Goal: Information Seeking & Learning: Find specific fact

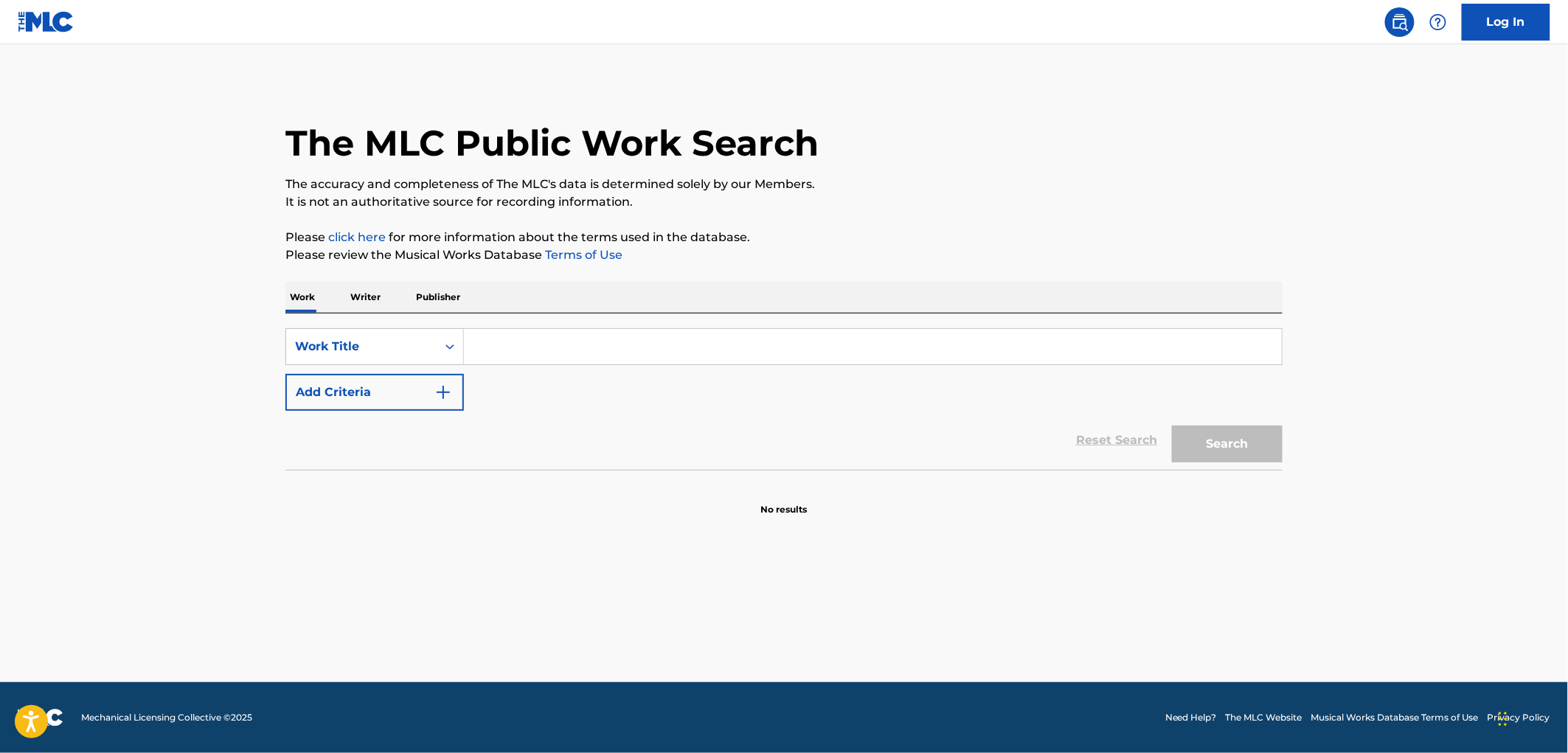
paste input "Feeling for You"
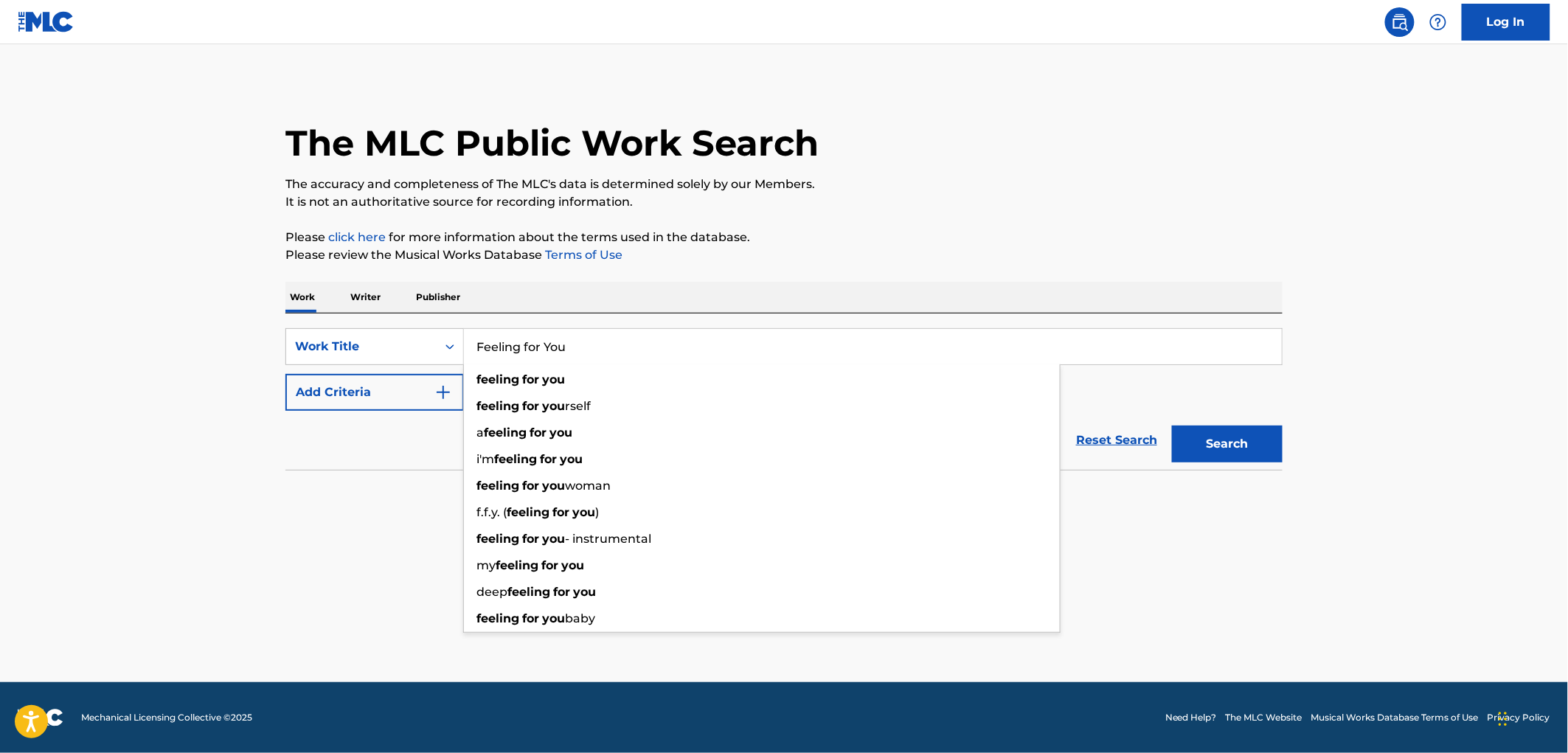
click at [1203, 450] on button "Search" at bounding box center [1227, 444] width 110 height 36
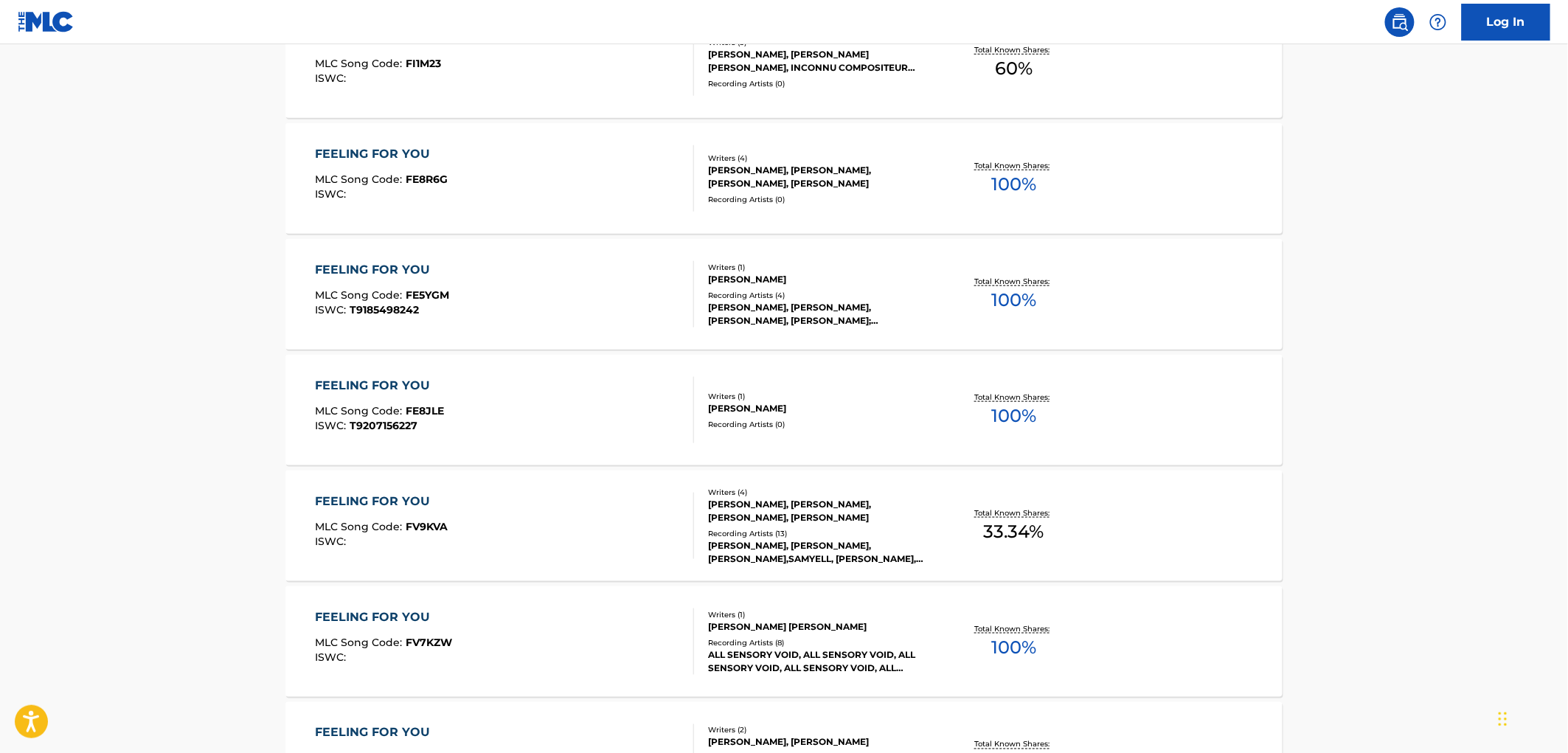
scroll to position [164, 0]
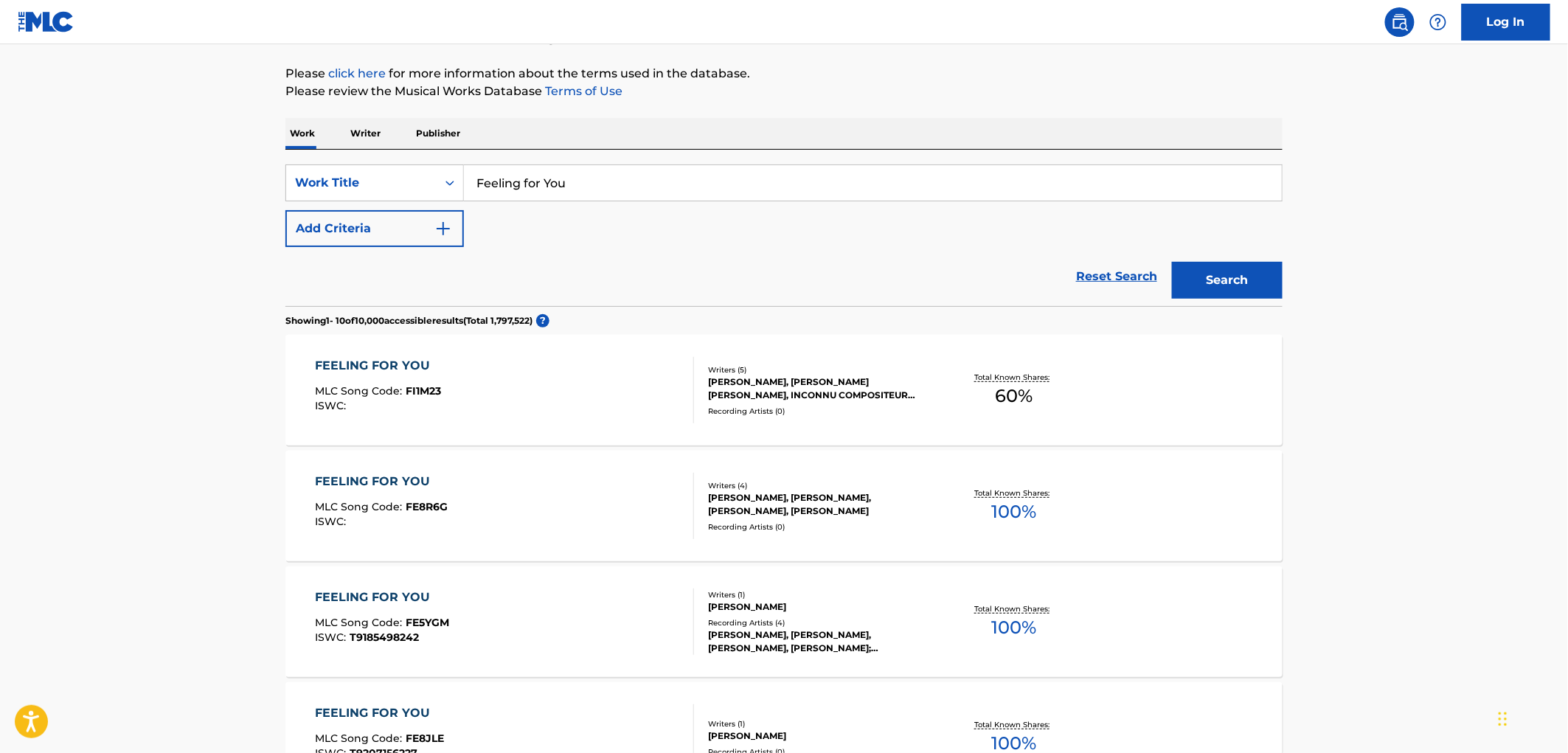
drag, startPoint x: 591, startPoint y: 183, endPoint x: 482, endPoint y: 183, distance: 109.0
click at [482, 183] on input "Feeling for You" at bounding box center [873, 183] width 818 height 36
drag, startPoint x: 548, startPoint y: 180, endPoint x: 524, endPoint y: 112, distance: 72.1
click at [524, 112] on div "The MLC Public Work Search The accuracy and completeness of The MLC's data is d…" at bounding box center [784, 741] width 1033 height 1646
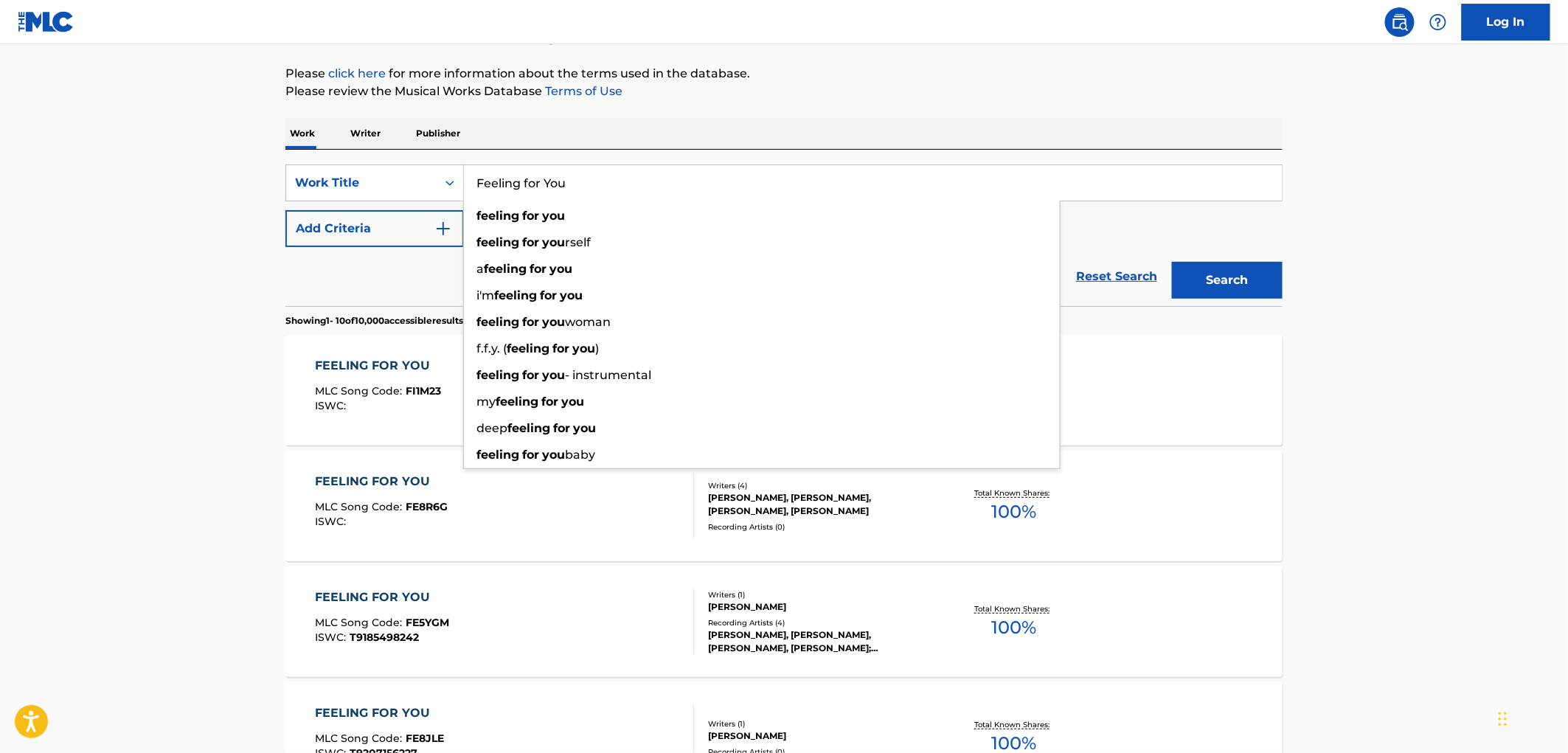
drag, startPoint x: 476, startPoint y: 179, endPoint x: 623, endPoint y: 180, distance: 147.0
click at [623, 180] on input "Feeling for You" at bounding box center [873, 183] width 818 height 36
paste input "Can I Have This Dance"
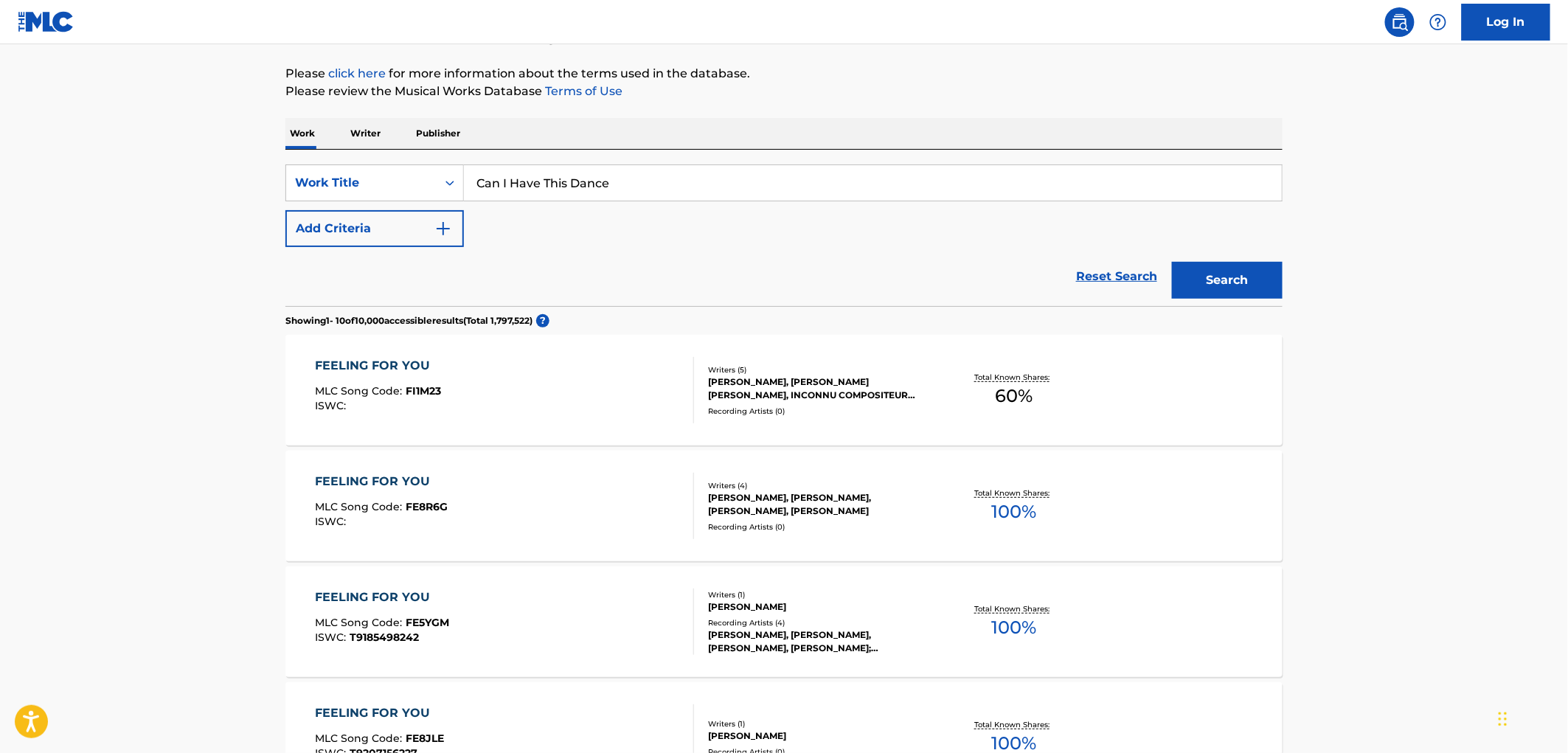
click at [1200, 291] on button "Search" at bounding box center [1227, 280] width 110 height 36
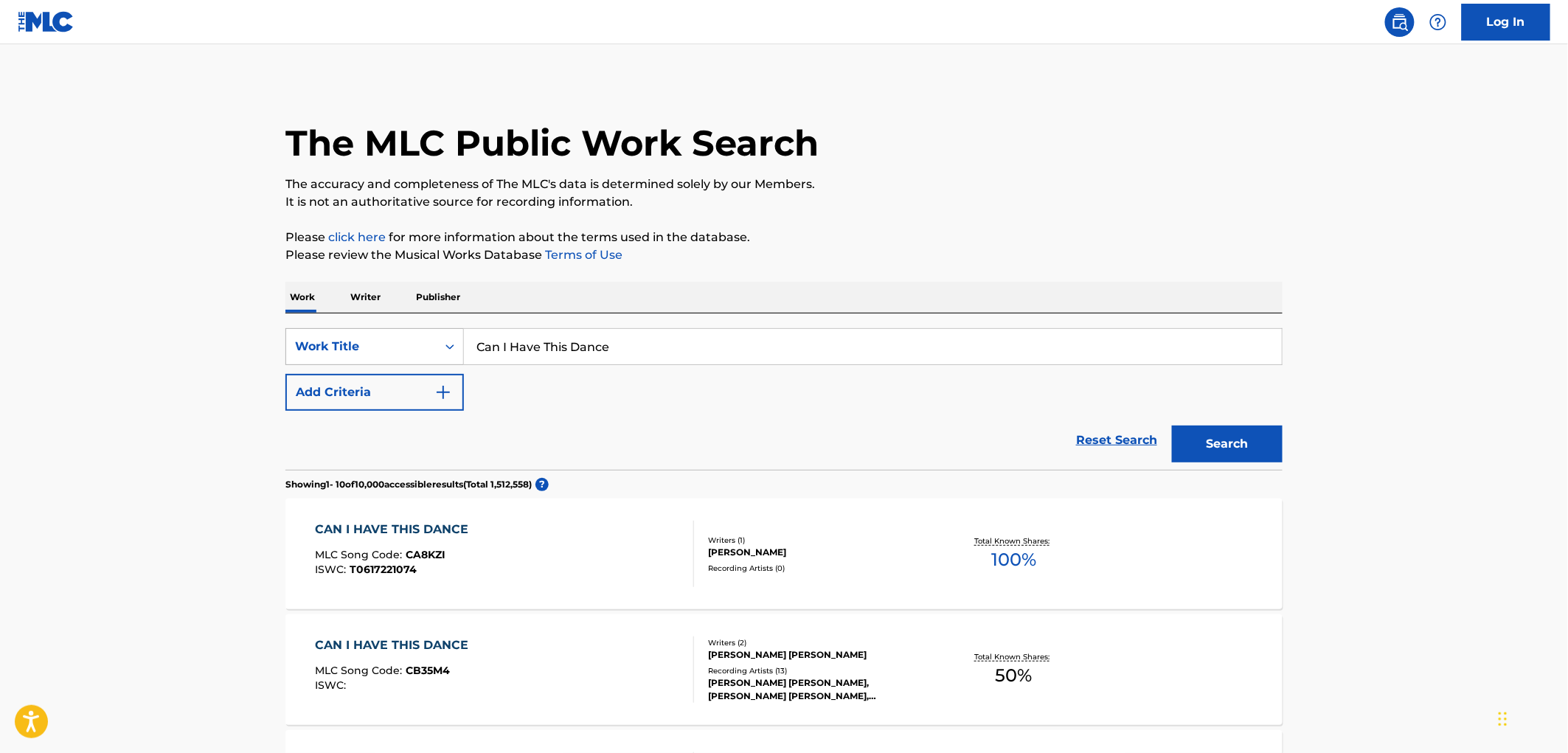
drag, startPoint x: 522, startPoint y: 348, endPoint x: 395, endPoint y: 349, distance: 127.0
click at [395, 349] on div "SearchWithCriteriaf524e78a-f22d-4956-abeb-873a60ca241e Work Title Can I Have Th…" at bounding box center [784, 346] width 997 height 36
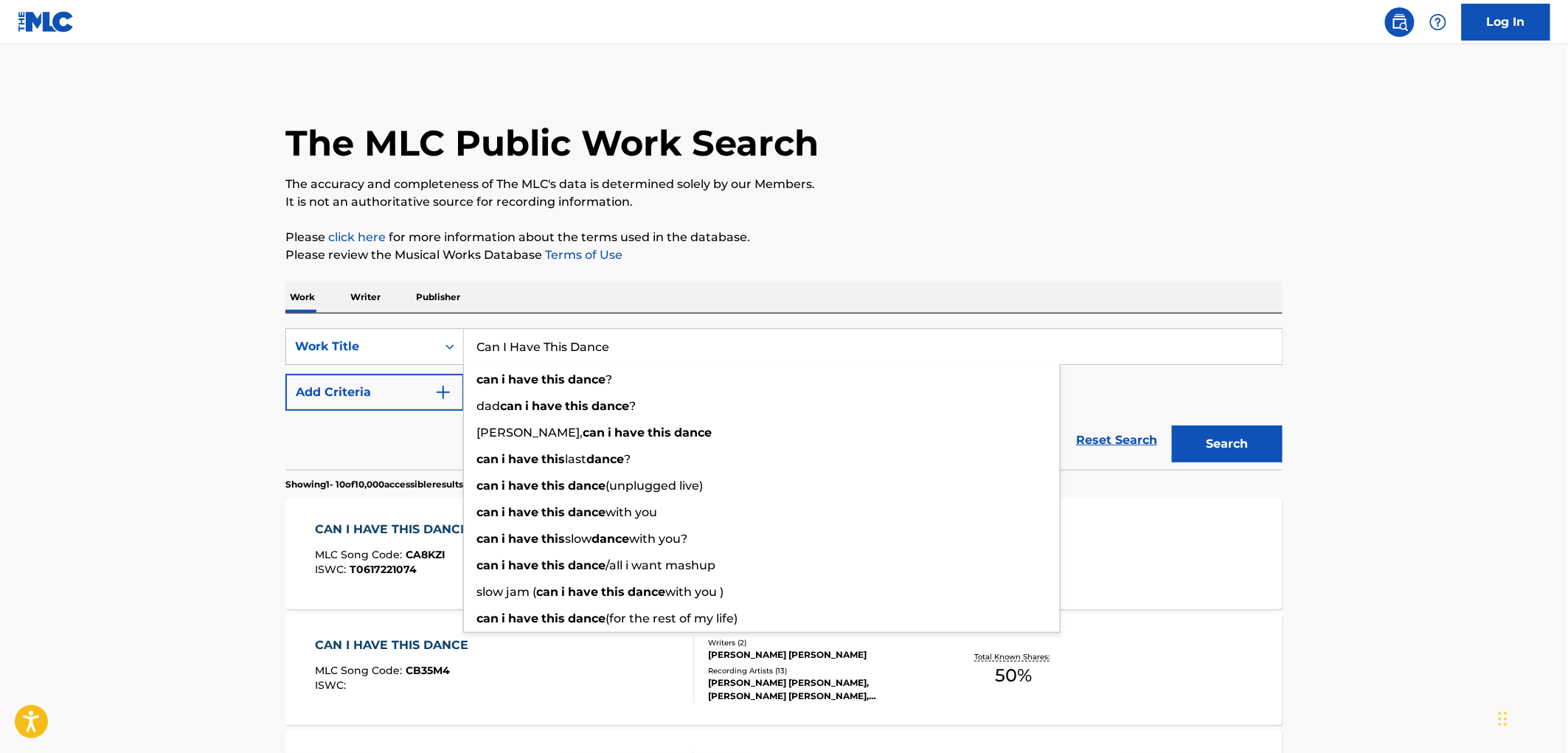
paste input "Magnificent Gestures"
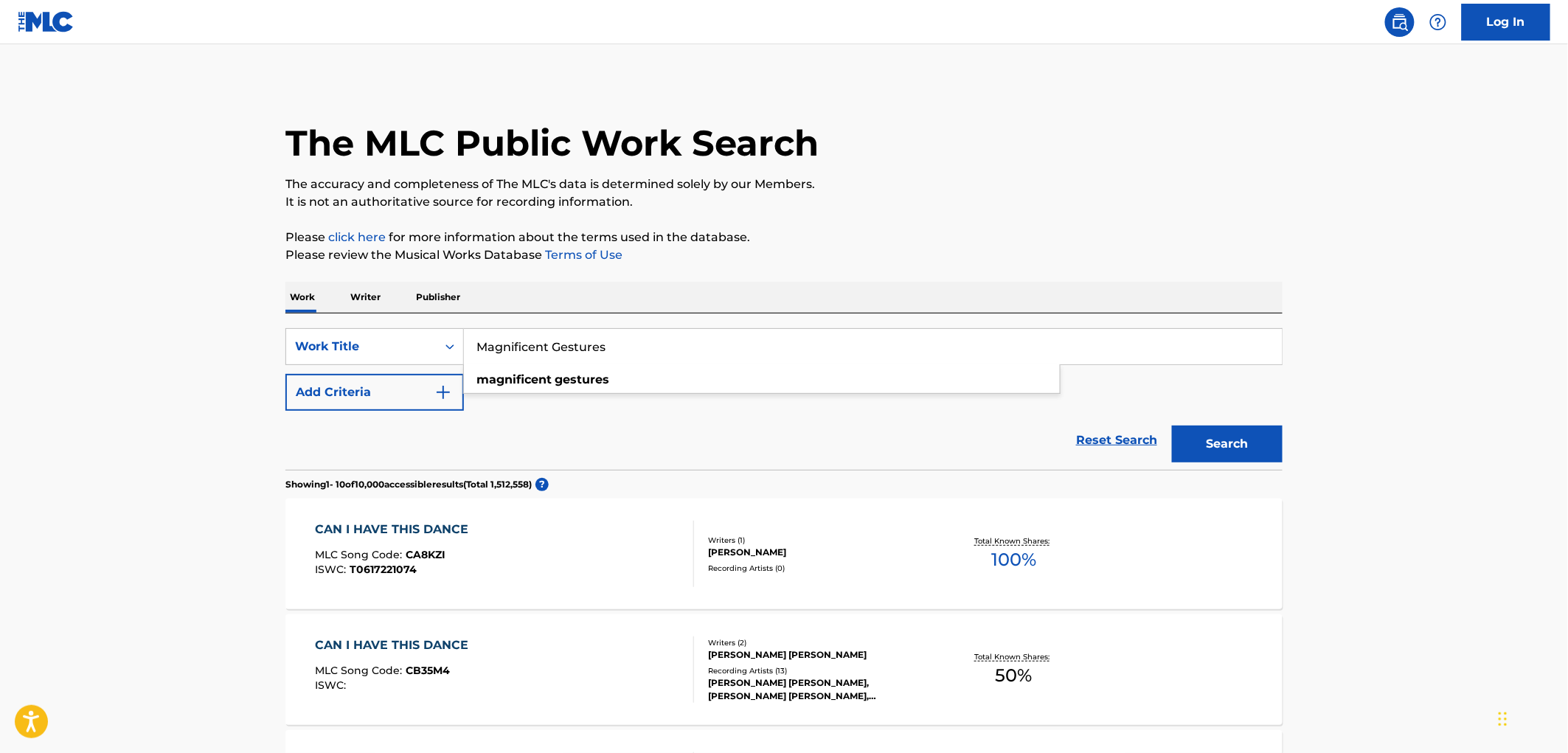
type input "Magnificent Gestures"
click at [1180, 445] on button "Search" at bounding box center [1227, 444] width 110 height 36
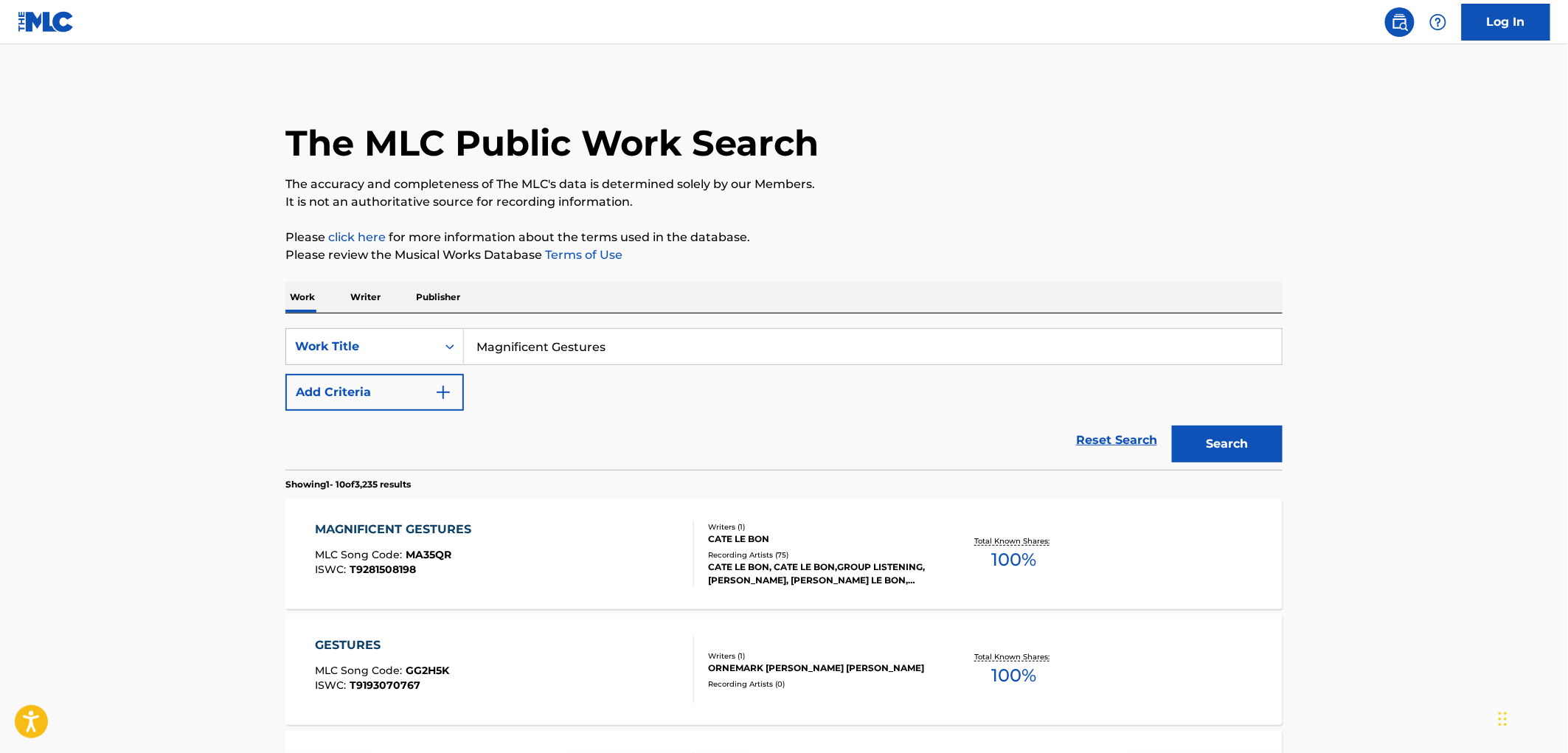
click at [772, 544] on div "CATE LE BON" at bounding box center [820, 539] width 223 height 13
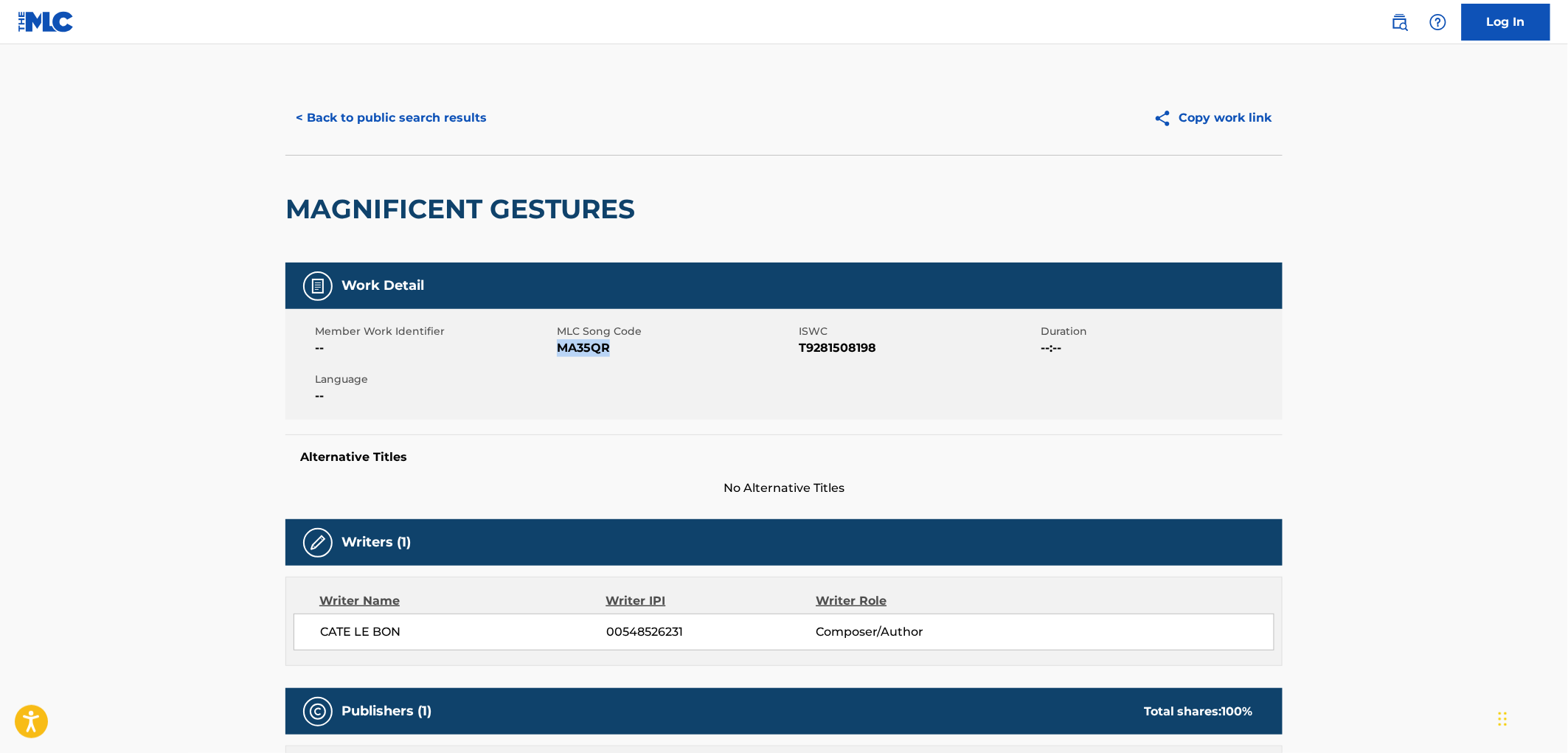
drag, startPoint x: 616, startPoint y: 350, endPoint x: 557, endPoint y: 350, distance: 59.0
click at [557, 350] on span "MA35QR" at bounding box center [676, 348] width 238 height 18
copy span "MA35QR"
click at [422, 115] on button "< Back to public search results" at bounding box center [391, 117] width 212 height 36
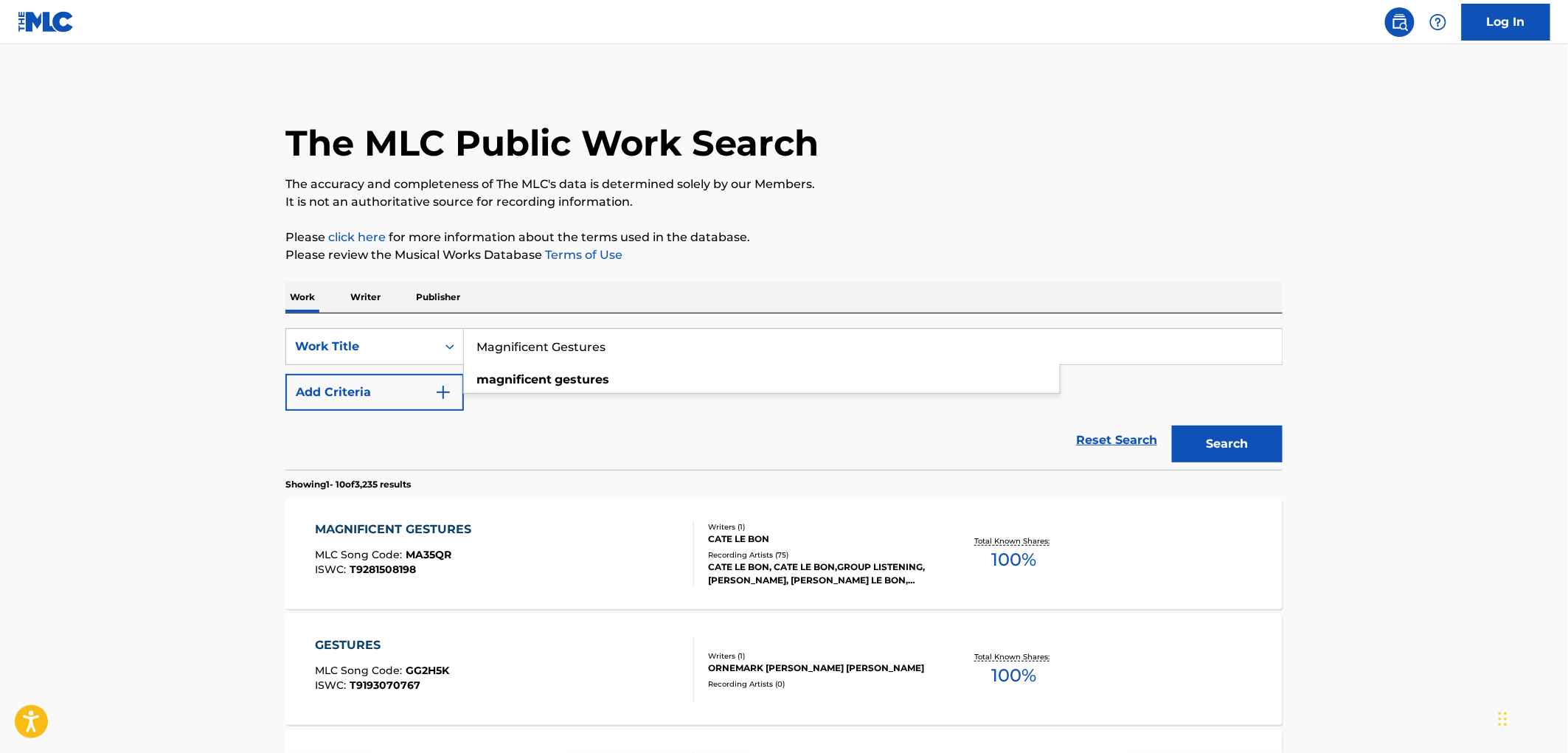
drag, startPoint x: 617, startPoint y: 348, endPoint x: 484, endPoint y: 335, distance: 133.6
click at [431, 336] on div "SearchWithCriteriaf524e78a-f22d-4956-abeb-873a60ca241e Work Title Magnificent G…" at bounding box center [784, 346] width 997 height 36
paste input "Crash"
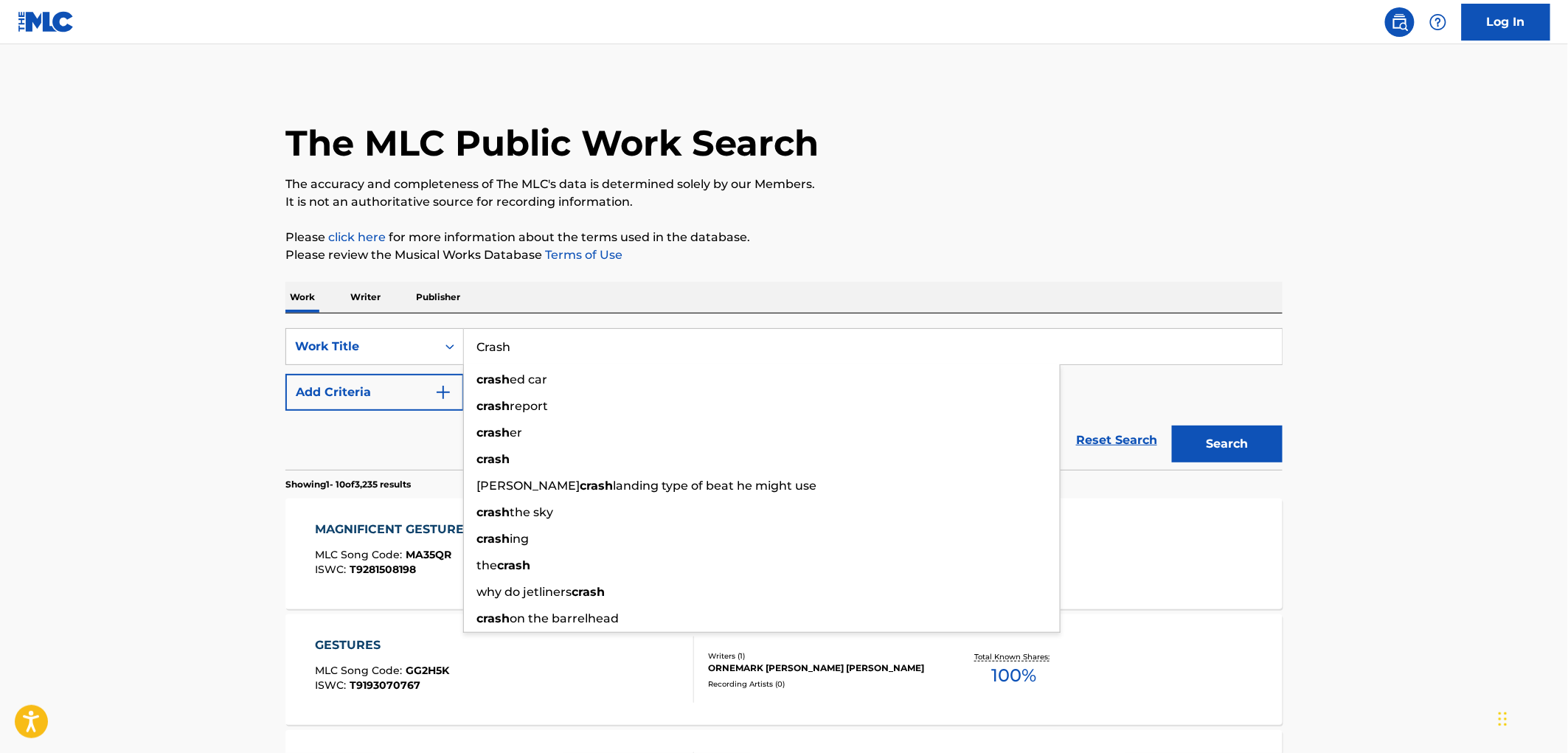
click at [1212, 461] on button "Search" at bounding box center [1227, 444] width 110 height 36
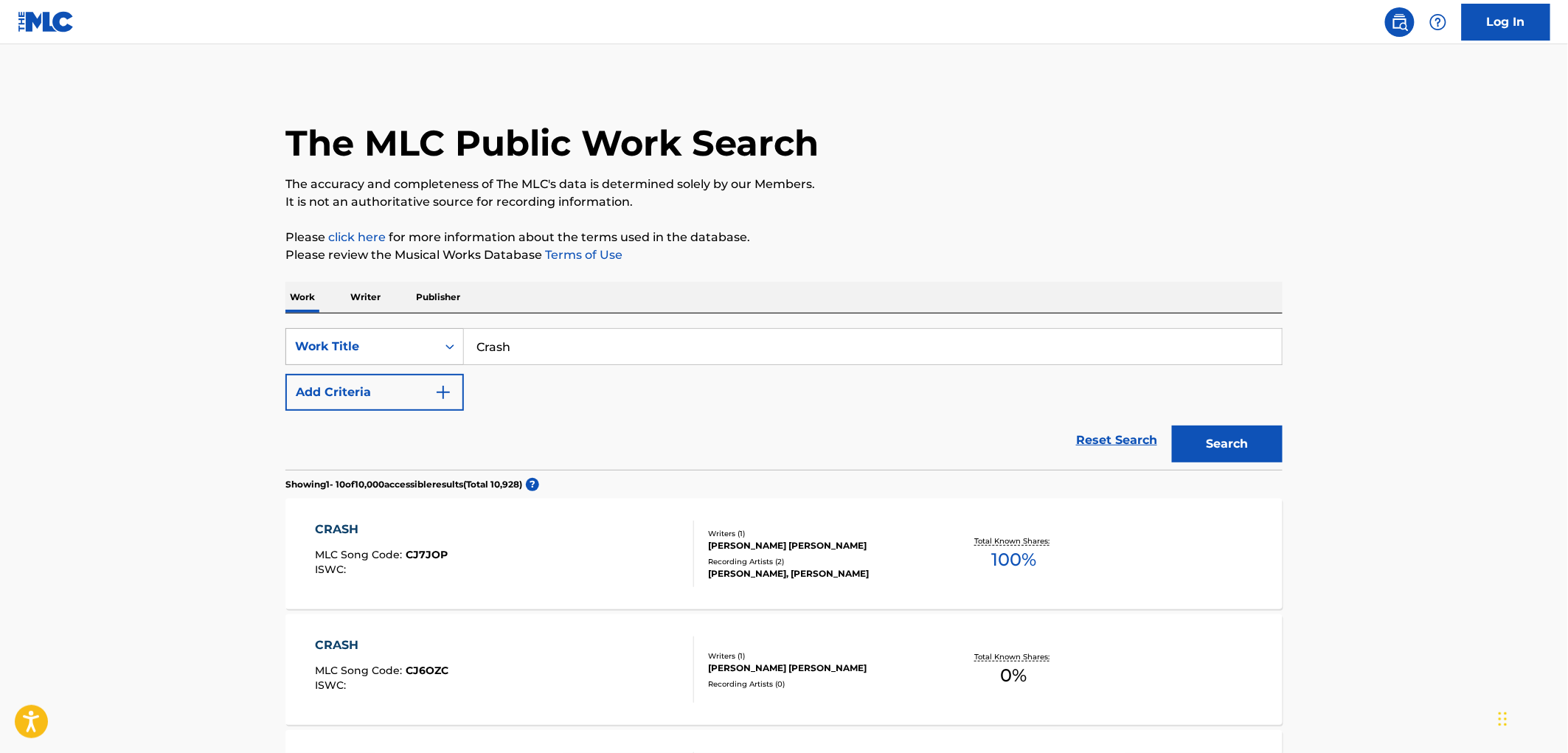
drag, startPoint x: 531, startPoint y: 337, endPoint x: 326, endPoint y: 337, distance: 205.0
click at [326, 337] on div "SearchWithCriteriaf524e78a-f22d-4956-abeb-873a60ca241e Work Title Crash" at bounding box center [784, 346] width 997 height 36
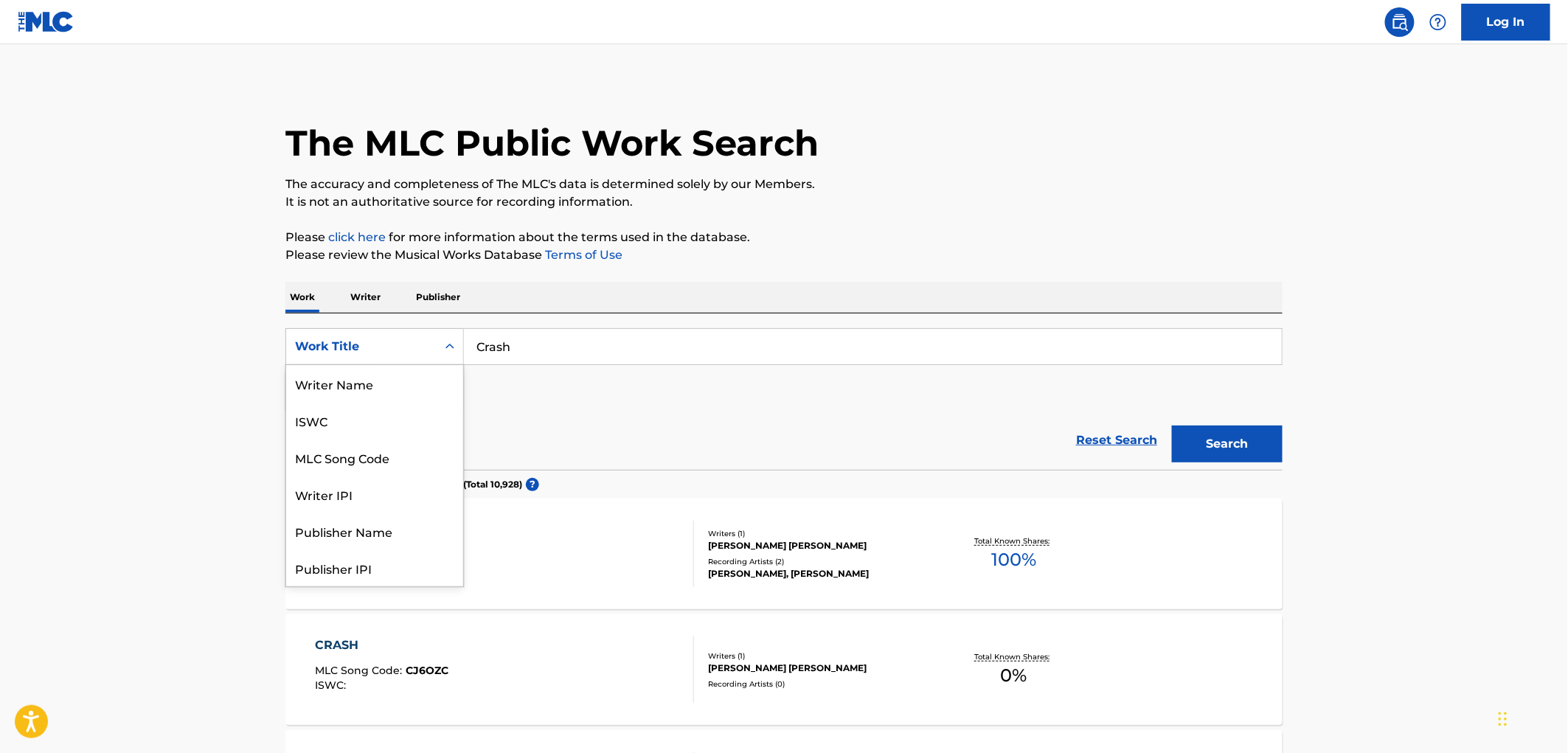
scroll to position [74, 0]
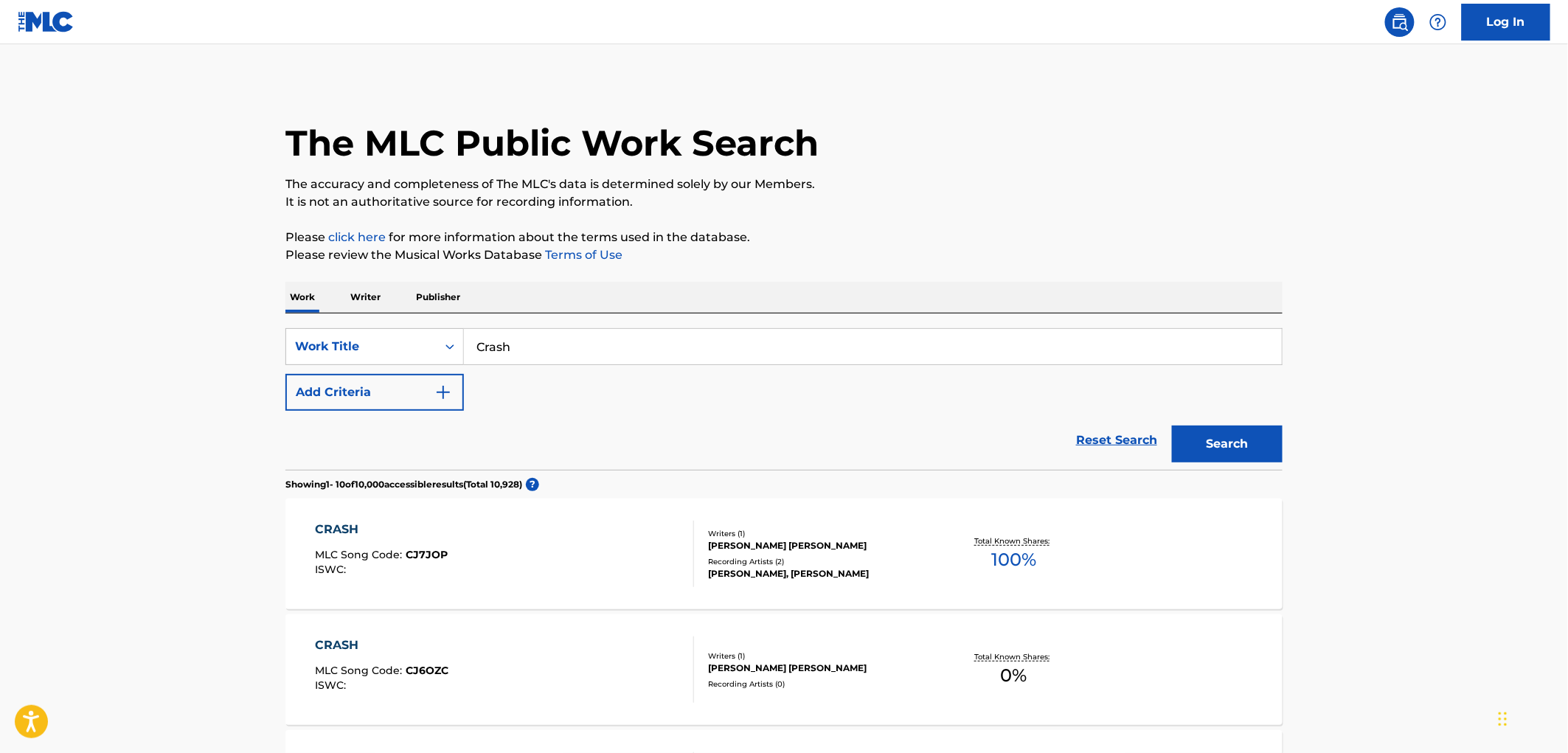
drag, startPoint x: 439, startPoint y: 344, endPoint x: 505, endPoint y: 295, distance: 82.2
click at [505, 295] on div "Work Writer Publisher" at bounding box center [784, 297] width 997 height 31
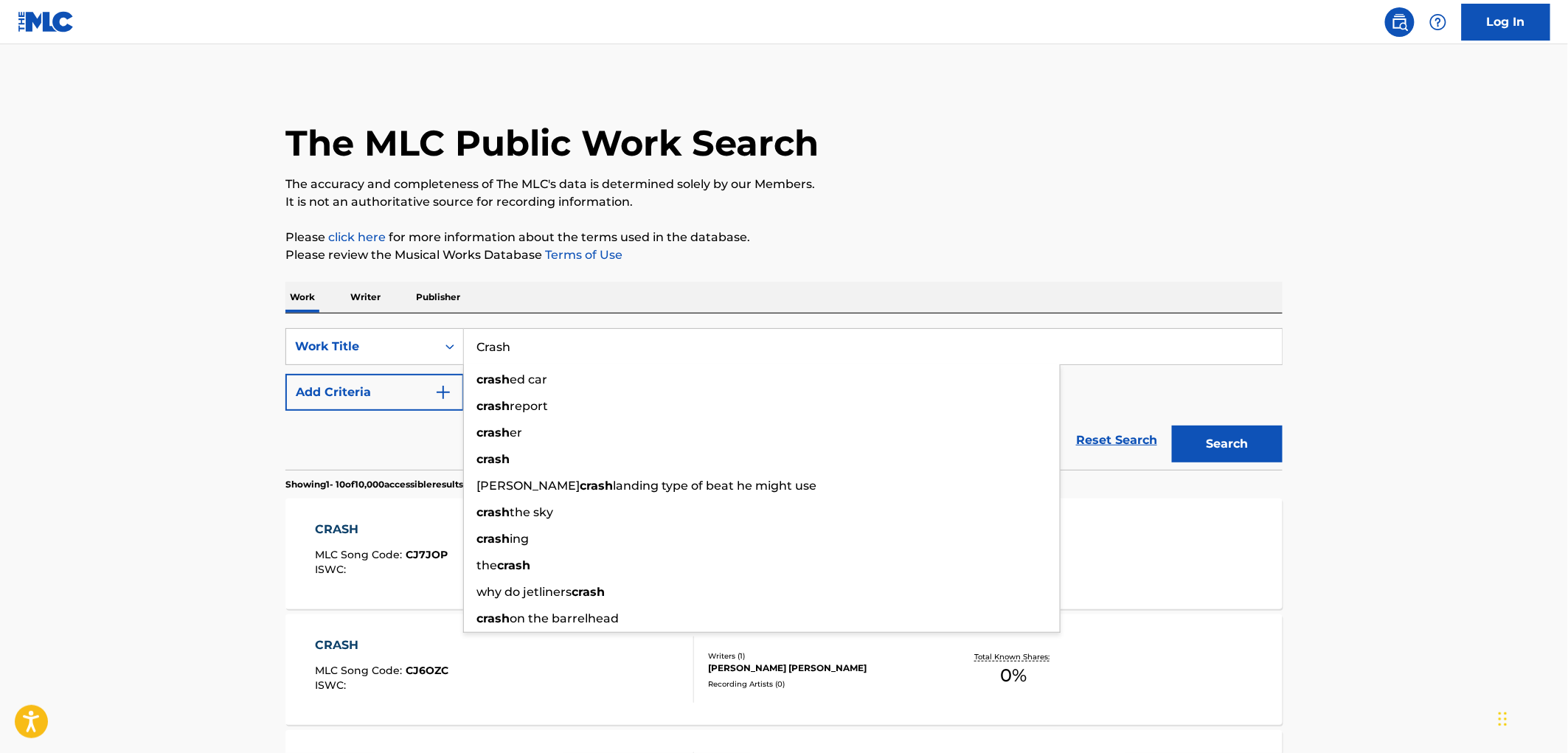
drag, startPoint x: 520, startPoint y: 353, endPoint x: 472, endPoint y: 344, distance: 48.8
click at [472, 344] on input "Crash" at bounding box center [873, 347] width 818 height 36
paste input "[DATE] Price"
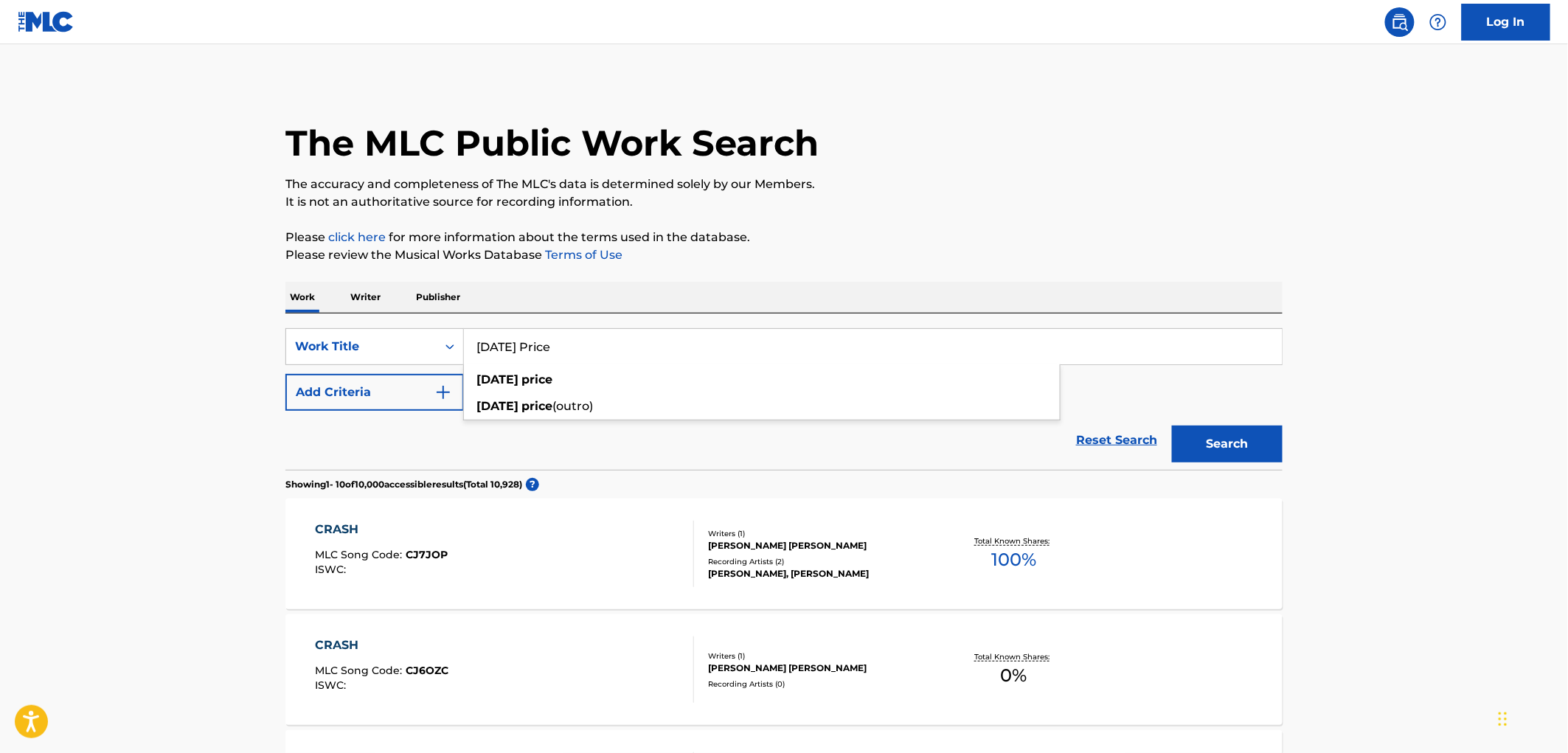
type input "[DATE] Price"
click at [1239, 439] on button "Search" at bounding box center [1227, 444] width 110 height 36
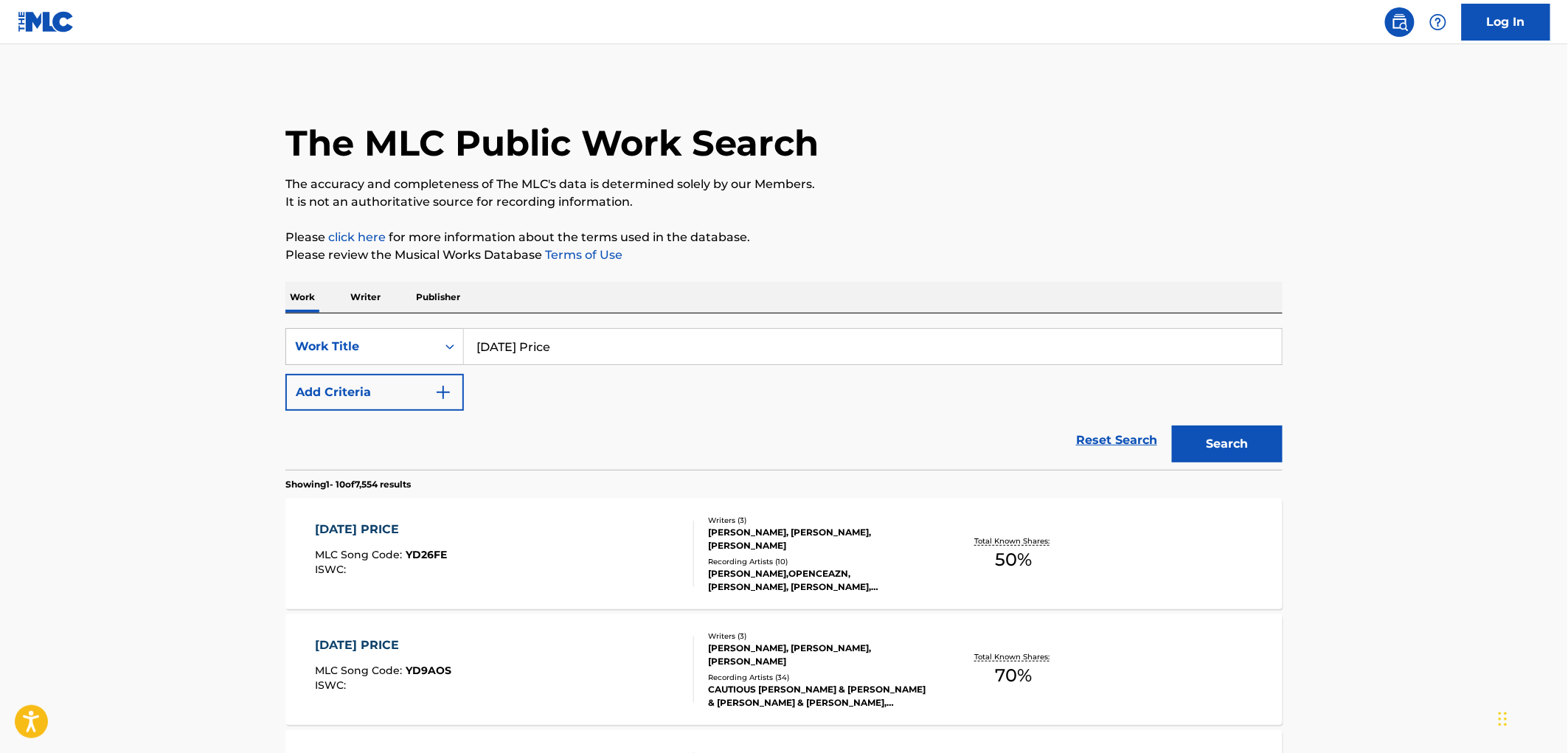
click at [817, 672] on div "Recording Artists ( 34 )" at bounding box center [820, 677] width 223 height 11
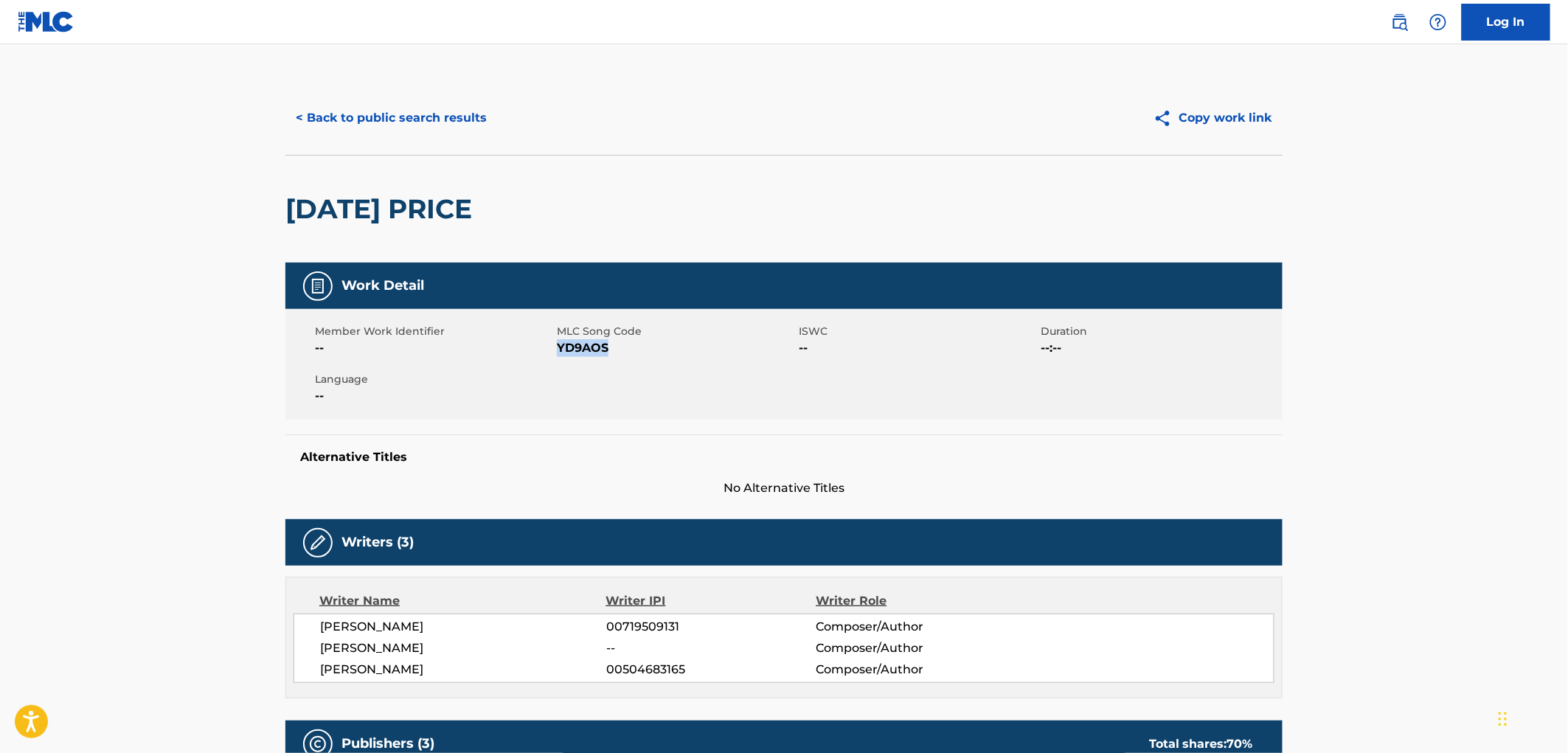
drag, startPoint x: 612, startPoint y: 348, endPoint x: 556, endPoint y: 349, distance: 56.0
click at [556, 349] on span "YD9AOS" at bounding box center [676, 348] width 238 height 18
copy span "YD9AOS"
click at [413, 124] on button "< Back to public search results" at bounding box center [391, 117] width 212 height 36
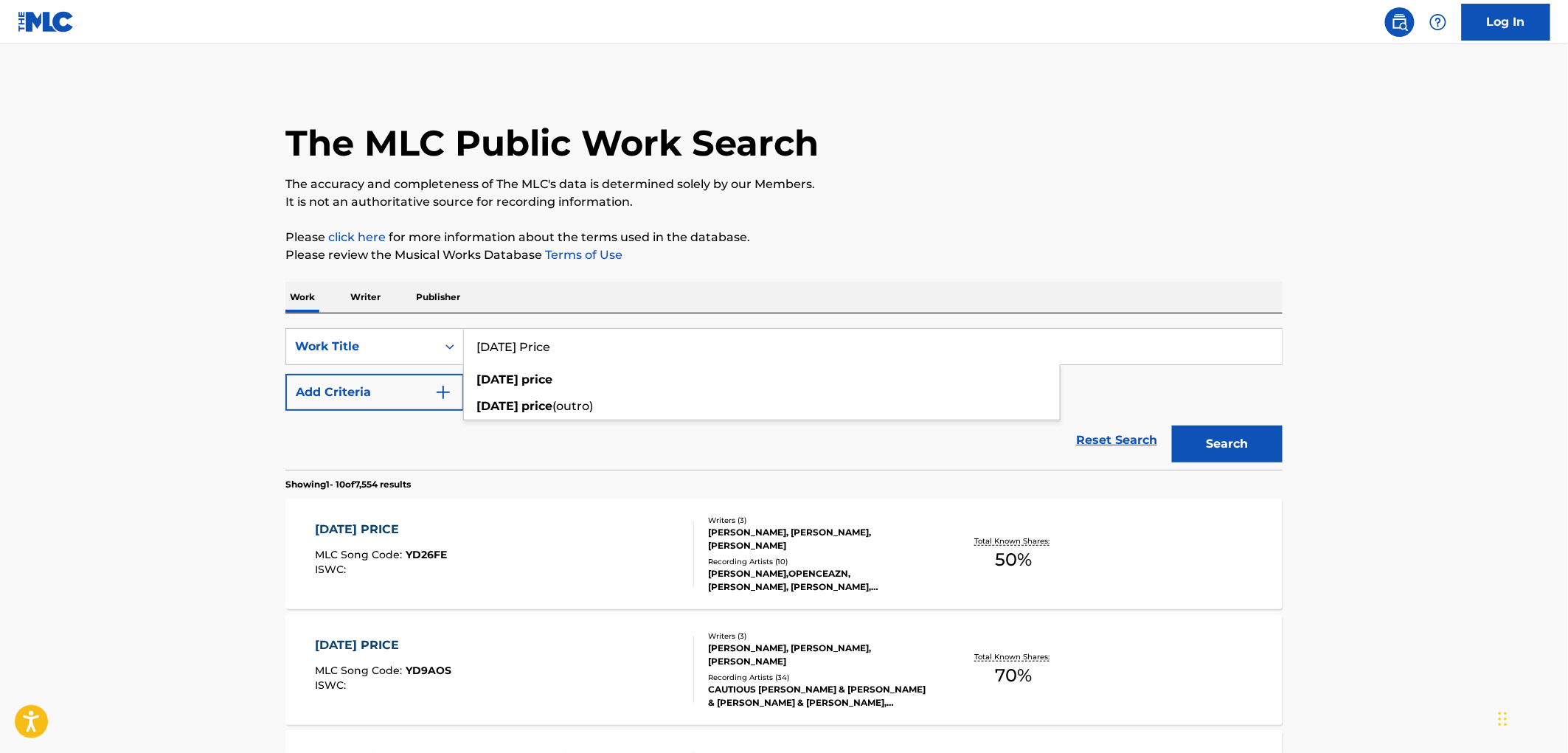
drag, startPoint x: 581, startPoint y: 355, endPoint x: 463, endPoint y: 329, distance: 120.8
click at [464, 329] on input "[DATE] Price" at bounding box center [873, 347] width 818 height 36
paste input "A NO QUIERO"
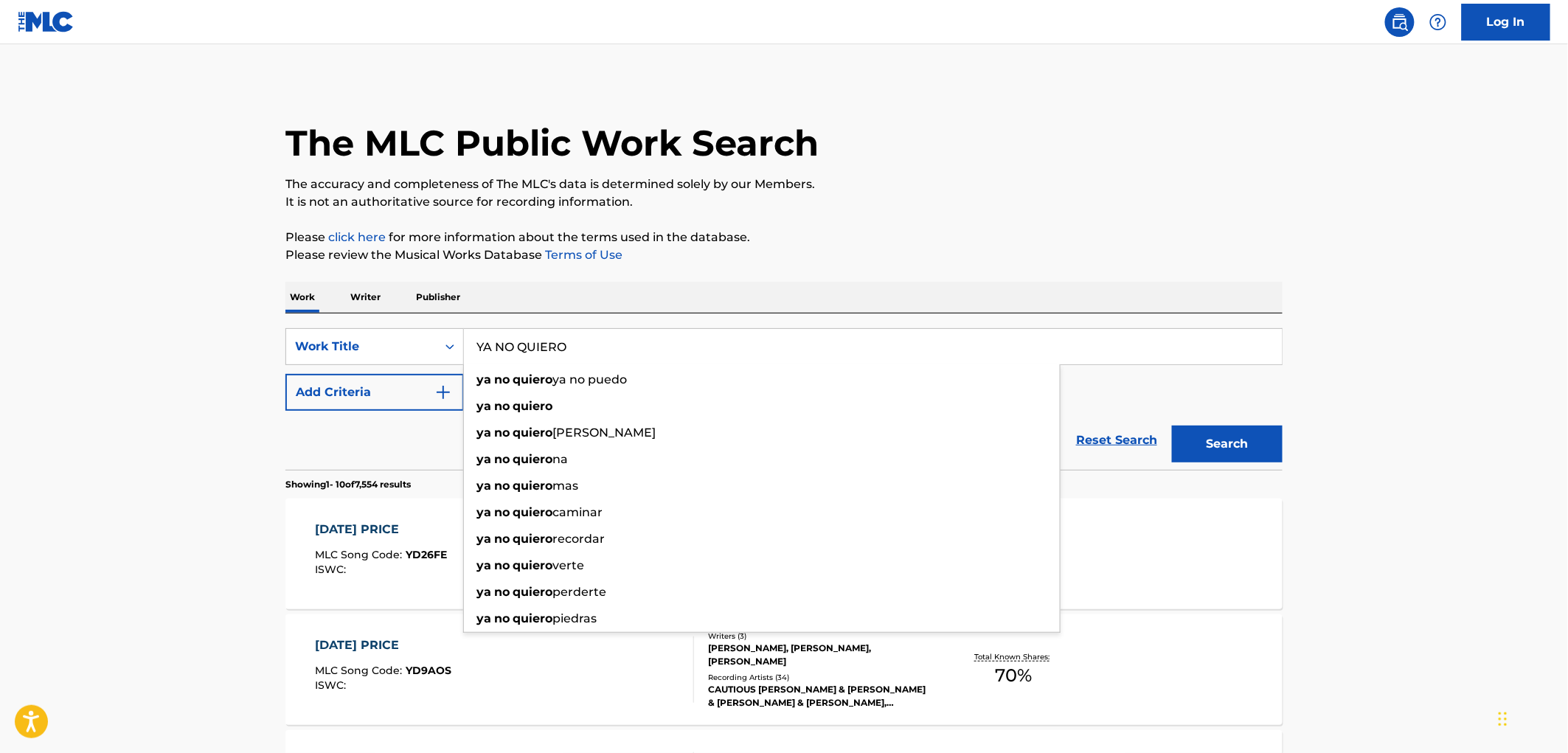
click at [1220, 436] on button "Search" at bounding box center [1227, 444] width 110 height 36
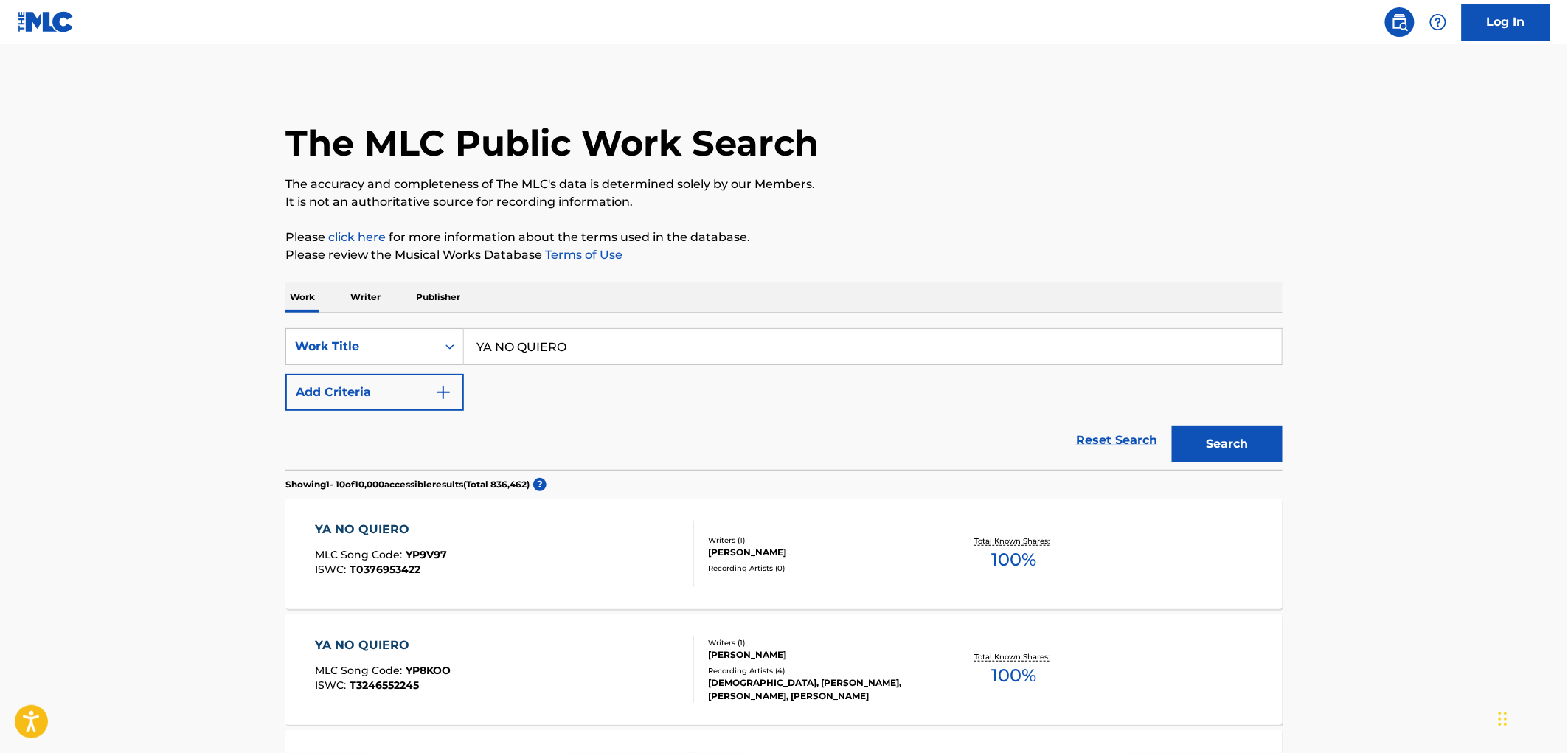
drag, startPoint x: 587, startPoint y: 354, endPoint x: 532, endPoint y: 348, distance: 55.3
click at [422, 344] on div "SearchWithCriteriaf524e78a-f22d-4956-abeb-873a60ca241e Work Title YA NO QUIERO" at bounding box center [784, 346] width 997 height 36
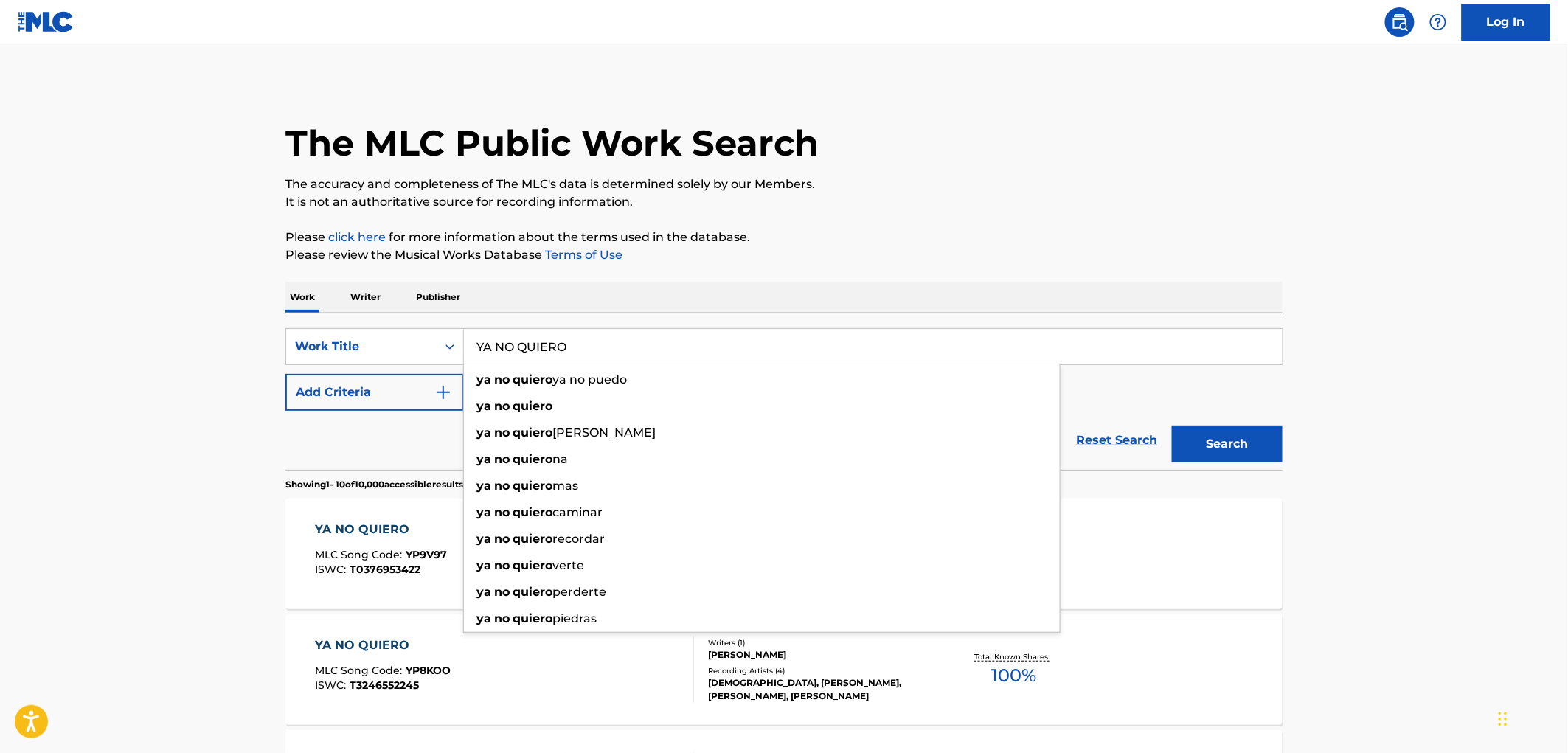
paste input "Pabst Blue Ribbon"
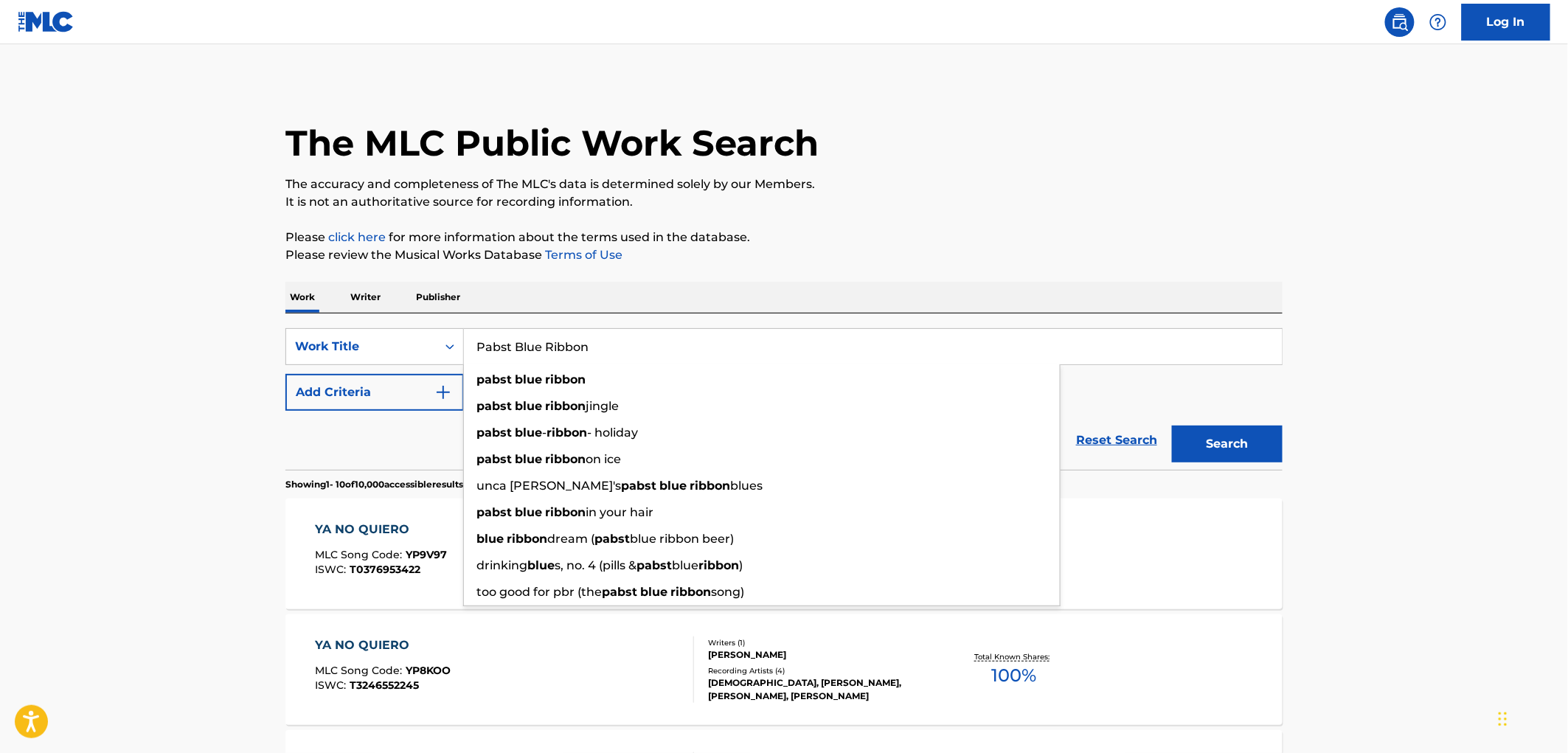
type input "Pabst Blue Ribbon"
click at [1202, 450] on button "Search" at bounding box center [1227, 444] width 110 height 36
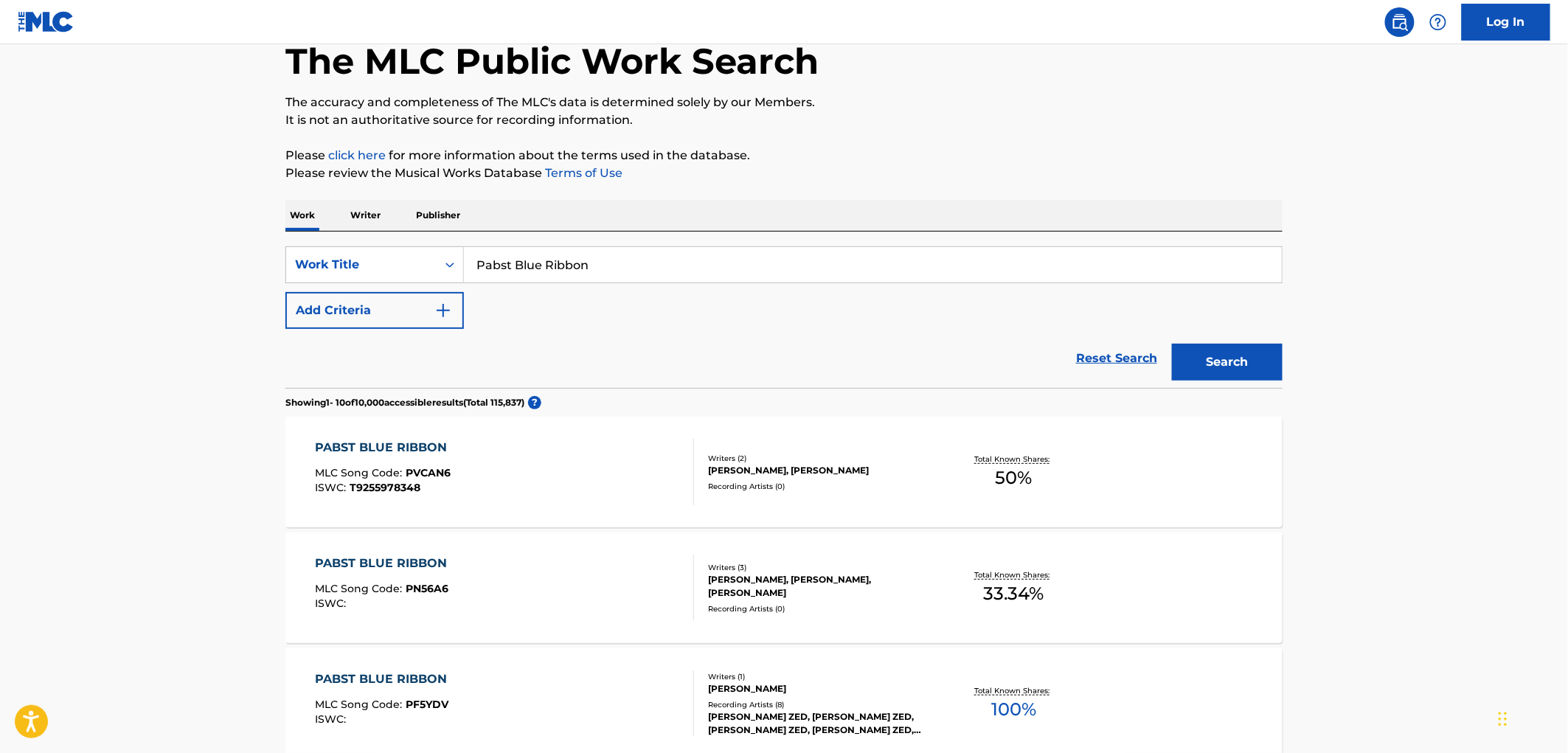
scroll to position [164, 0]
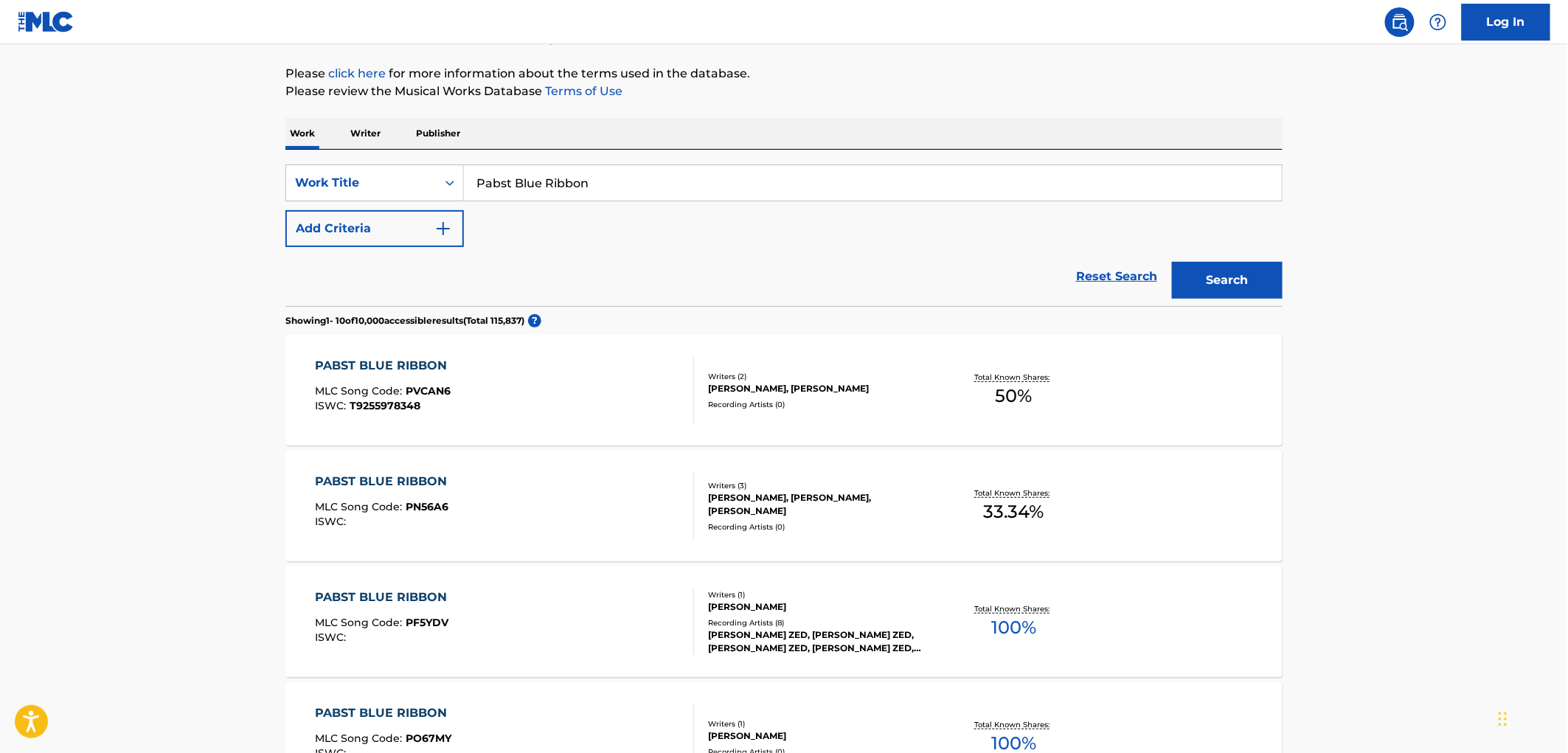
click at [452, 231] on img "Search Form" at bounding box center [444, 228] width 18 height 18
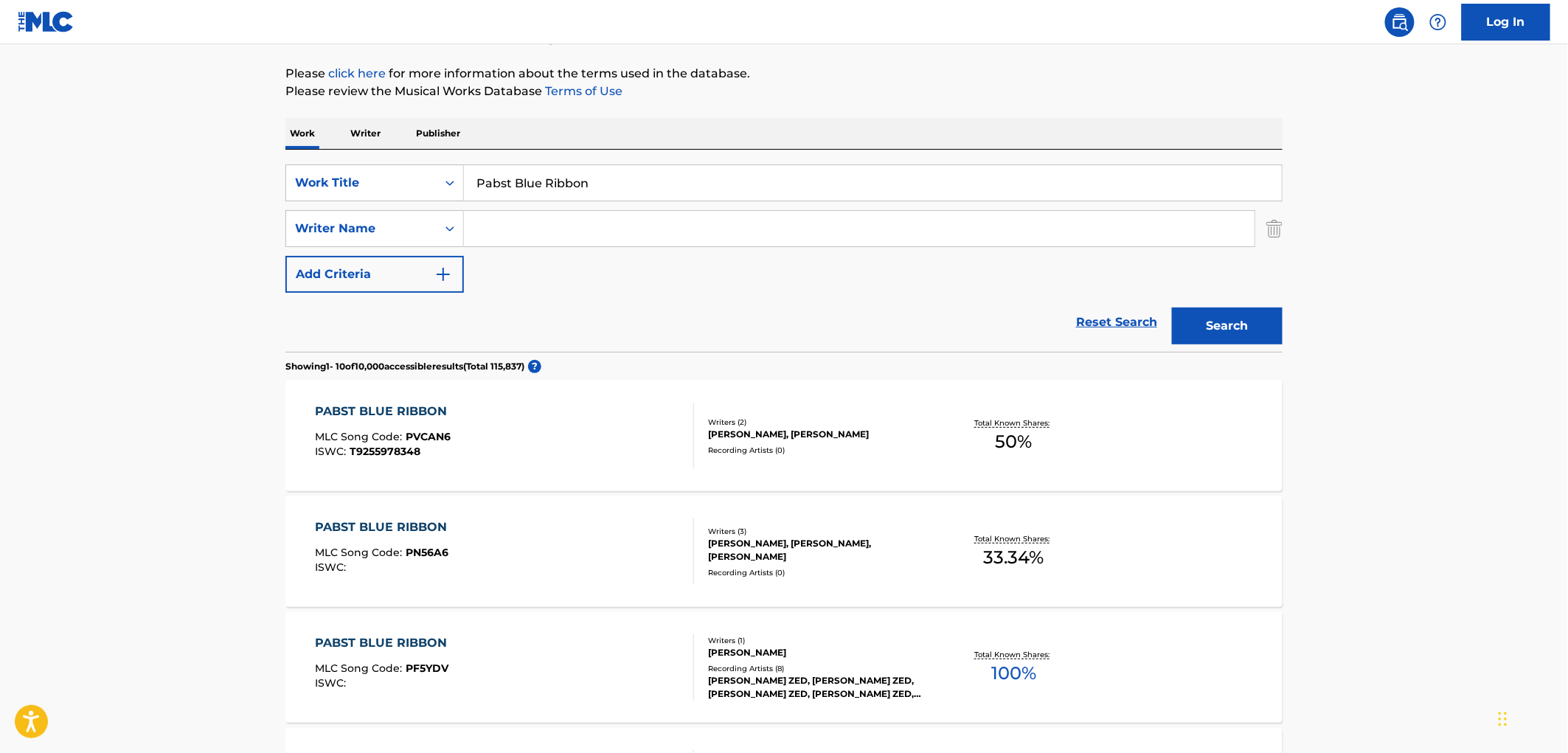
paste input "Ceann"
type input "Ceann"
click at [1236, 331] on button "Search" at bounding box center [1227, 325] width 110 height 36
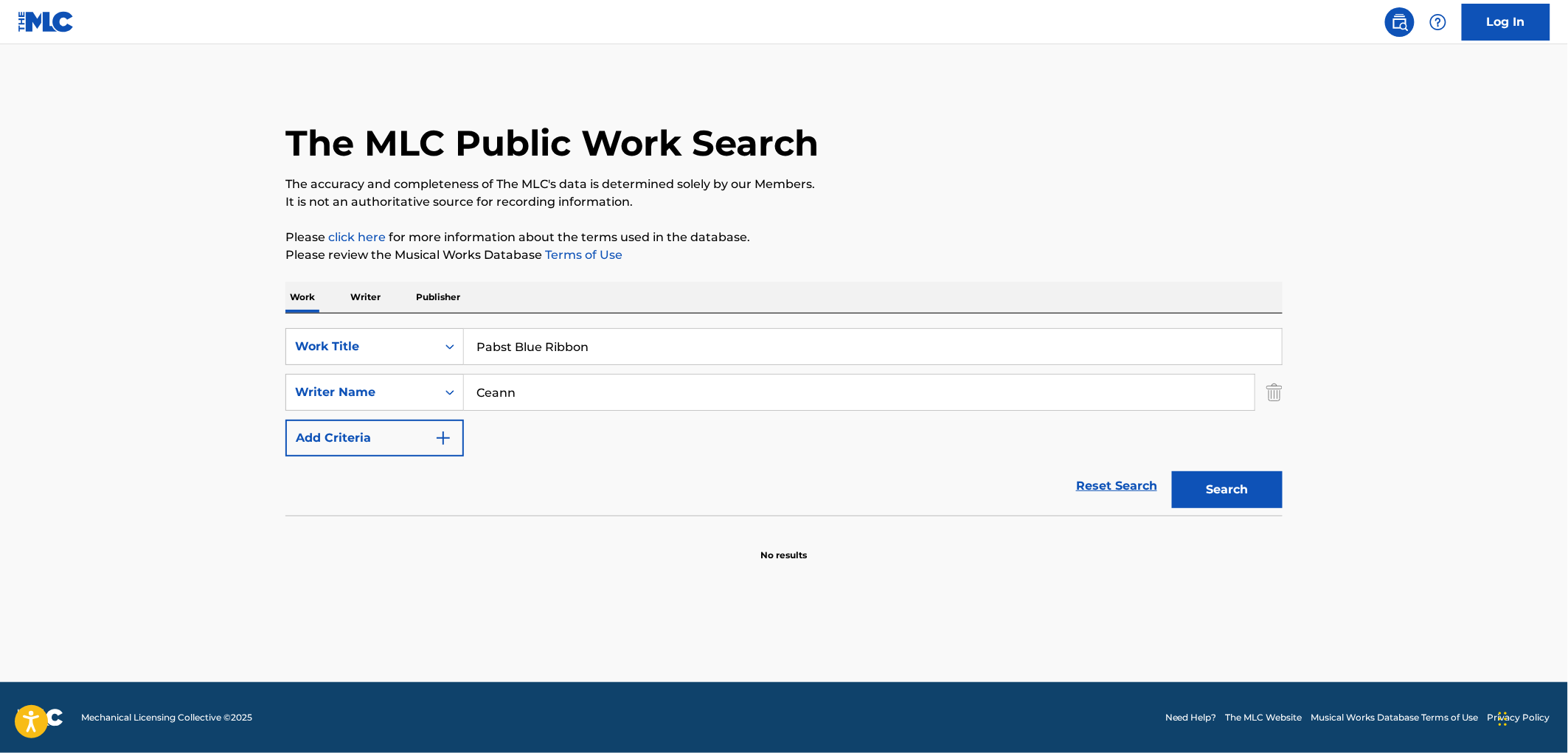
scroll to position [0, 0]
drag, startPoint x: 547, startPoint y: 397, endPoint x: 468, endPoint y: 401, distance: 79.1
click at [468, 401] on input "Ceann" at bounding box center [859, 393] width 790 height 36
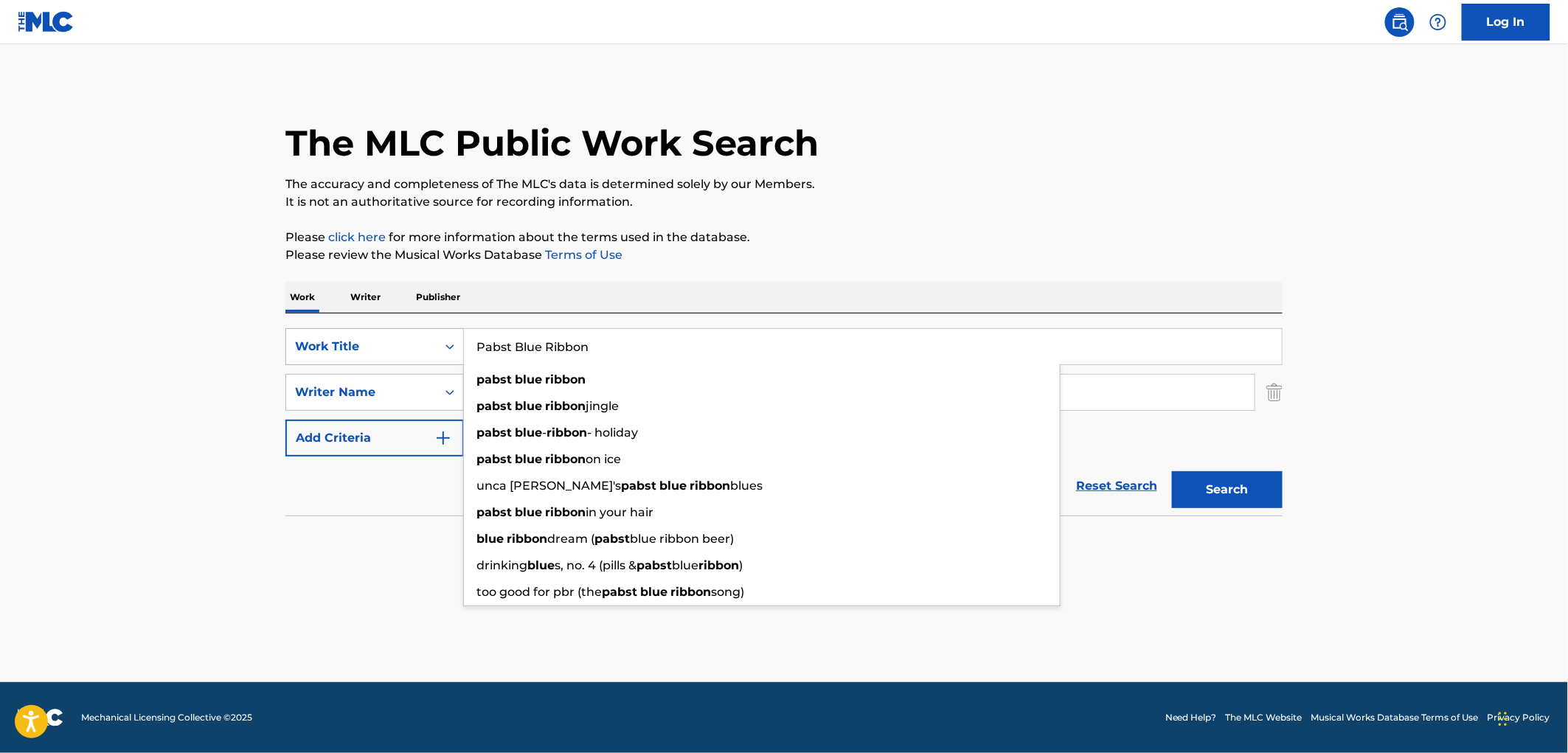
drag, startPoint x: 591, startPoint y: 348, endPoint x: 447, endPoint y: 348, distance: 144.0
click at [447, 348] on div "SearchWithCriteriaf524e78a-f22d-4956-abeb-873a60ca241e Work Title Pabst Blue Ri…" at bounding box center [784, 346] width 997 height 36
paste input "Old Dun Cow"
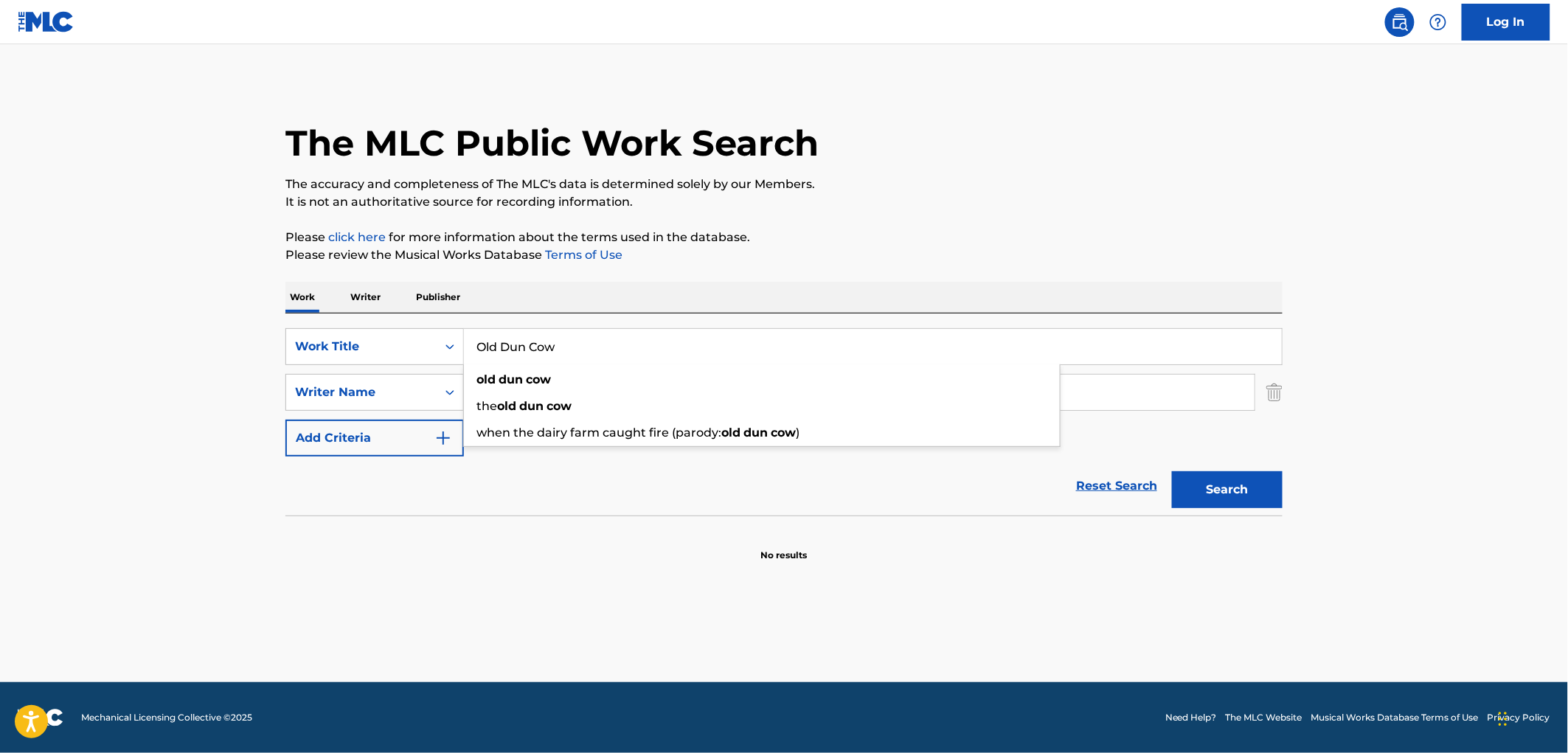
click at [1215, 499] on button "Search" at bounding box center [1227, 489] width 110 height 36
drag, startPoint x: 568, startPoint y: 344, endPoint x: 548, endPoint y: 342, distance: 20.1
click at [436, 344] on div "SearchWithCriteriaf524e78a-f22d-4956-abeb-873a60ca241e Work Title Old Dun Cow o…" at bounding box center [784, 346] width 997 height 36
paste input "Dua Lipa Shine"
type input "Dua Lipa Shine"
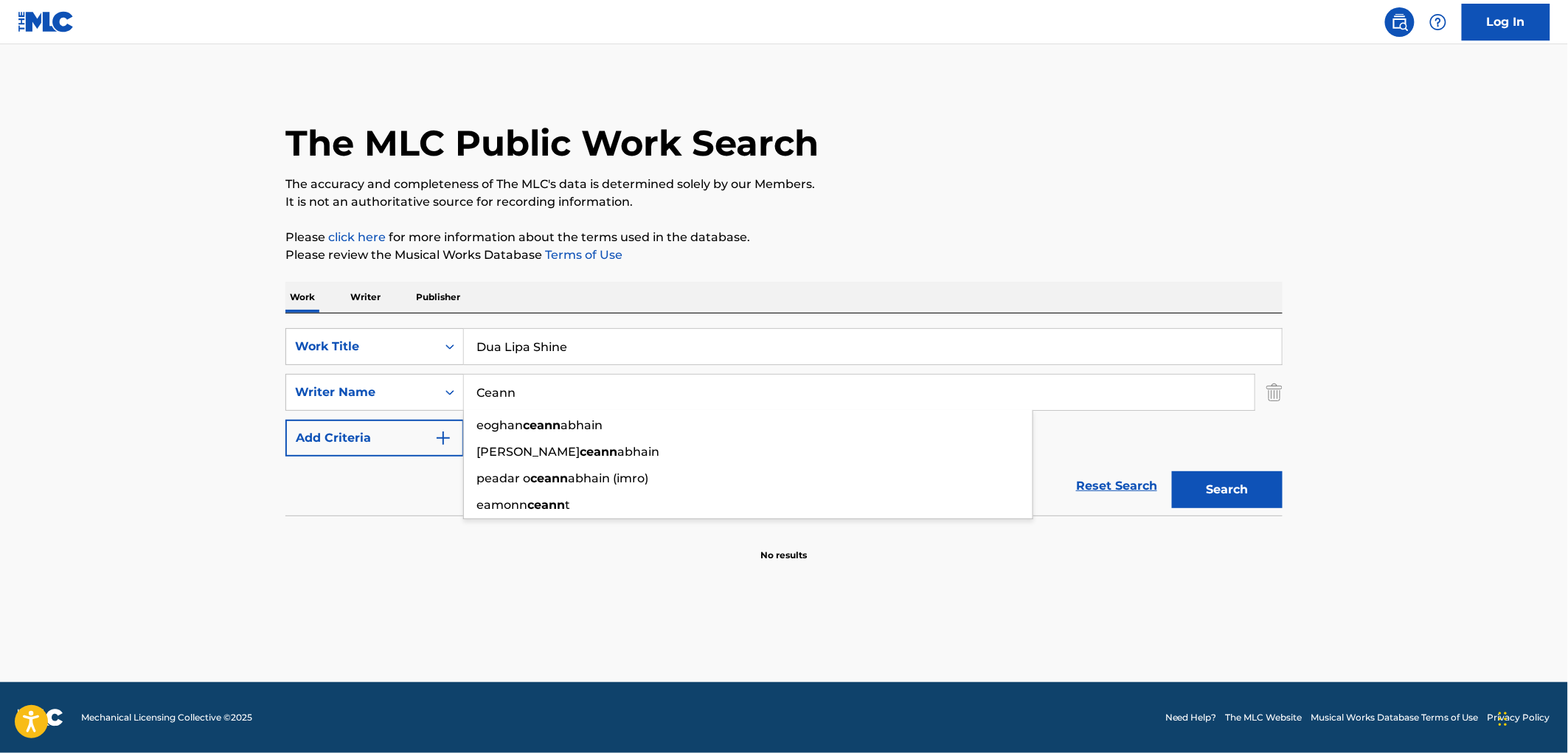
drag, startPoint x: 492, startPoint y: 392, endPoint x: 530, endPoint y: 398, distance: 38.5
click at [530, 398] on input "Ceann" at bounding box center [859, 393] width 790 height 36
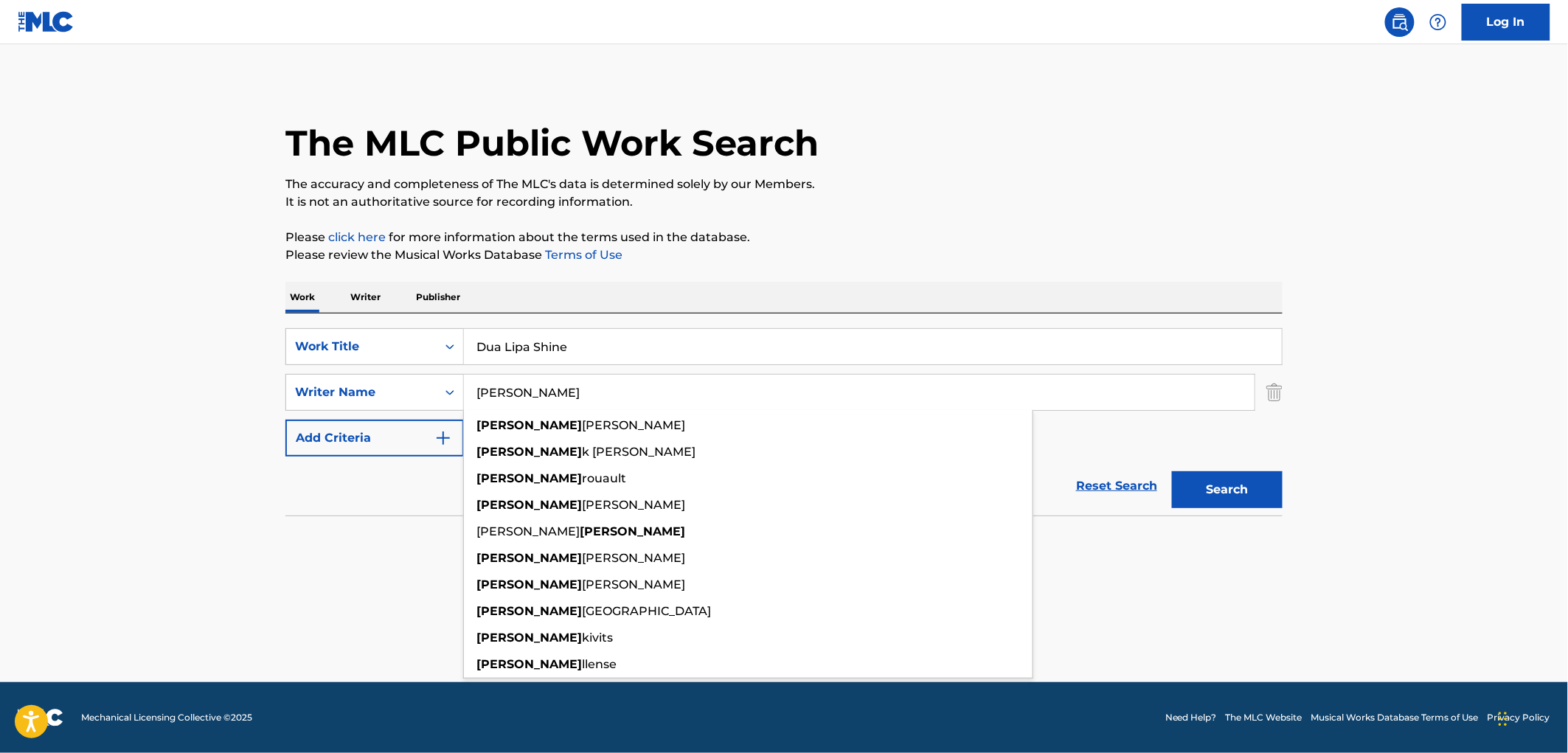
type input "[PERSON_NAME]"
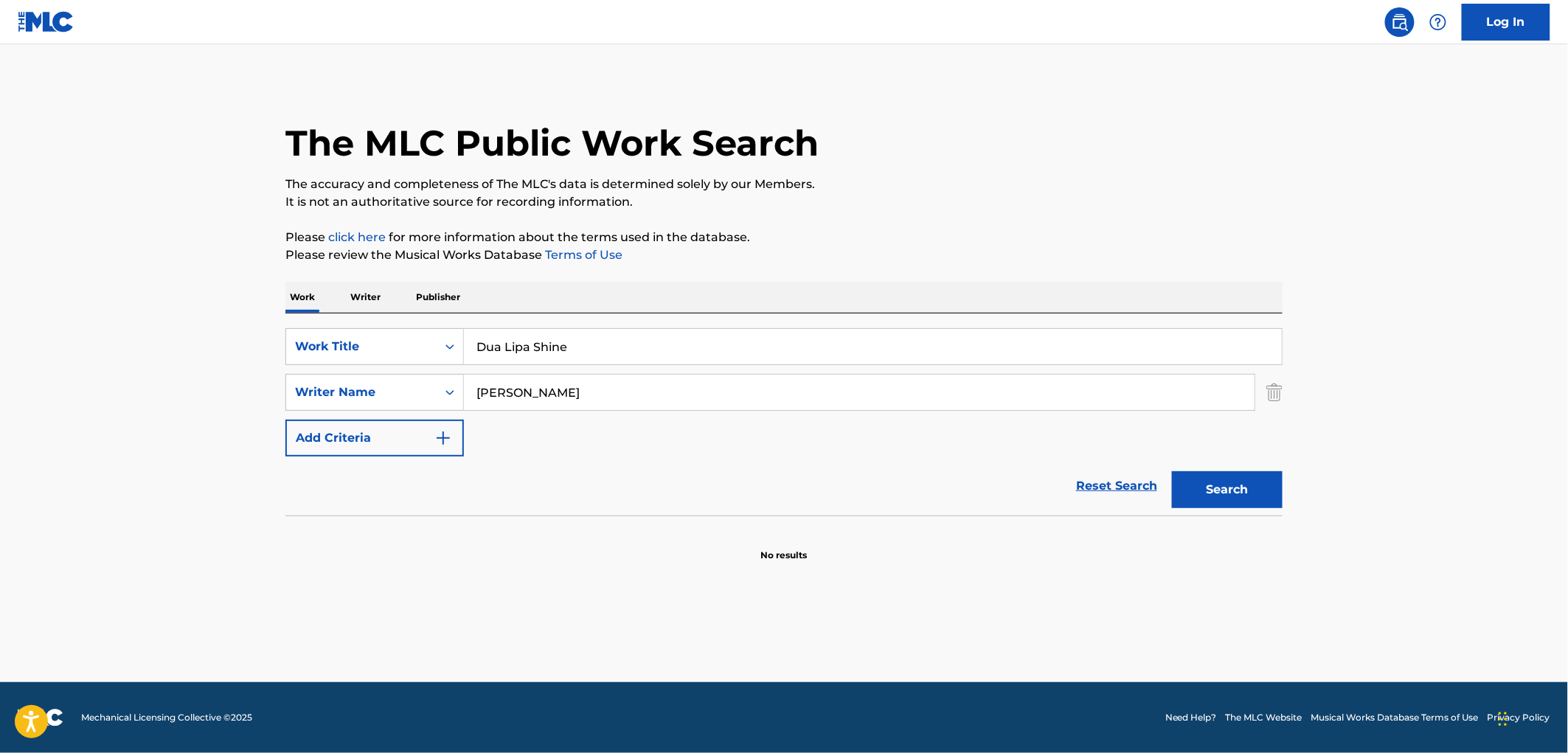
click at [355, 557] on section "No results" at bounding box center [784, 542] width 997 height 38
click at [1197, 493] on button "Search" at bounding box center [1227, 489] width 110 height 36
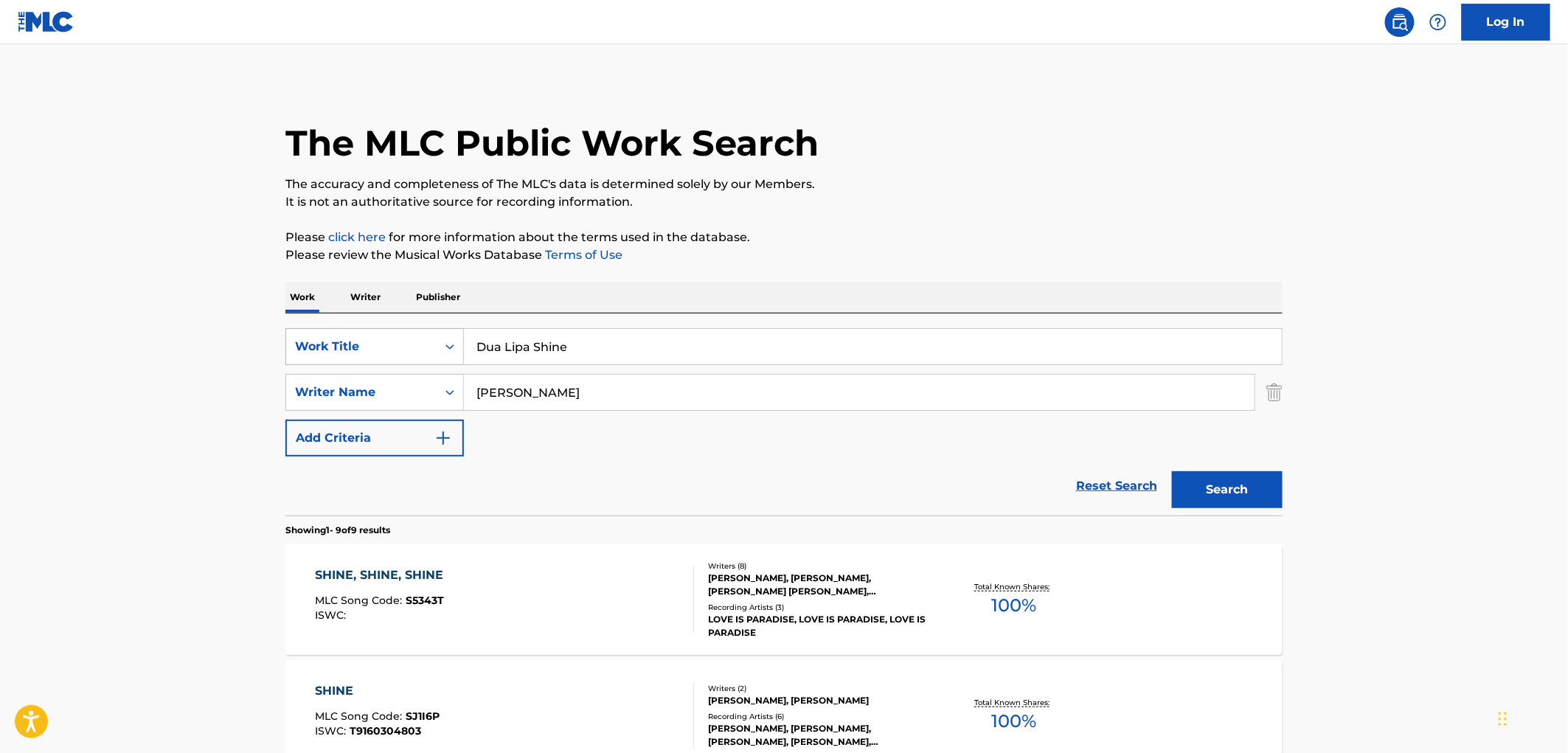
drag, startPoint x: 584, startPoint y: 344, endPoint x: 460, endPoint y: 345, distance: 124.0
click at [460, 345] on div "SearchWithCriteriaf524e78a-f22d-4956-abeb-873a60ca241e Work Title Dua Lipa Shine" at bounding box center [784, 346] width 997 height 36
paste input "Shake Em On Down"
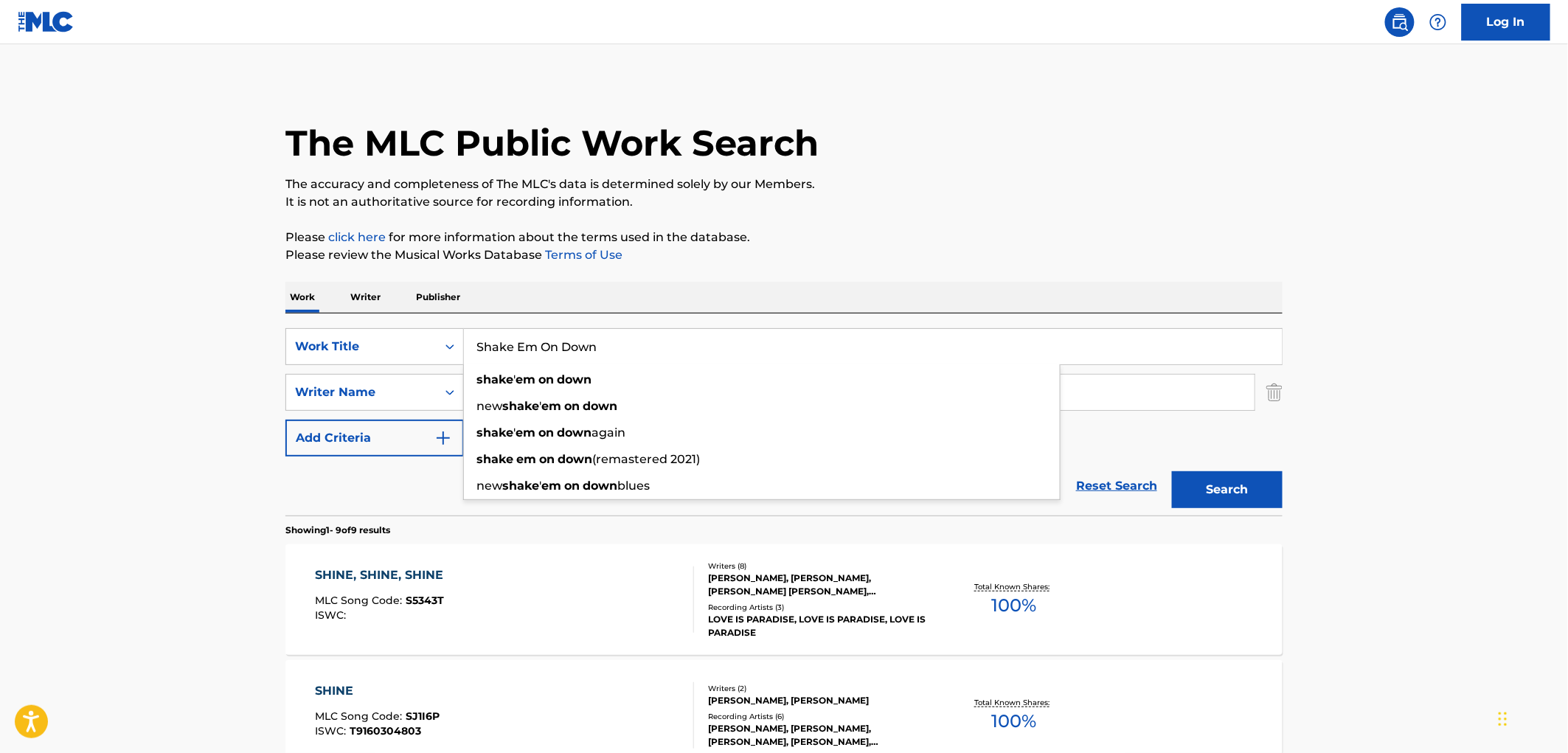
type input "Shake Em On Down"
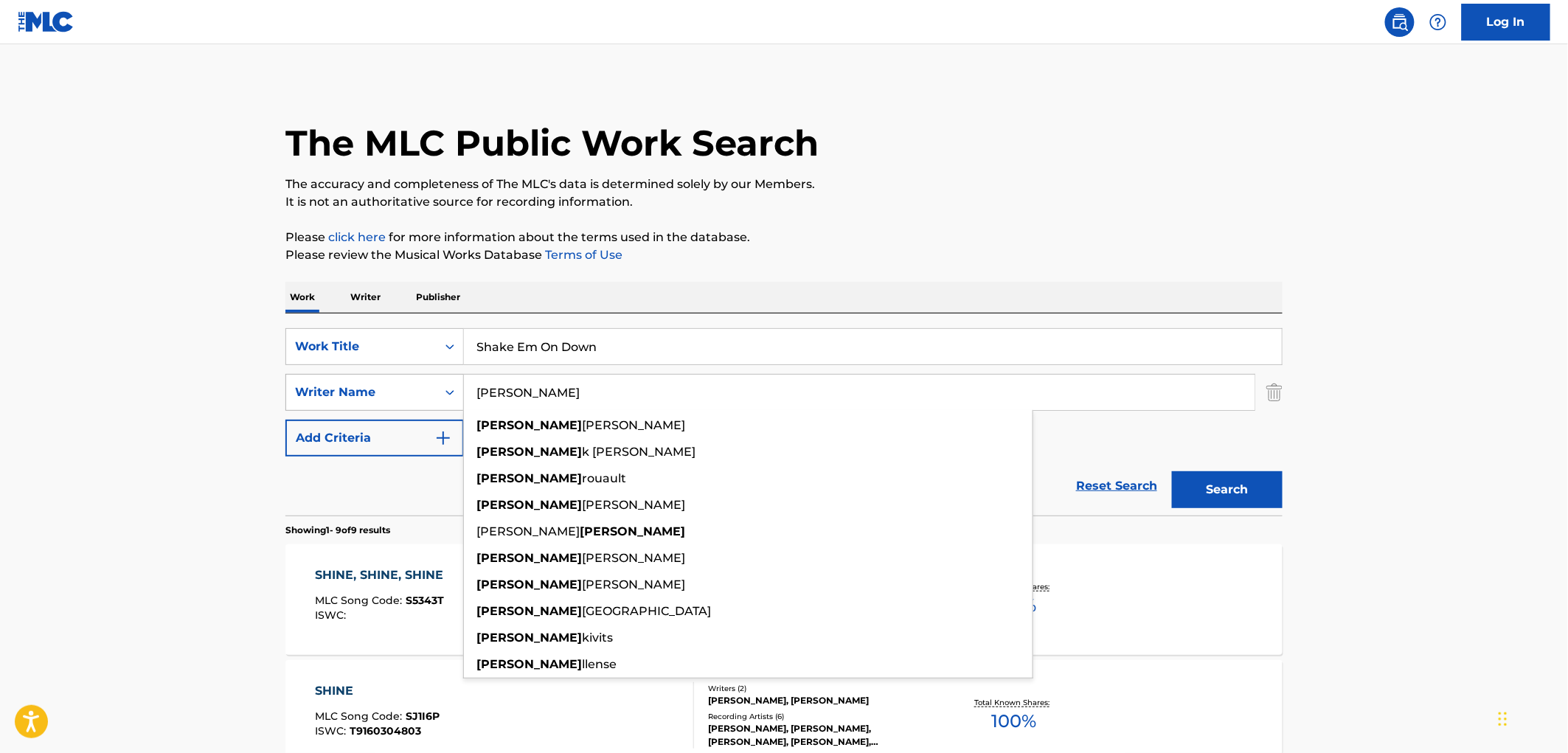
drag, startPoint x: 586, startPoint y: 388, endPoint x: 372, endPoint y: 392, distance: 214.0
click at [372, 392] on div "SearchWithCriteriaf7405466-25a2-4869-813a-ad9d592bbea6 Writer Name [PERSON_NAME…" at bounding box center [784, 392] width 997 height 36
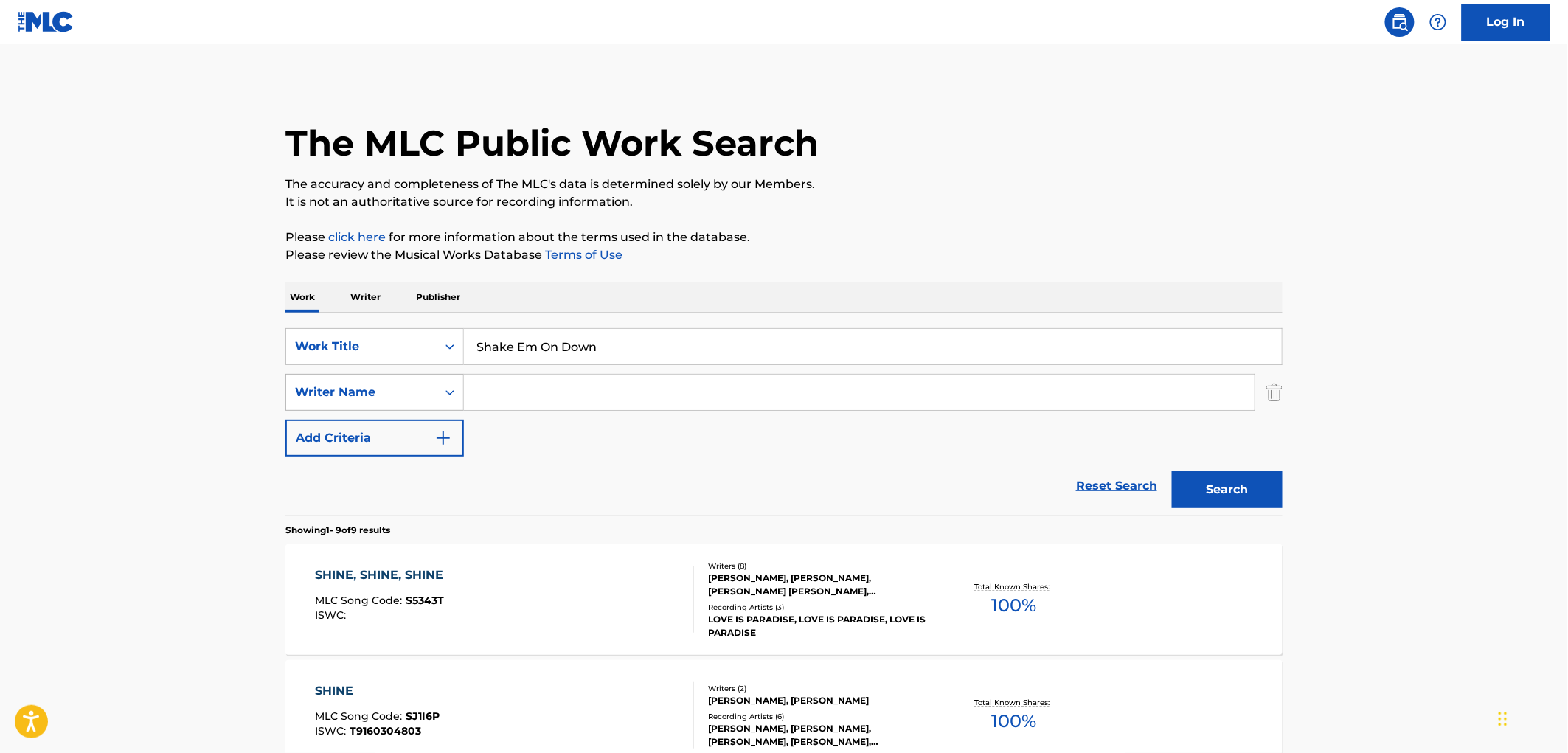
click at [1172, 471] on button "Search" at bounding box center [1227, 489] width 110 height 36
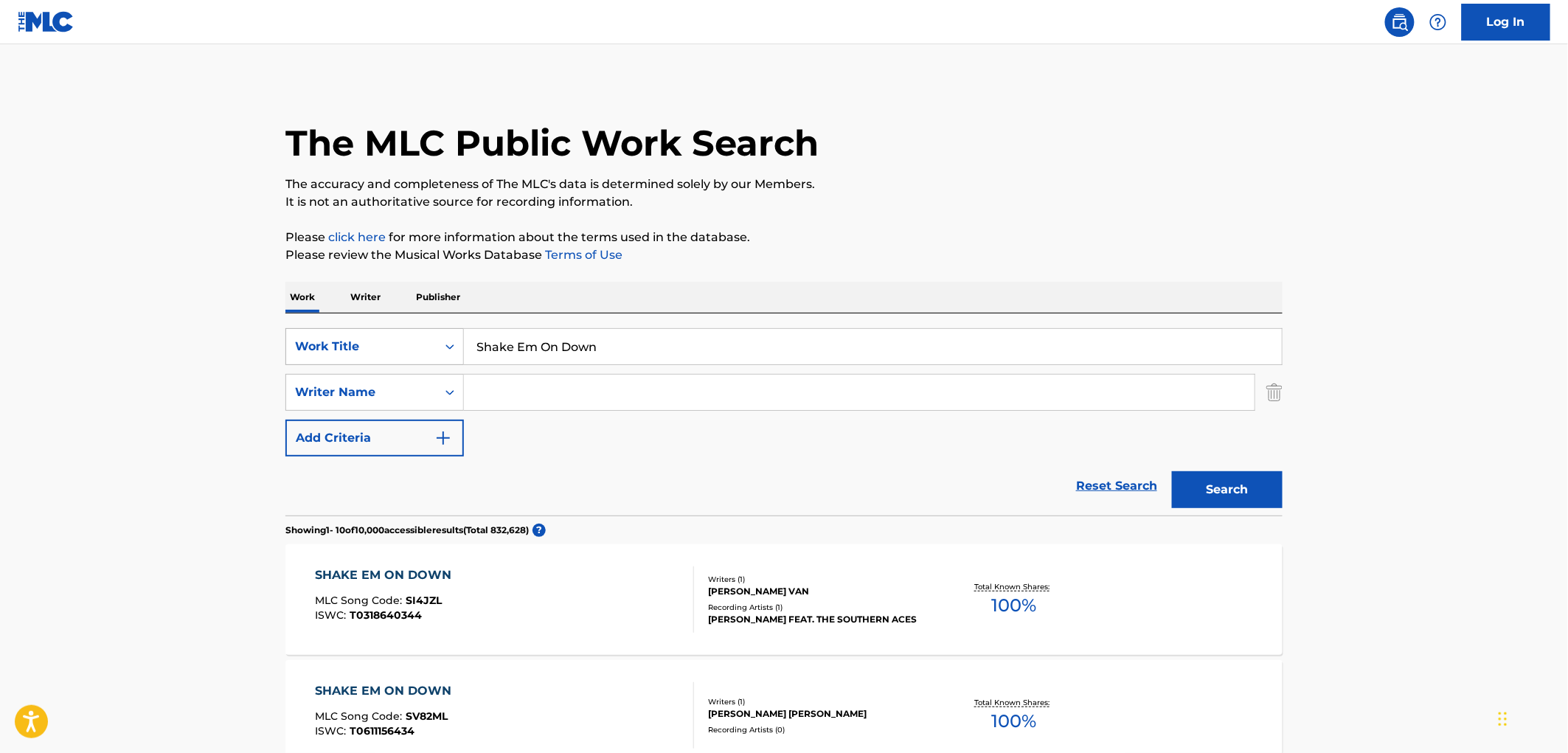
drag, startPoint x: 600, startPoint y: 347, endPoint x: 452, endPoint y: 344, distance: 148.0
click at [439, 337] on div "SearchWithCriteriaf524e78a-f22d-4956-abeb-873a60ca241e Work Title Shake Em On D…" at bounding box center [784, 346] width 997 height 36
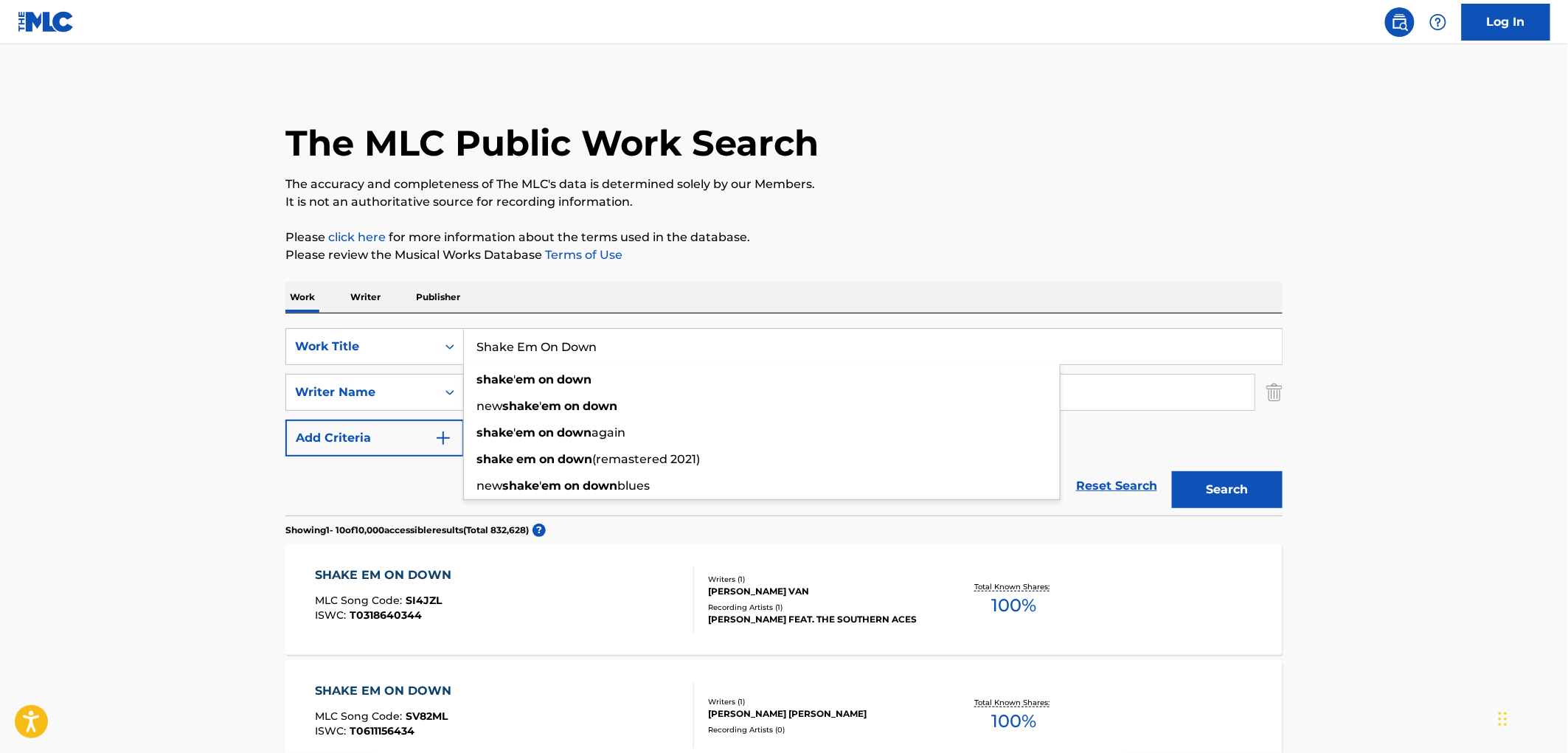
paste input "[PERSON_NAME]"
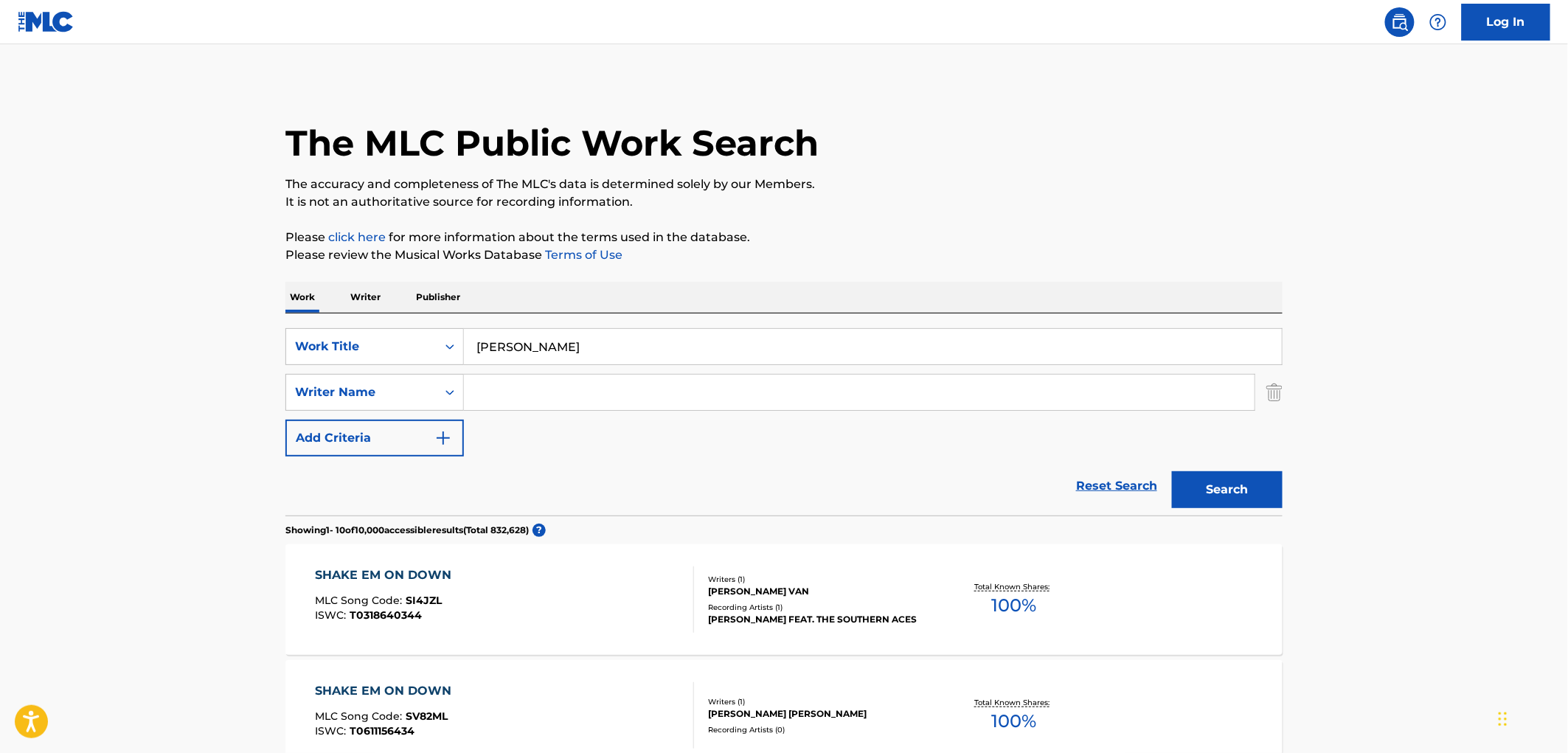
click at [1210, 492] on button "Search" at bounding box center [1227, 489] width 110 height 36
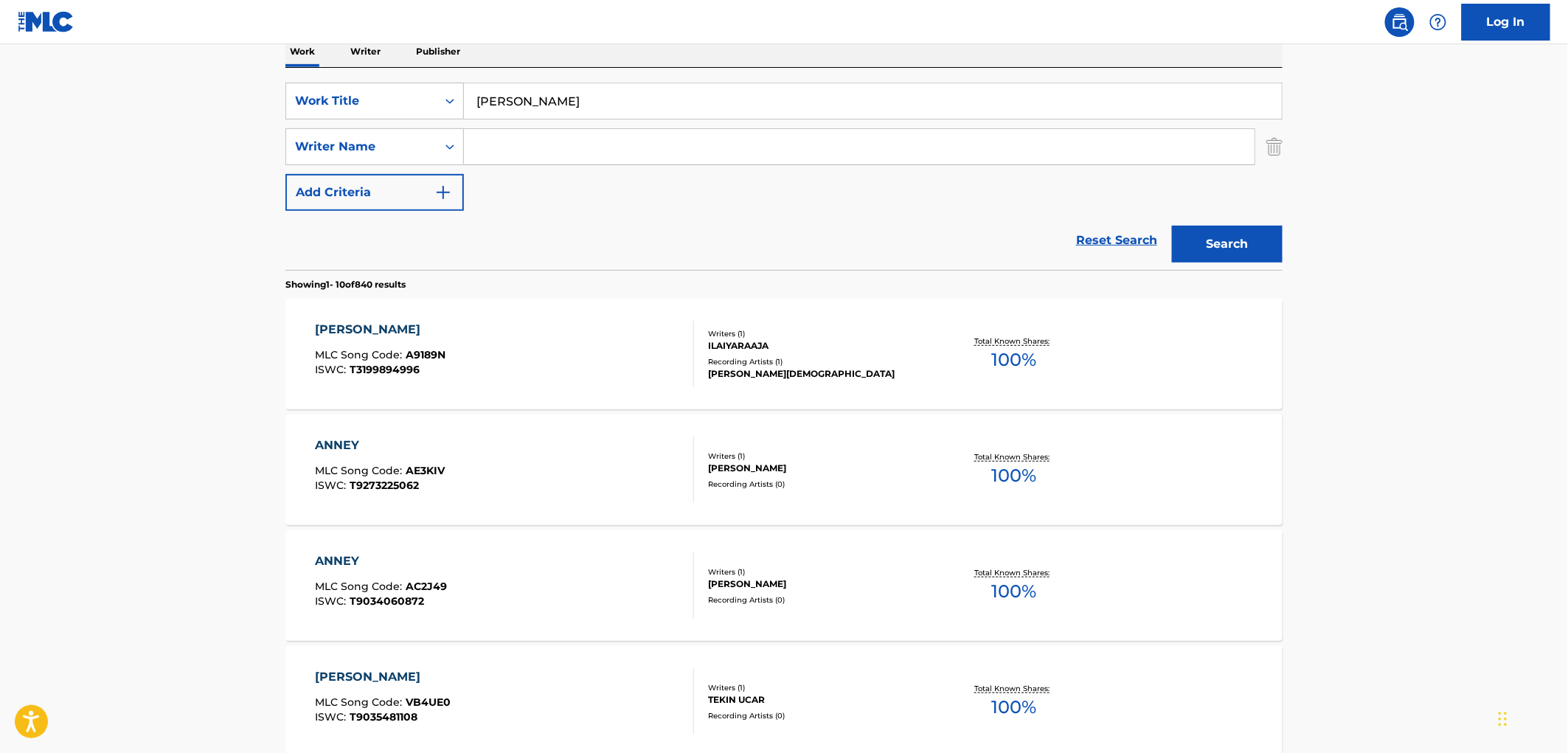
drag, startPoint x: 635, startPoint y: 103, endPoint x: 345, endPoint y: 120, distance: 290.5
click at [297, 115] on div "SearchWithCriteriaf524e78a-f22d-4956-abeb-873a60ca241e Work Title [PERSON_NAME]" at bounding box center [784, 100] width 997 height 36
paste input "QUE TE HE HECHO YO"
click at [1256, 252] on button "Search" at bounding box center [1227, 244] width 110 height 36
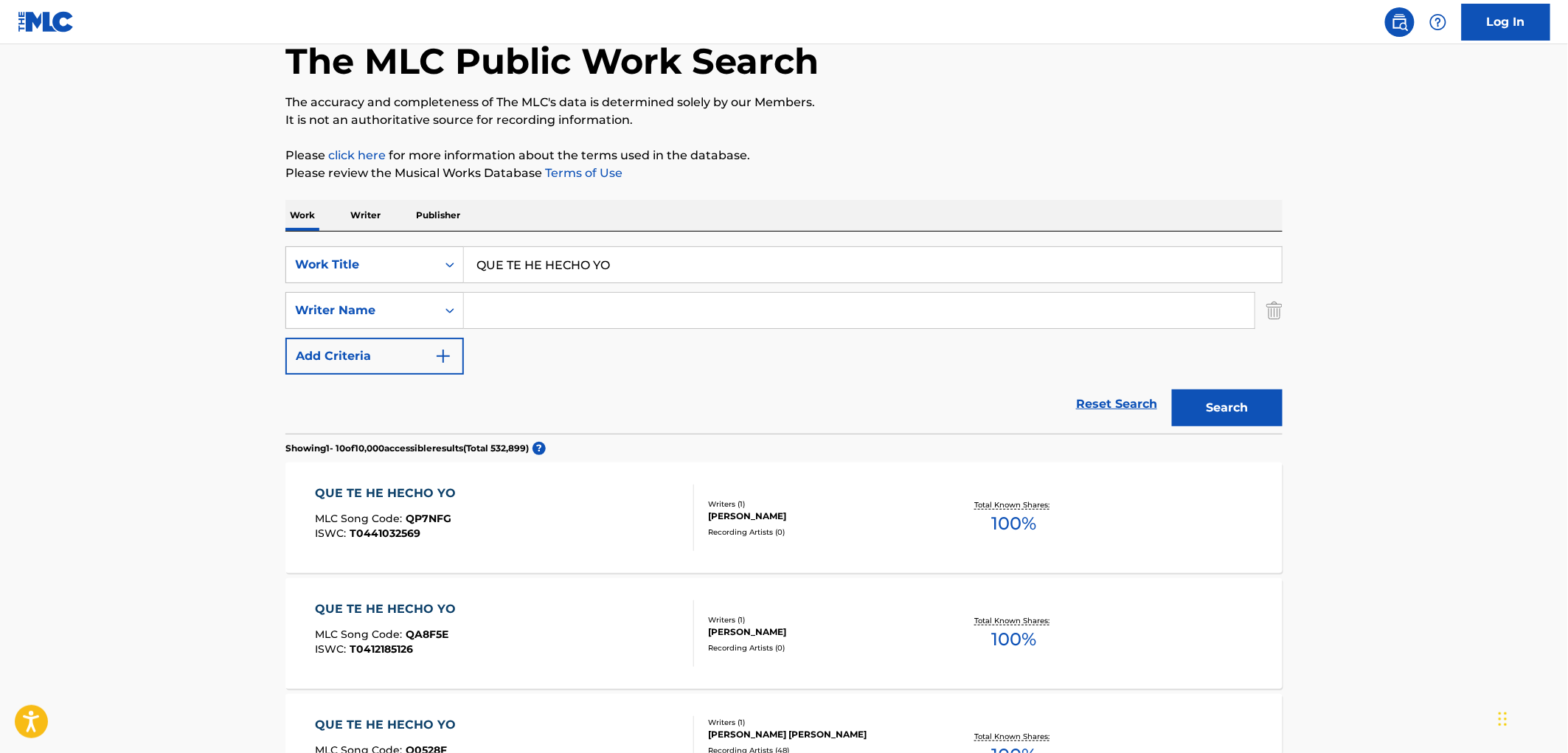
scroll to position [0, 0]
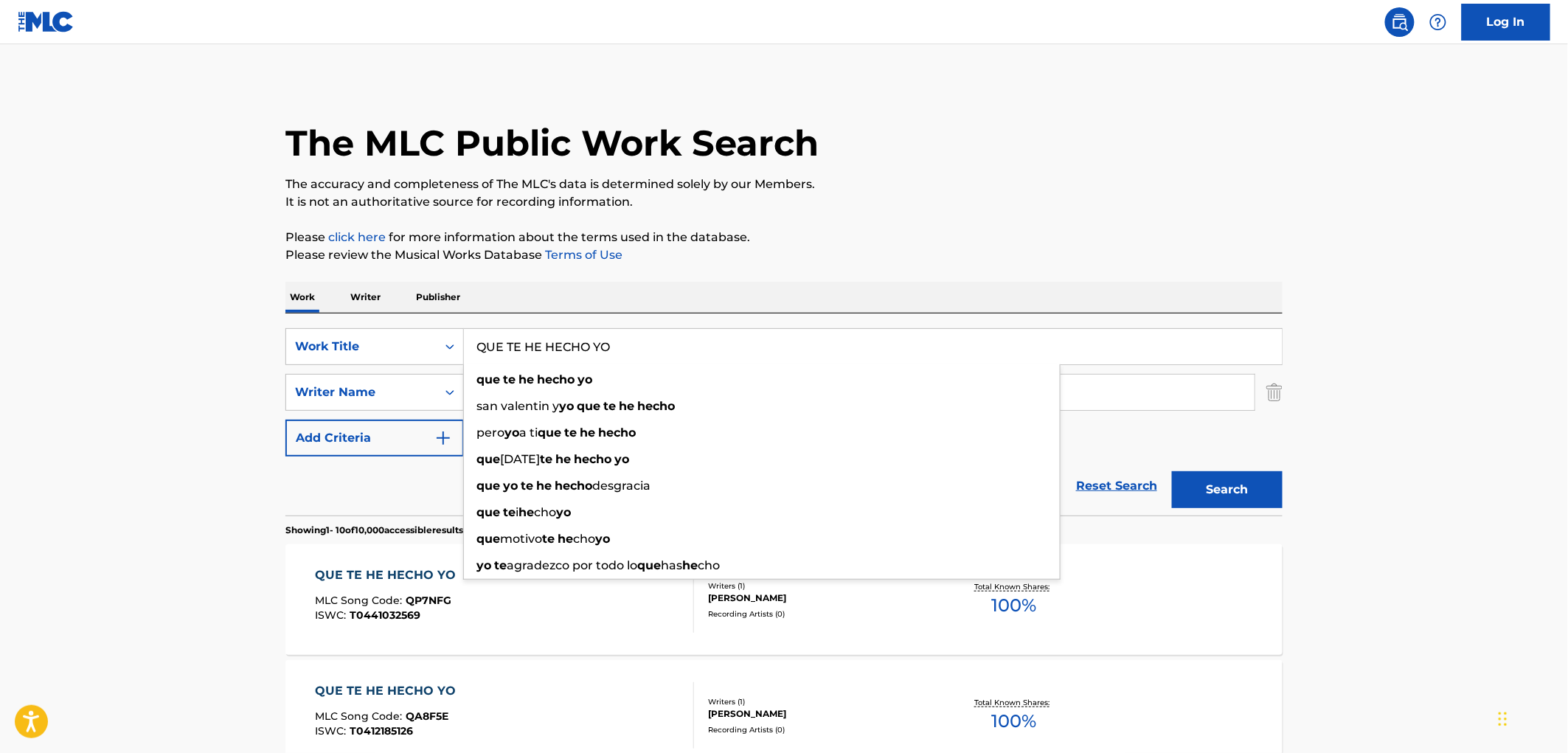
drag, startPoint x: 478, startPoint y: 345, endPoint x: 607, endPoint y: 350, distance: 129.1
click at [607, 350] on input "QUE TE HE HECHO YO" at bounding box center [873, 347] width 818 height 36
paste input "NEGRA [PERSON_NAME]"
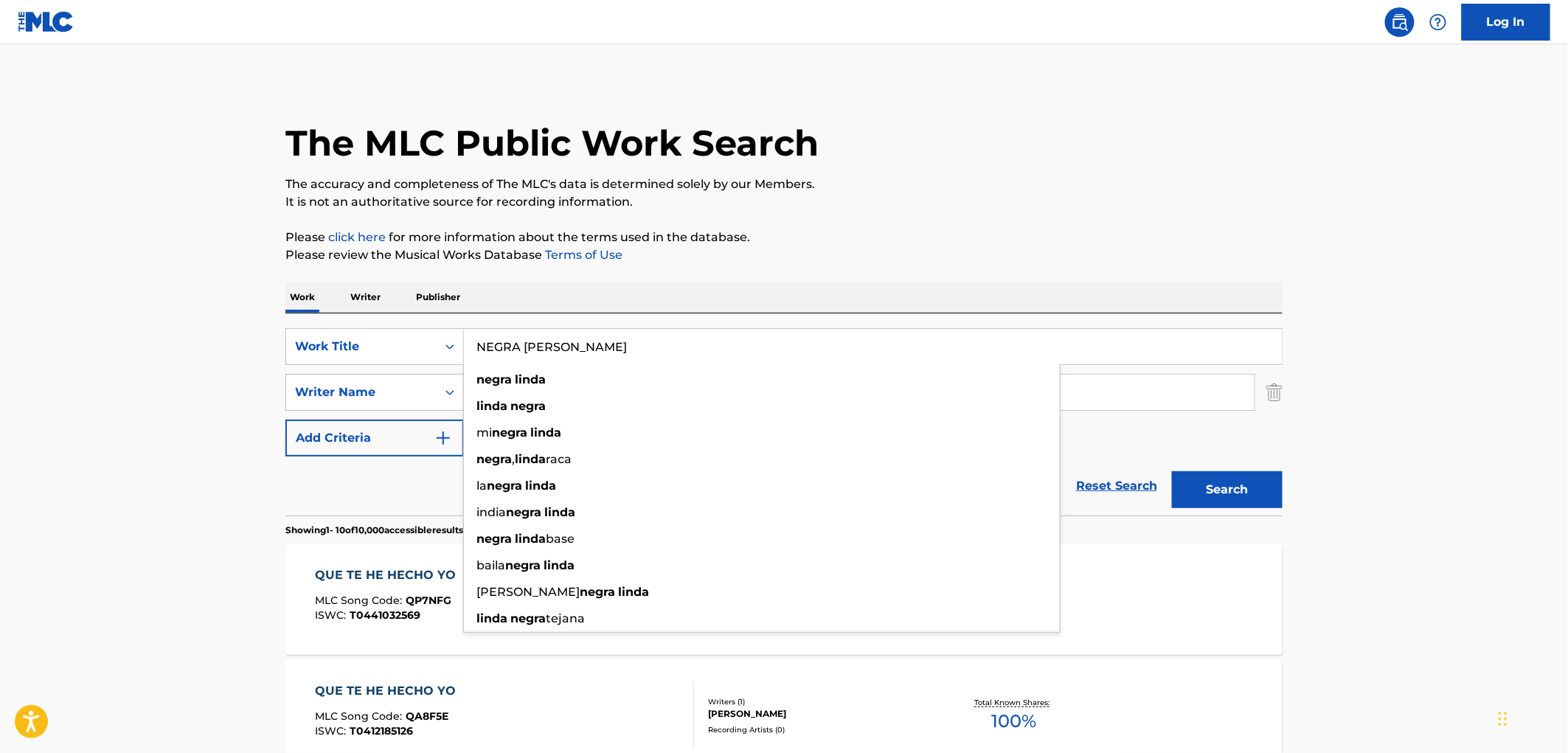
click at [1207, 492] on button "Search" at bounding box center [1227, 489] width 110 height 36
drag, startPoint x: 477, startPoint y: 348, endPoint x: 606, endPoint y: 349, distance: 129.0
click at [606, 348] on input "NEGRA [PERSON_NAME]" at bounding box center [873, 347] width 818 height 36
paste input "All Out Of Love"
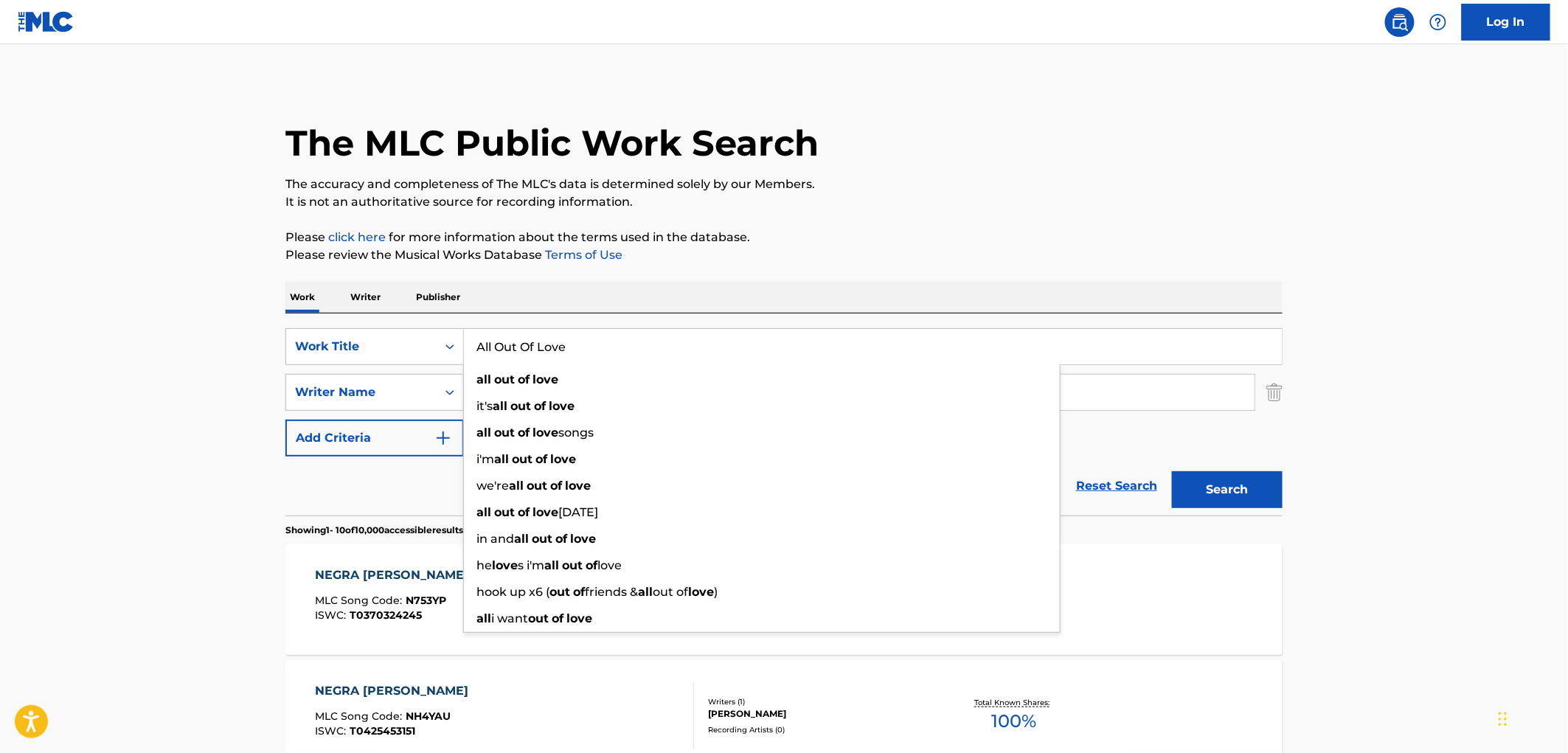
click at [1214, 487] on button "Search" at bounding box center [1227, 489] width 110 height 36
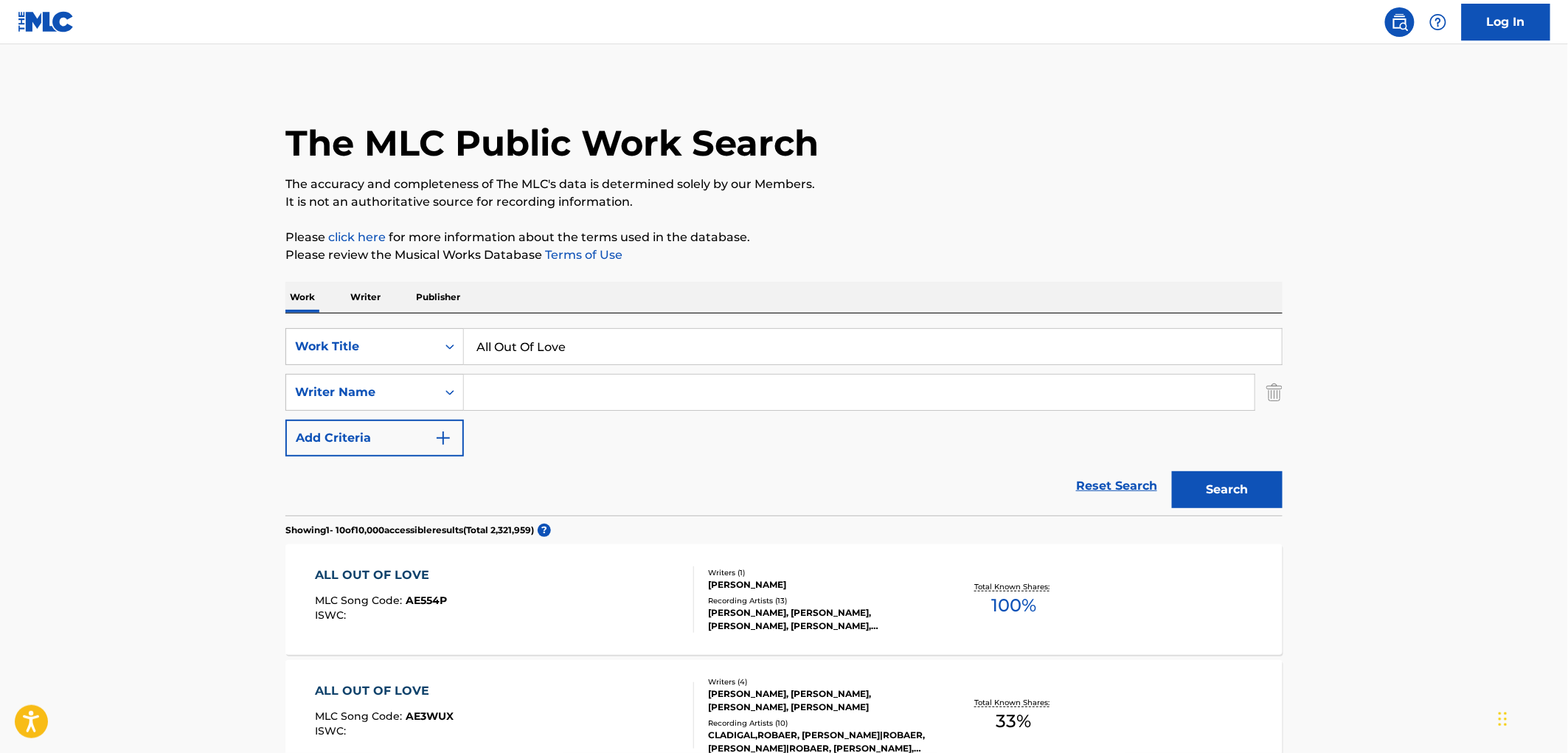
drag, startPoint x: 600, startPoint y: 356, endPoint x: 275, endPoint y: 350, distance: 325.1
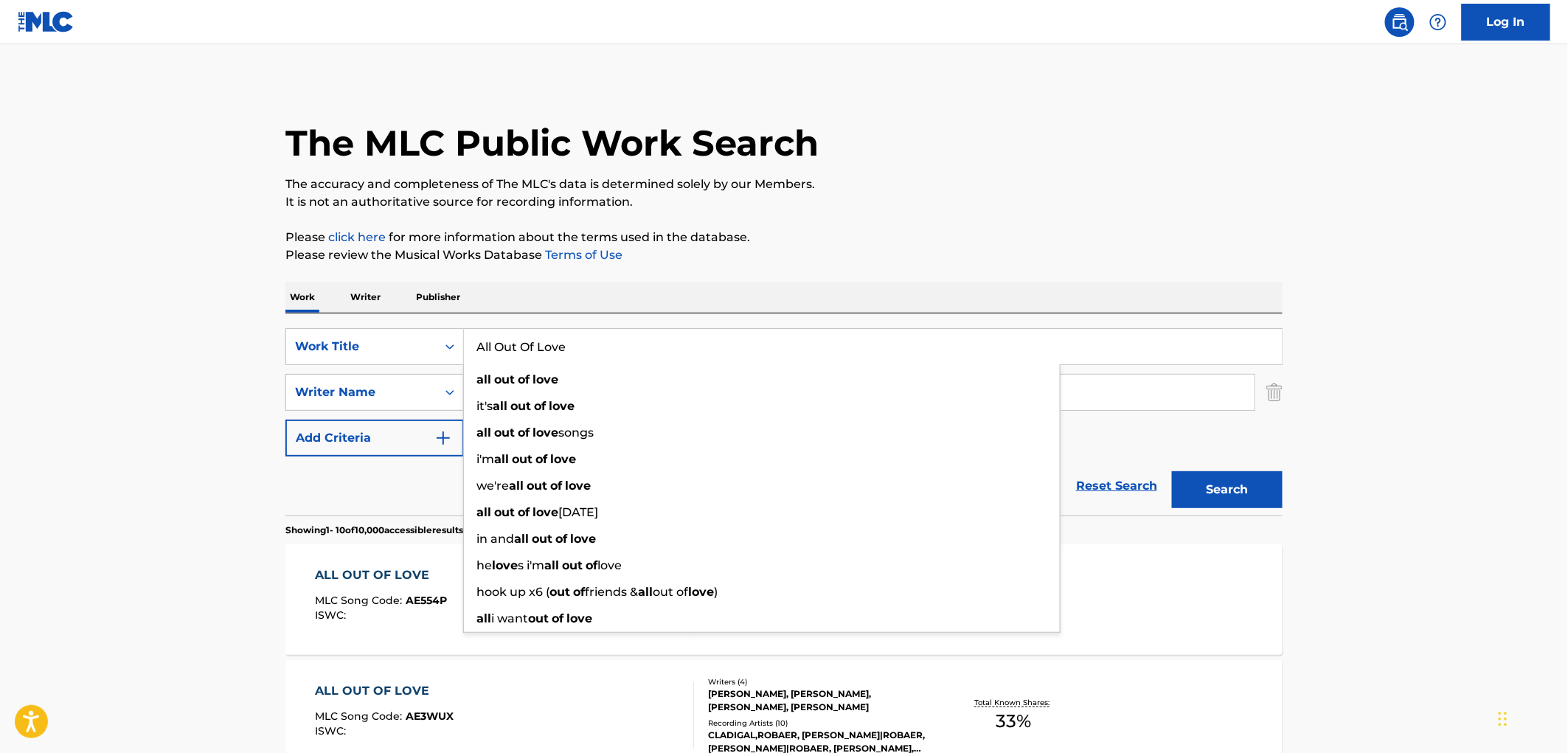
paste input "Cat's In The Cradl"
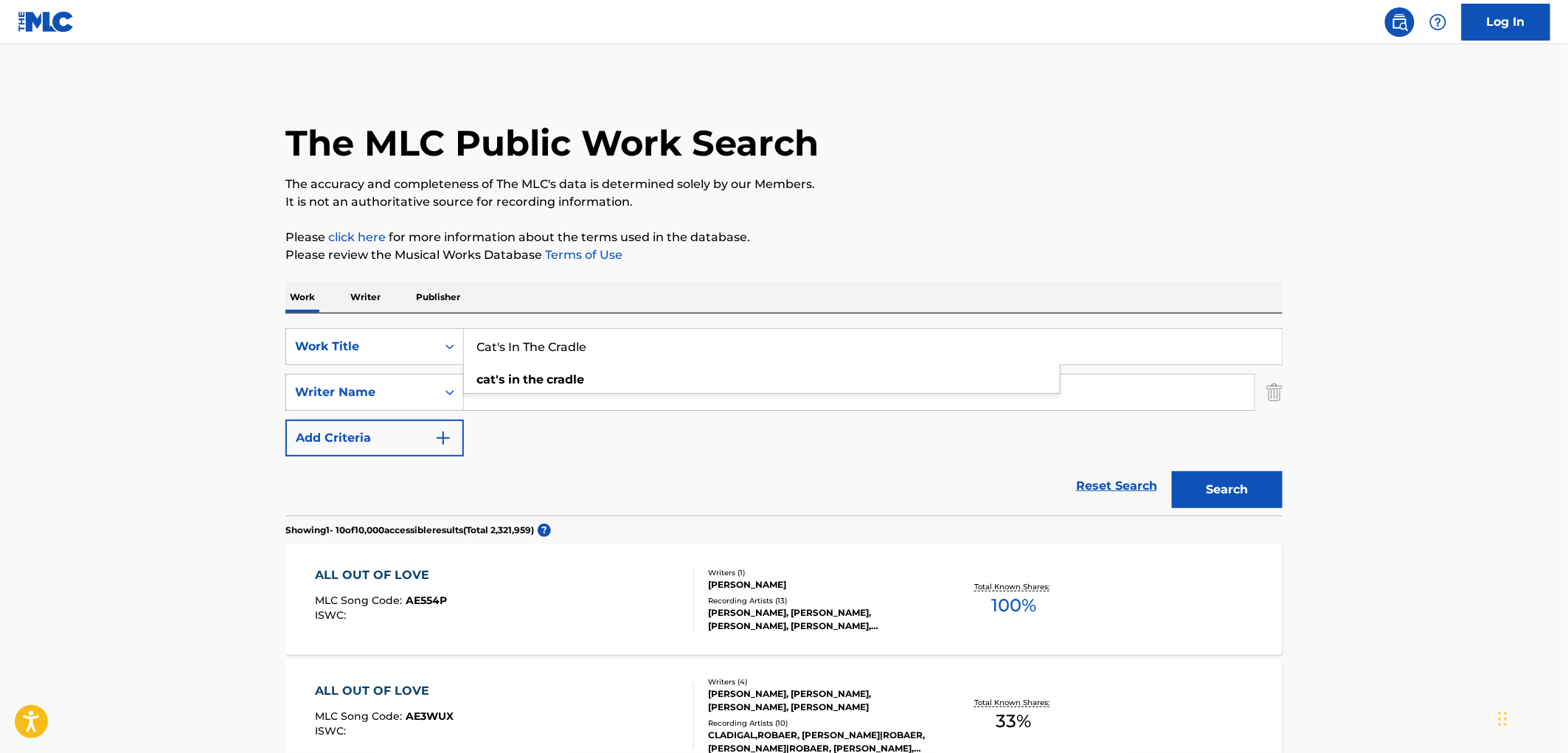
type input "Cat's In The Cradle"
click at [1220, 496] on button "Search" at bounding box center [1227, 489] width 110 height 36
click at [838, 703] on div "[PERSON_NAME], [PERSON_NAME], [PERSON_NAME], [PERSON_NAME], [PERSON_NAME]" at bounding box center [820, 701] width 223 height 27
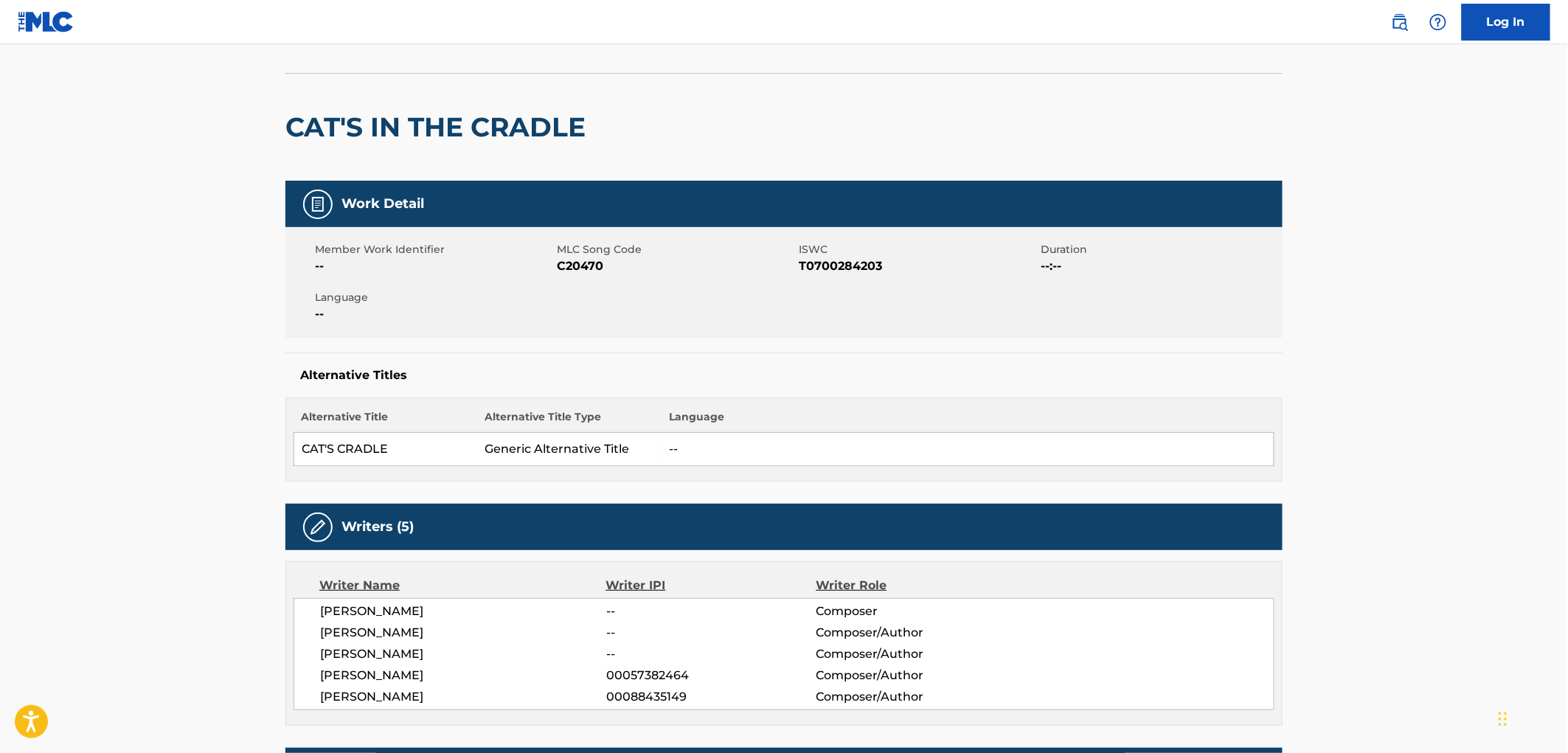
scroll to position [164, 0]
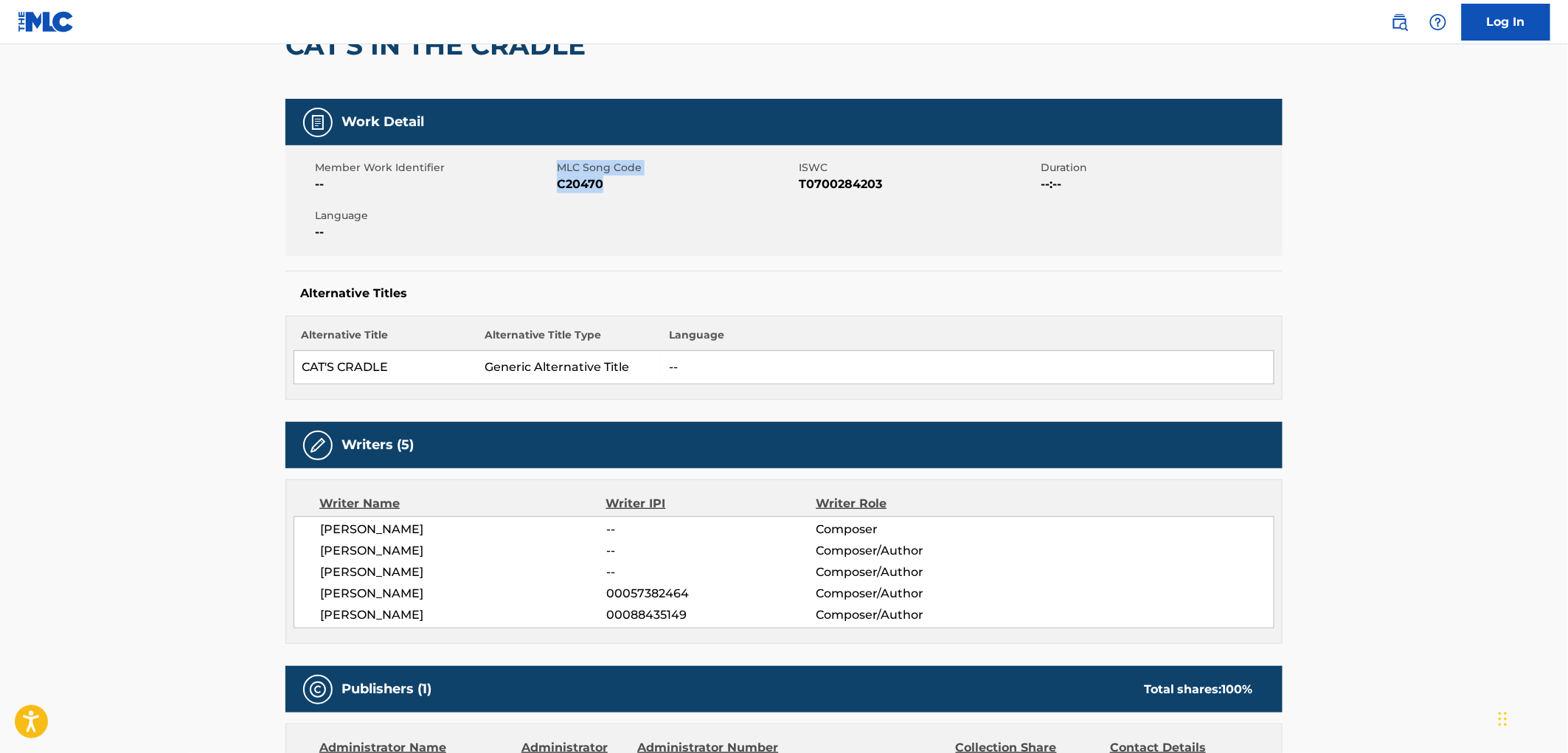
drag, startPoint x: 605, startPoint y: 184, endPoint x: 548, endPoint y: 180, distance: 57.1
click at [548, 180] on div "Member Work Identifier -- MLC Song Code C20470 ISWC T0700284203 Duration --:-- …" at bounding box center [784, 200] width 997 height 110
click at [595, 178] on span "C20470" at bounding box center [676, 184] width 238 height 18
click at [609, 180] on span "C20470" at bounding box center [676, 184] width 238 height 18
drag, startPoint x: 607, startPoint y: 182, endPoint x: 556, endPoint y: 182, distance: 51.0
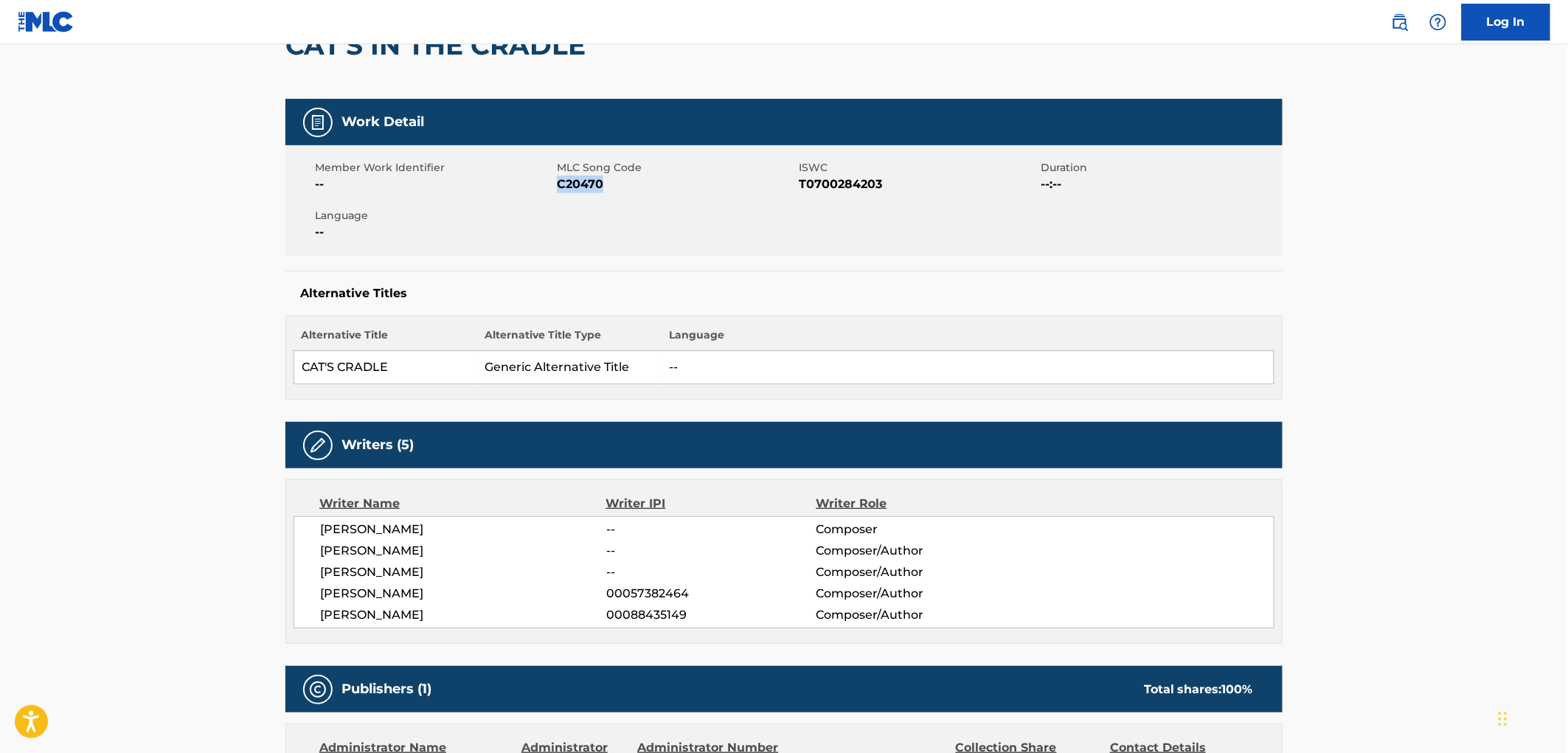
click at [556, 182] on span "C20470" at bounding box center [676, 184] width 238 height 18
copy span "C20470"
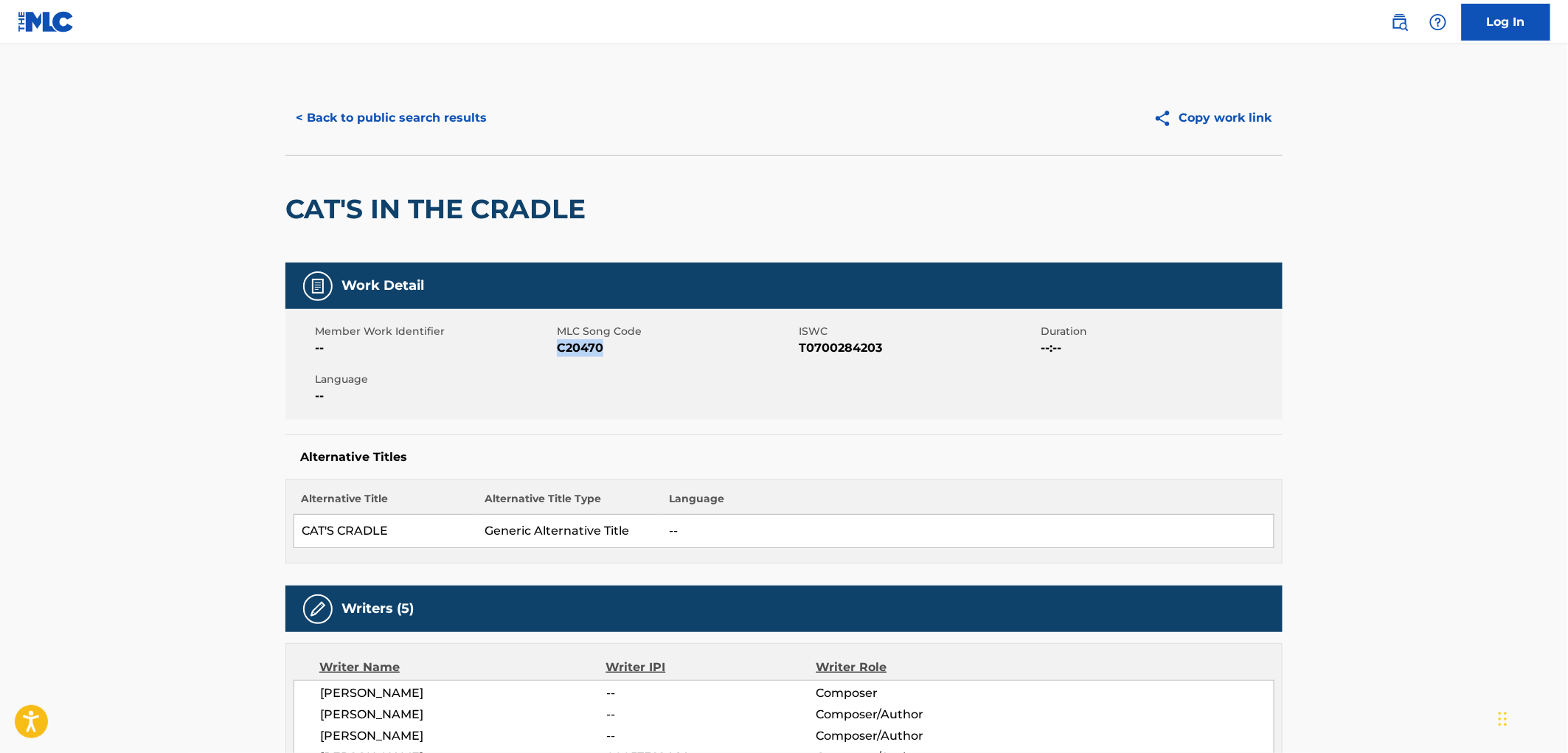
click at [409, 125] on button "< Back to public search results" at bounding box center [391, 117] width 212 height 36
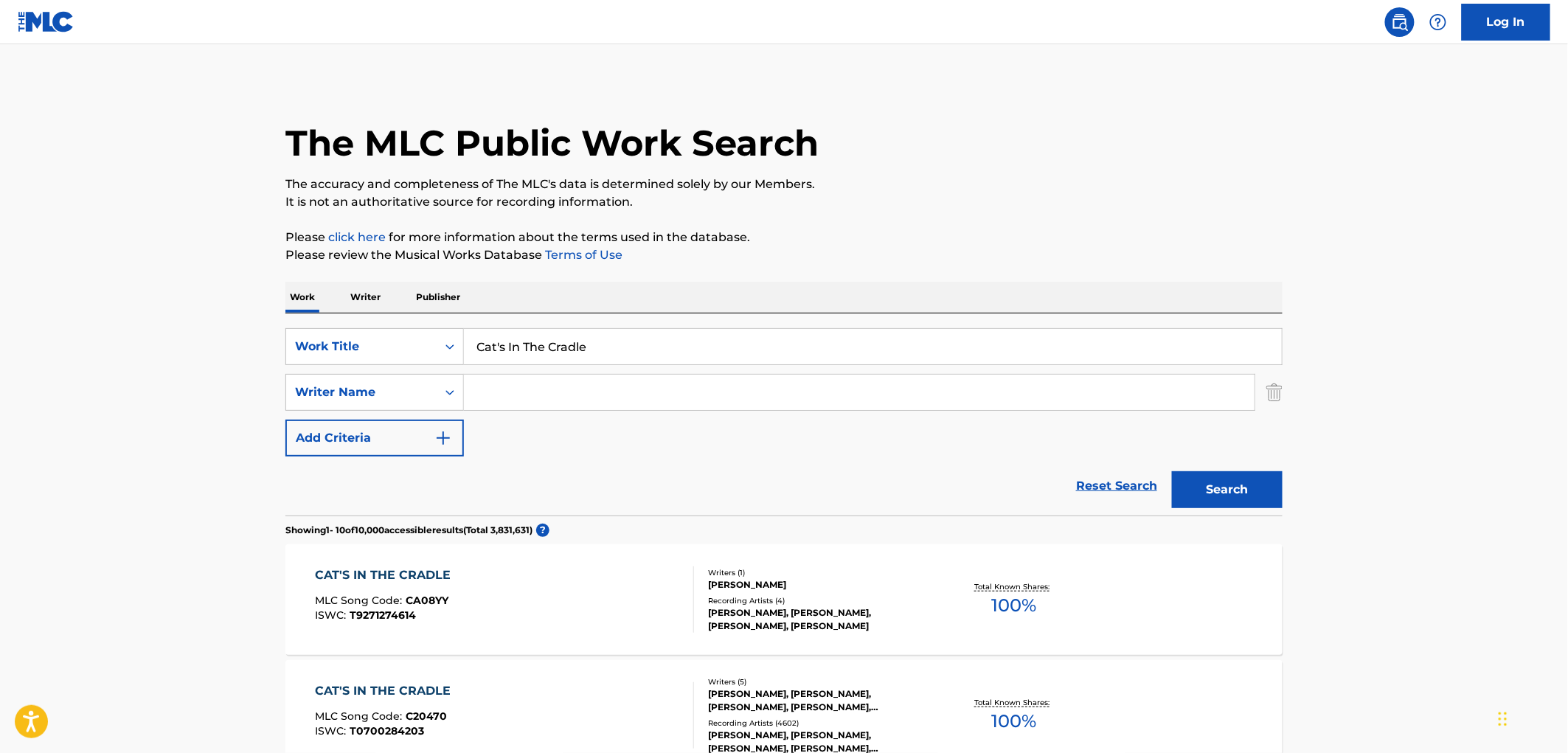
drag, startPoint x: 600, startPoint y: 345, endPoint x: 466, endPoint y: 344, distance: 134.0
click at [452, 343] on div "SearchWithCriteriaf524e78a-f22d-4956-abeb-873a60ca241e Work Title Cat's In The …" at bounding box center [784, 346] width 997 height 36
paste input "All Out Of Love (ft. [PERSON_NAME])"
drag, startPoint x: 565, startPoint y: 344, endPoint x: 720, endPoint y: 348, distance: 155.1
click at [720, 348] on input "All Out Of Love (ft. [PERSON_NAME])" at bounding box center [873, 347] width 818 height 36
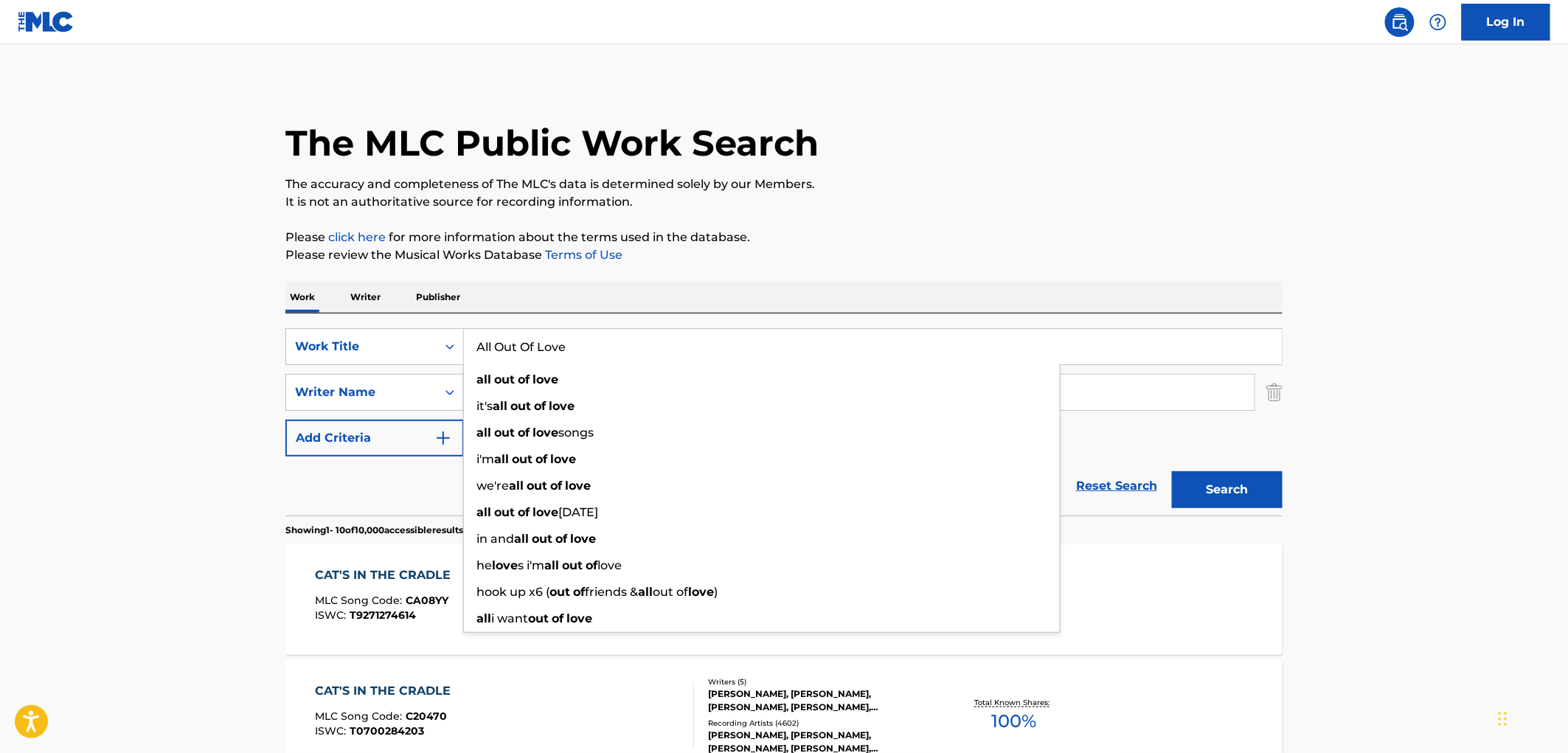
type input "All Out Of Love"
click at [1172, 471] on button "Search" at bounding box center [1227, 489] width 110 height 36
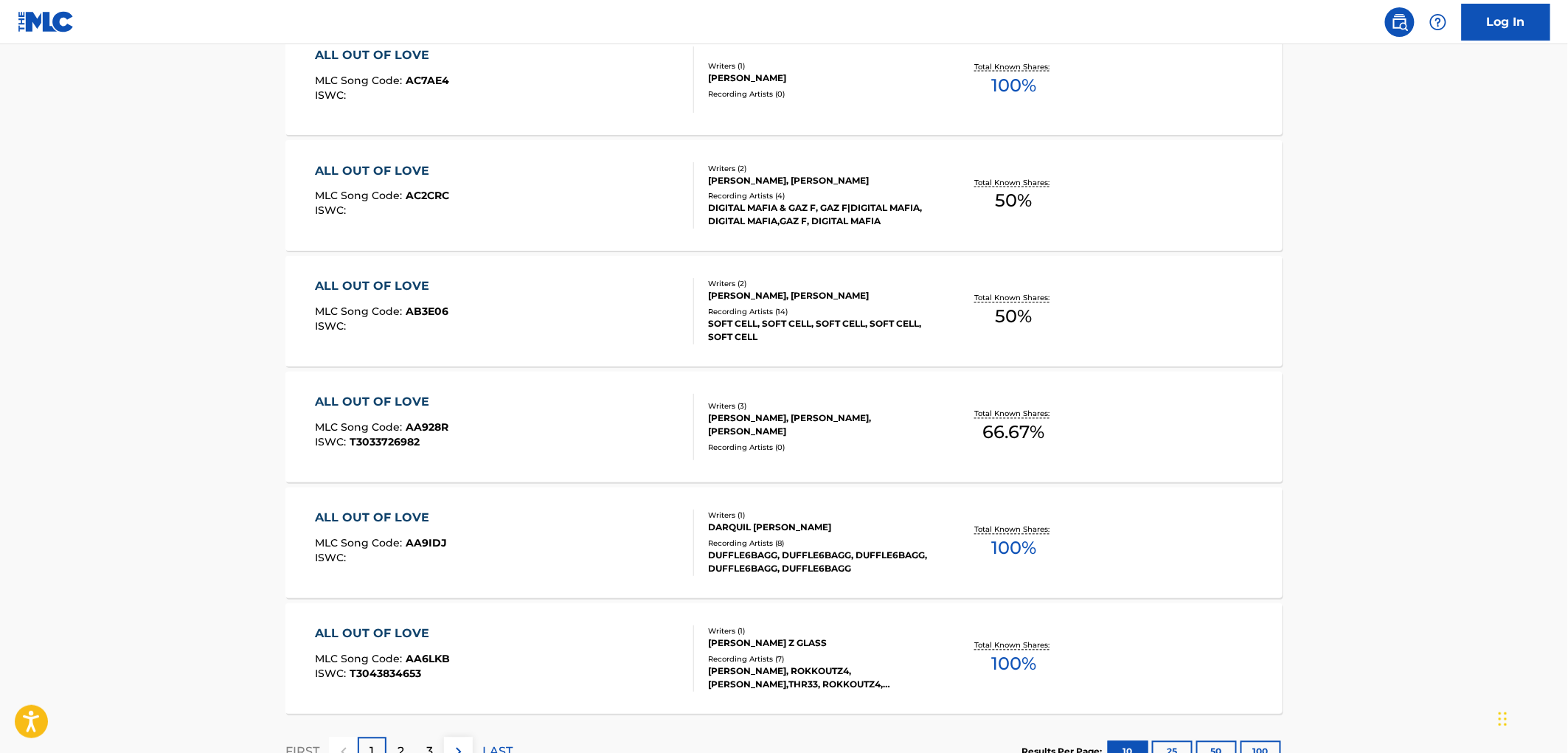
scroll to position [1098, 0]
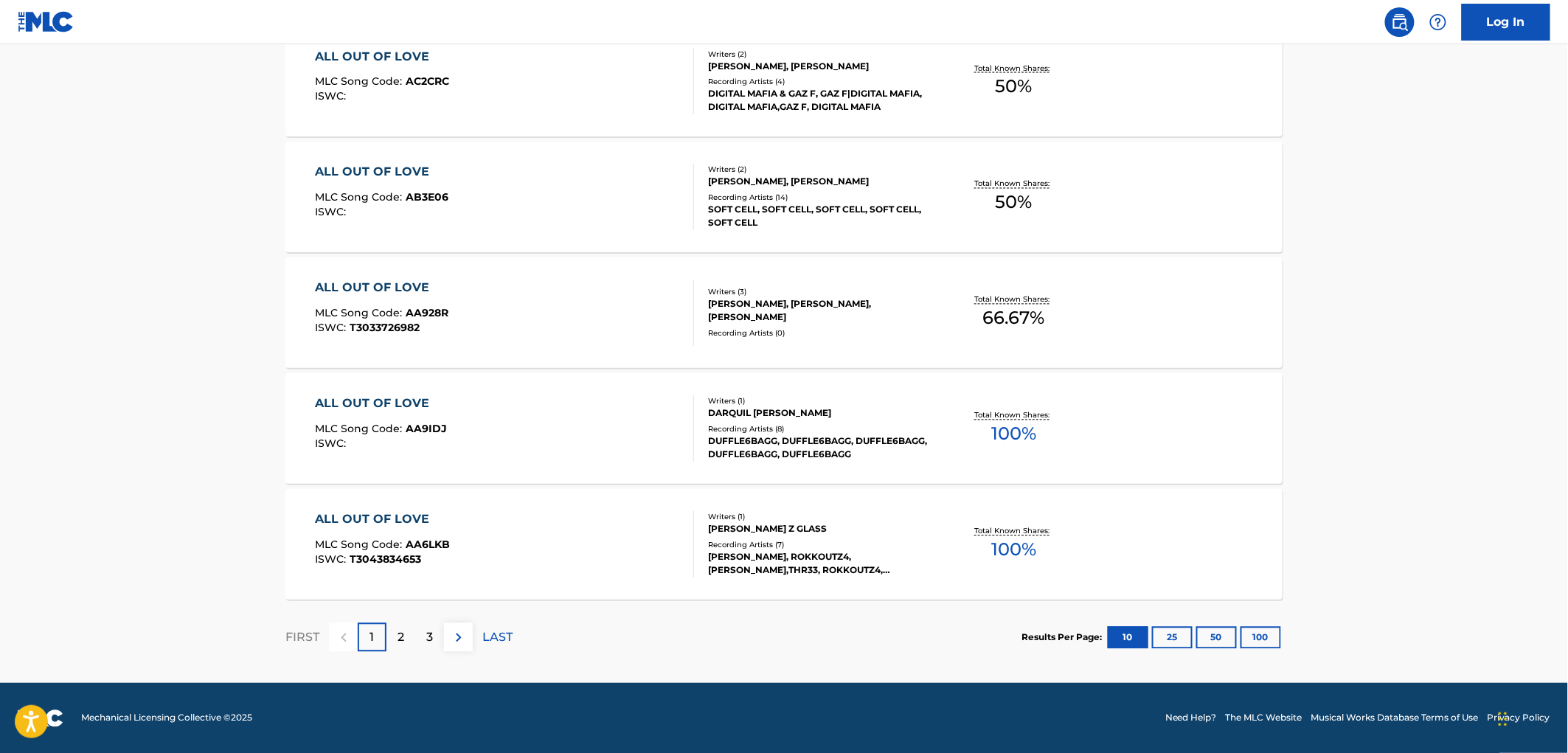
click at [1265, 638] on button "100" at bounding box center [1261, 637] width 41 height 22
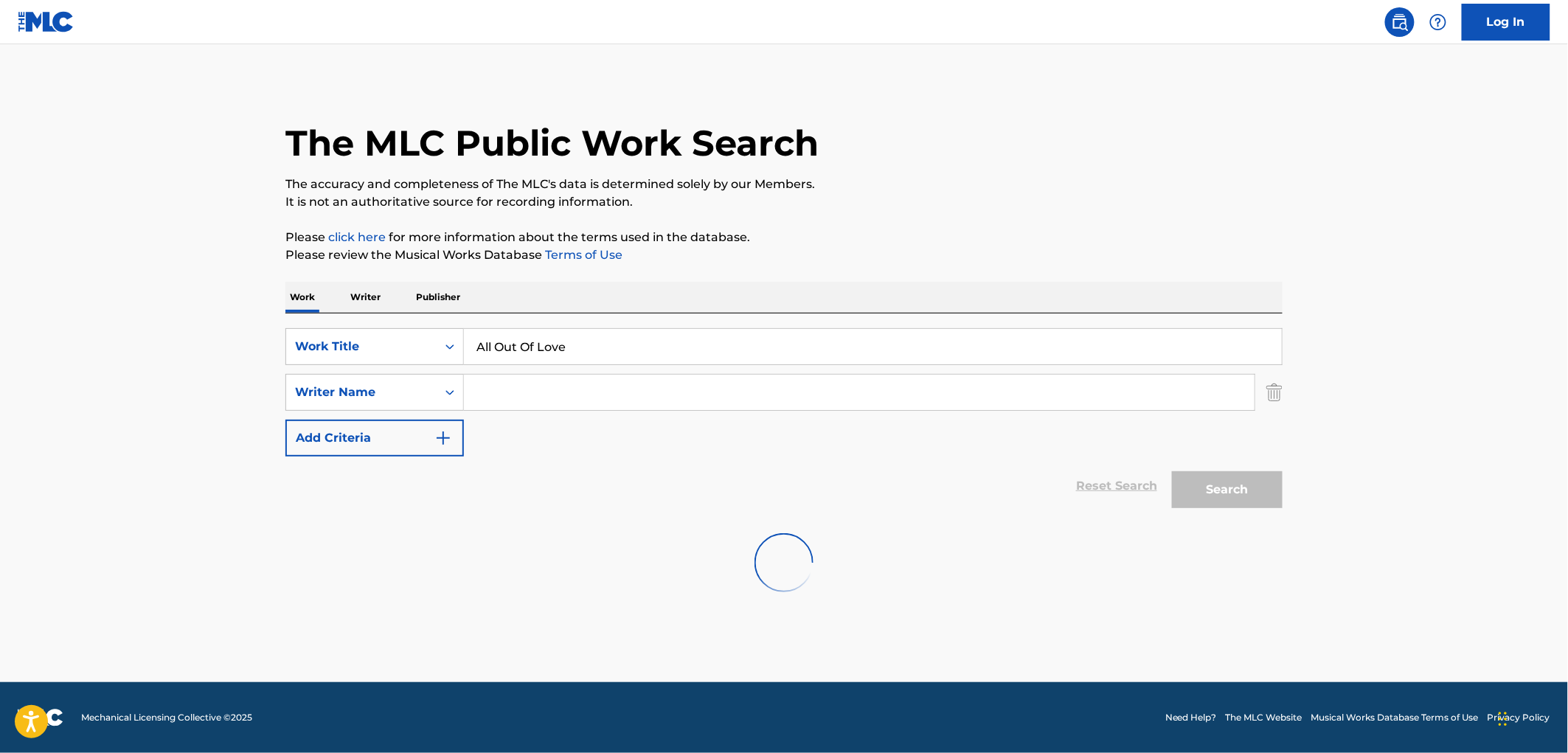
scroll to position [0, 0]
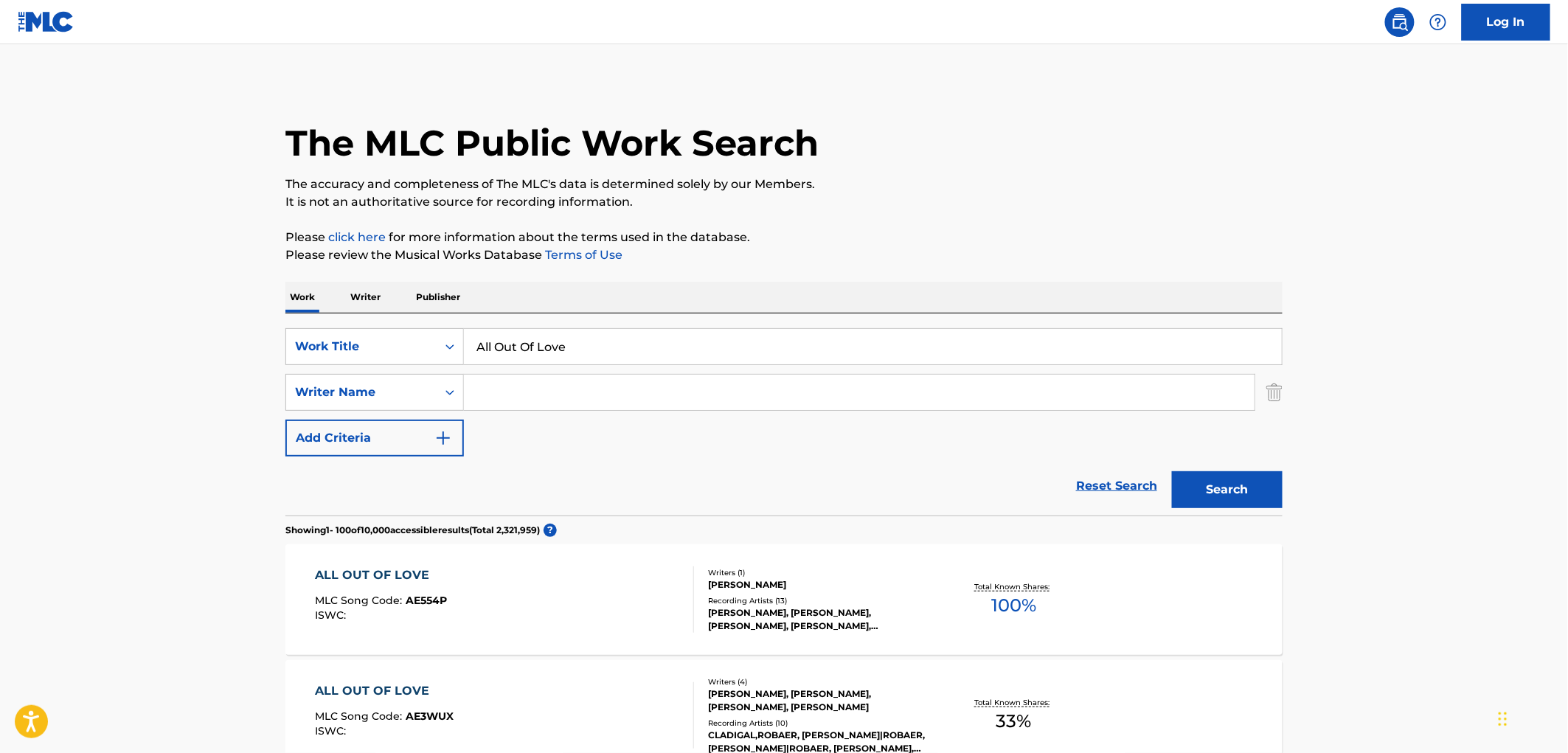
paste input "[PERSON_NAME]"
type input "[PERSON_NAME]"
click at [1236, 497] on button "Search" at bounding box center [1227, 489] width 110 height 36
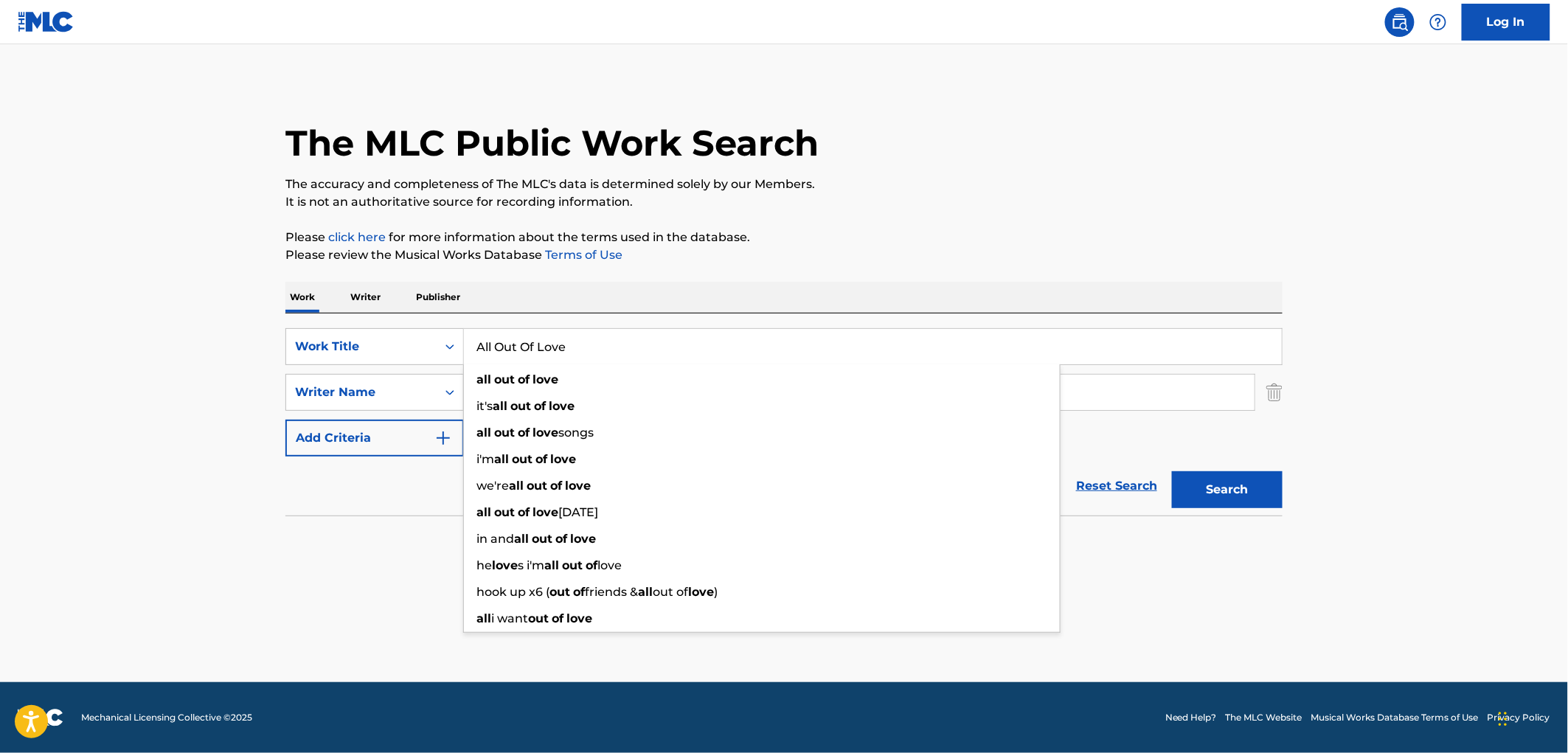
drag, startPoint x: 597, startPoint y: 353, endPoint x: 463, endPoint y: 353, distance: 134.0
click at [465, 353] on input "All Out Of Love" at bounding box center [873, 347] width 818 height 36
paste input "50 on 6"
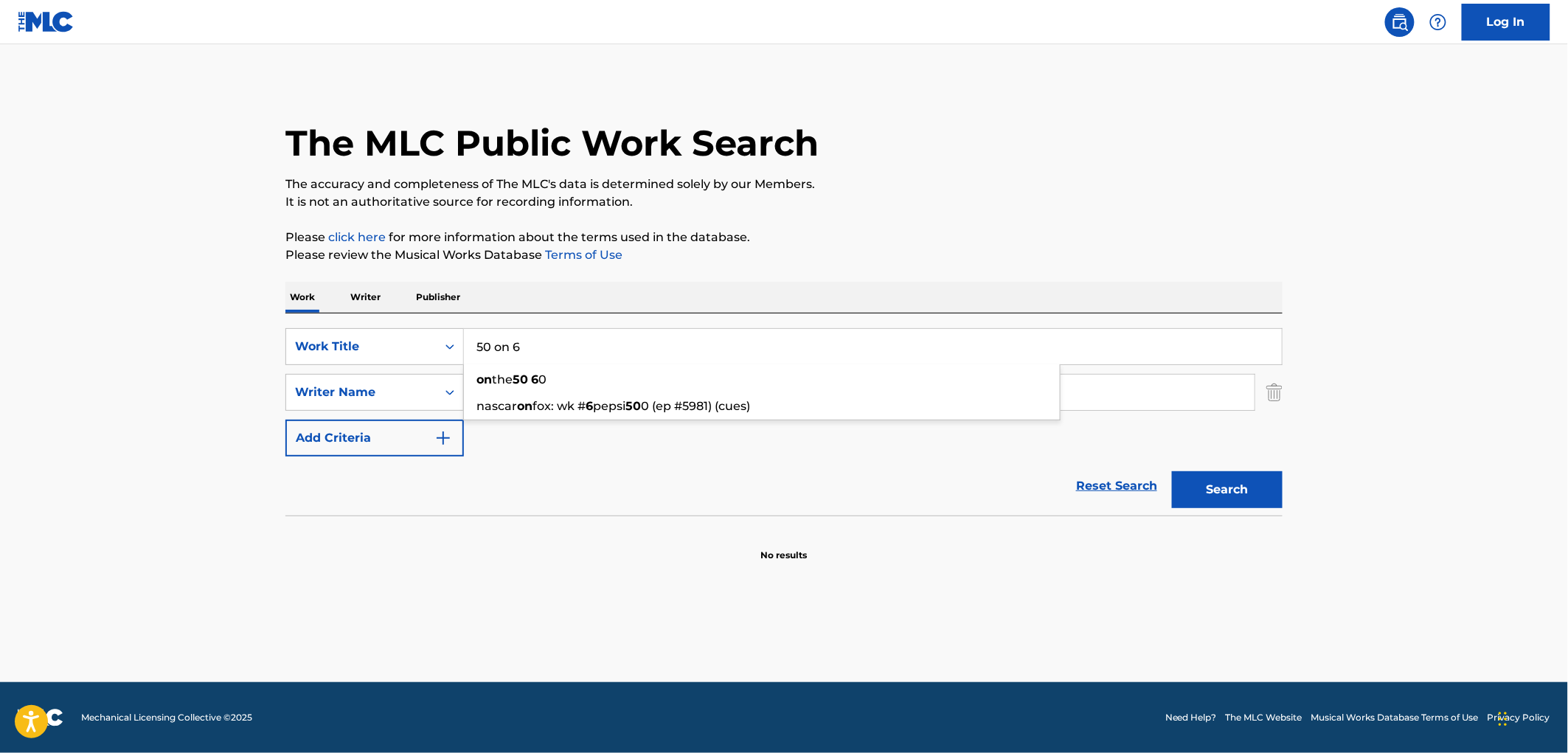
type input "50 on 6"
click at [635, 284] on div "Work Writer Publisher" at bounding box center [784, 297] width 997 height 31
click at [573, 409] on input "[PERSON_NAME]" at bounding box center [859, 393] width 790 height 36
drag, startPoint x: 578, startPoint y: 389, endPoint x: 307, endPoint y: 389, distance: 271.0
click at [307, 389] on div "SearchWithCriteriaf7405466-25a2-4869-813a-ad9d592bbea6 Writer Name [PERSON_NAME]" at bounding box center [784, 392] width 997 height 36
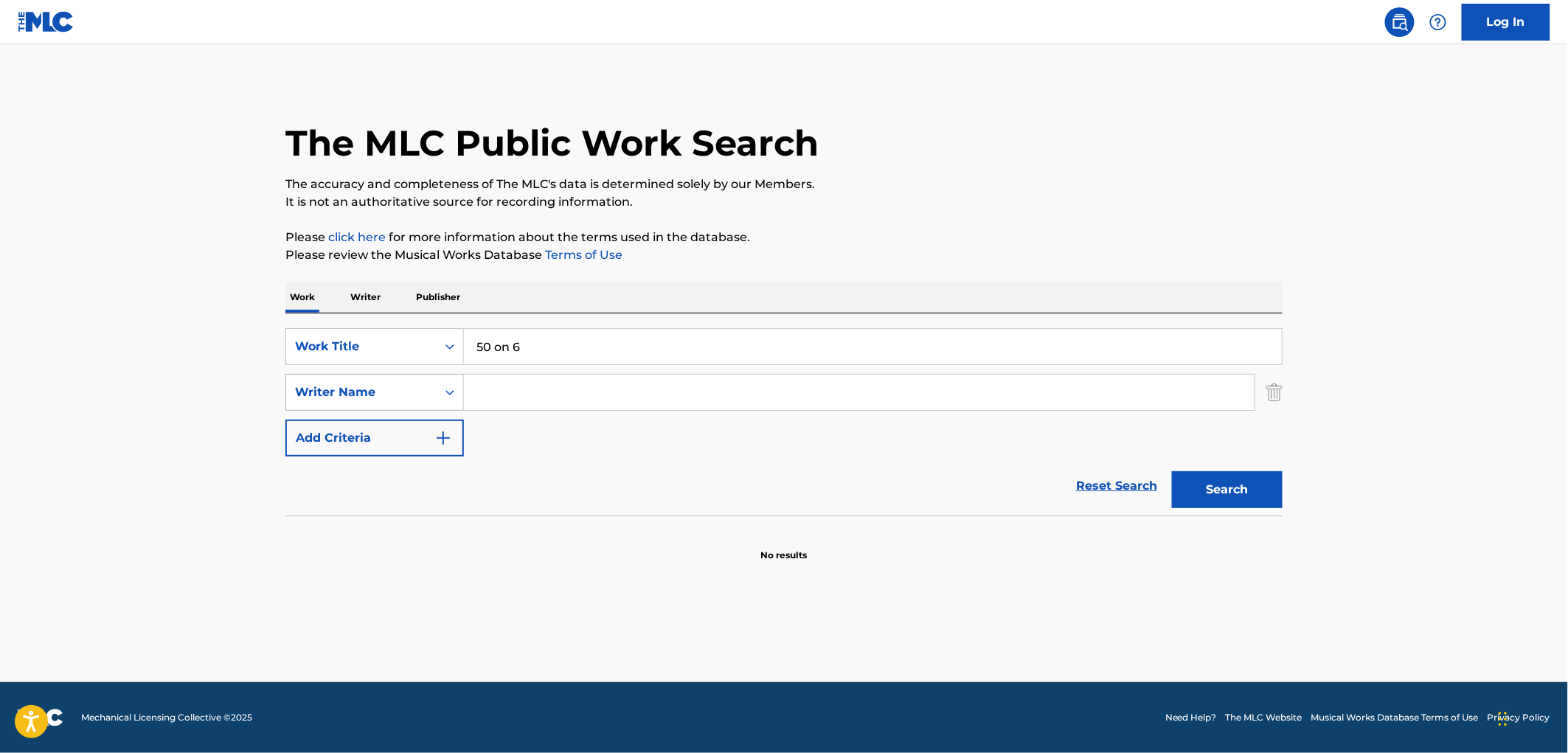
click at [1172, 471] on button "Search" at bounding box center [1227, 489] width 110 height 36
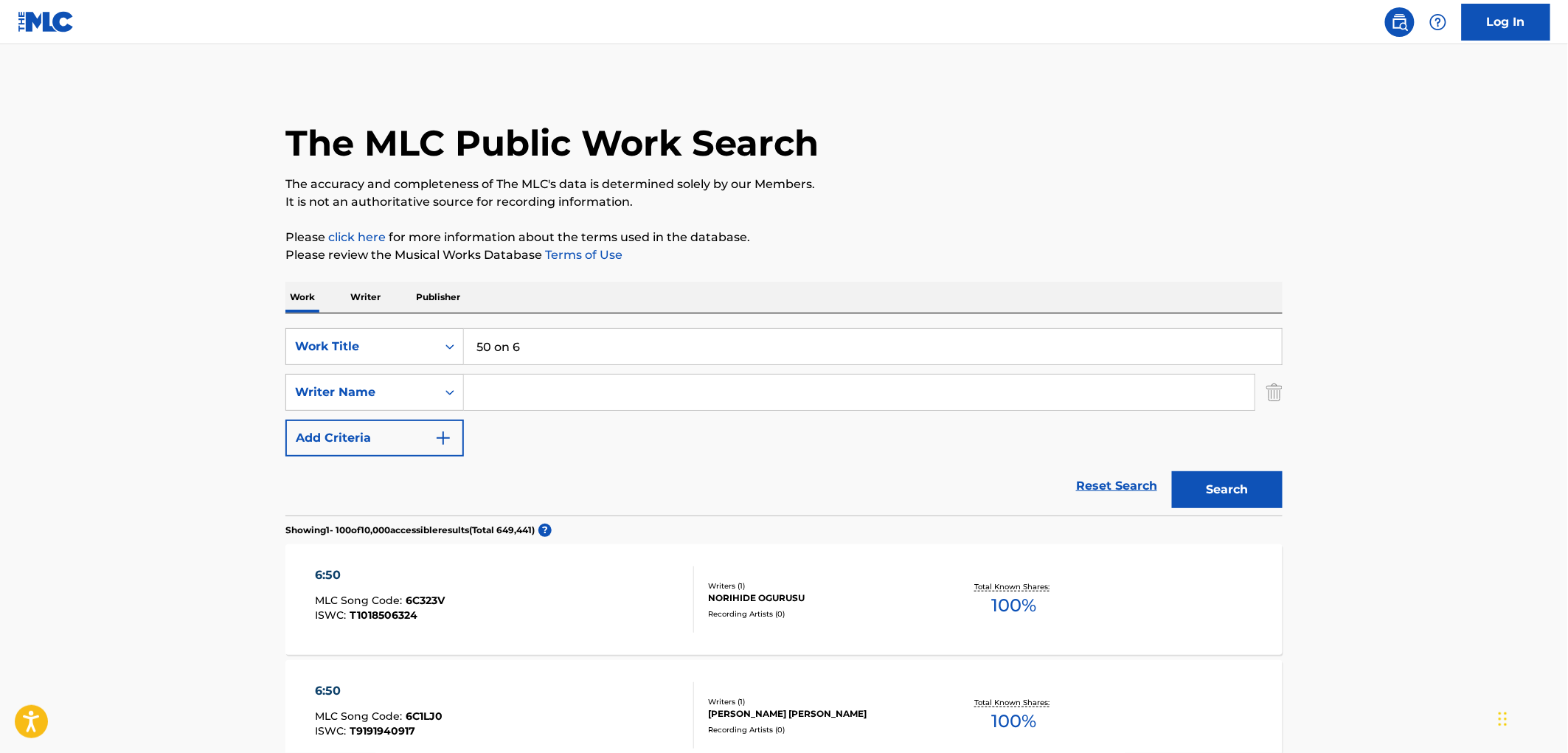
drag, startPoint x: 512, startPoint y: 349, endPoint x: 475, endPoint y: 341, distance: 37.9
click at [475, 341] on input "50 on 6" at bounding box center [873, 347] width 818 height 36
paste input "Oi"
type input "Oi"
paste input "Certified Trapper"
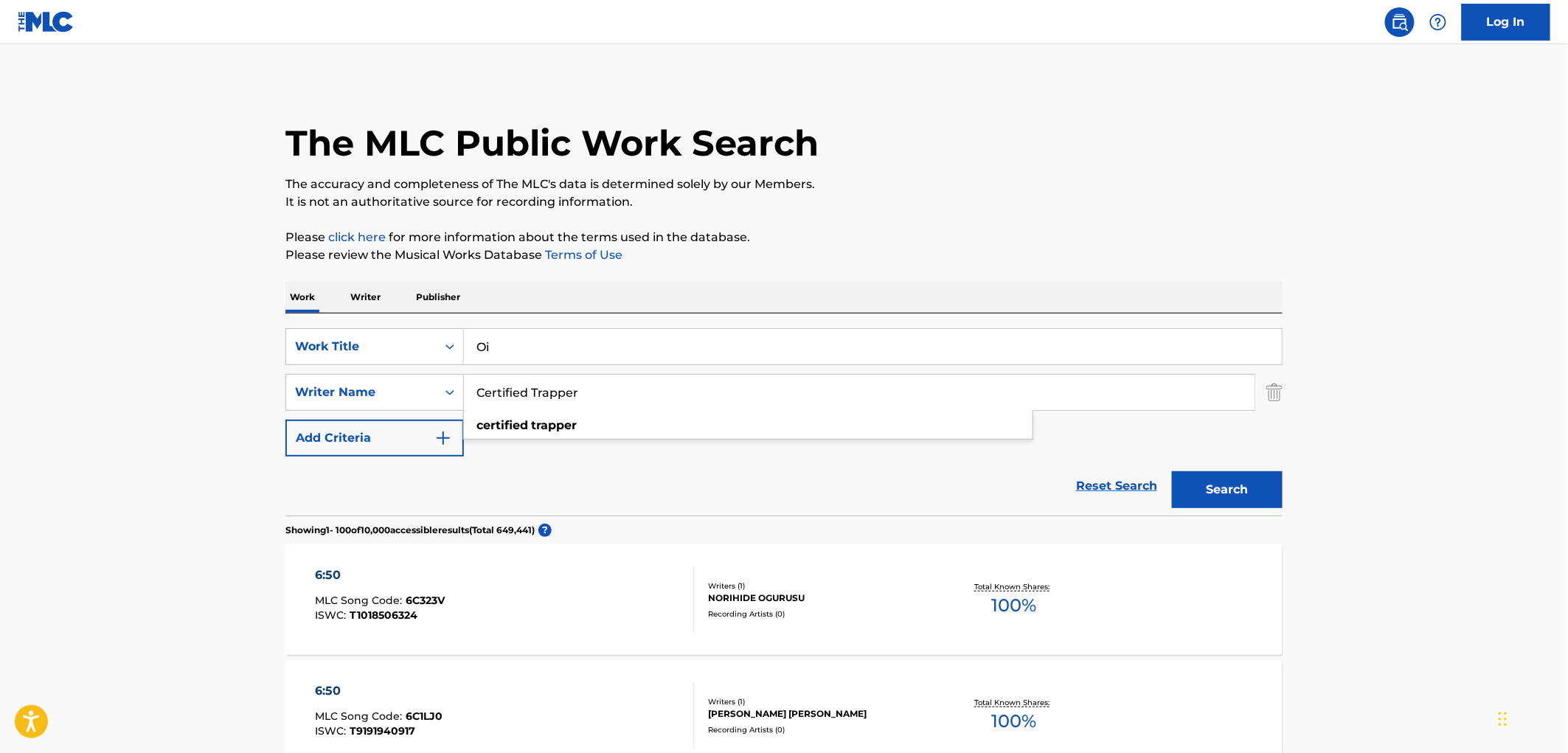
type input "Certified Trapper"
click at [1236, 496] on button "Search" at bounding box center [1227, 489] width 110 height 36
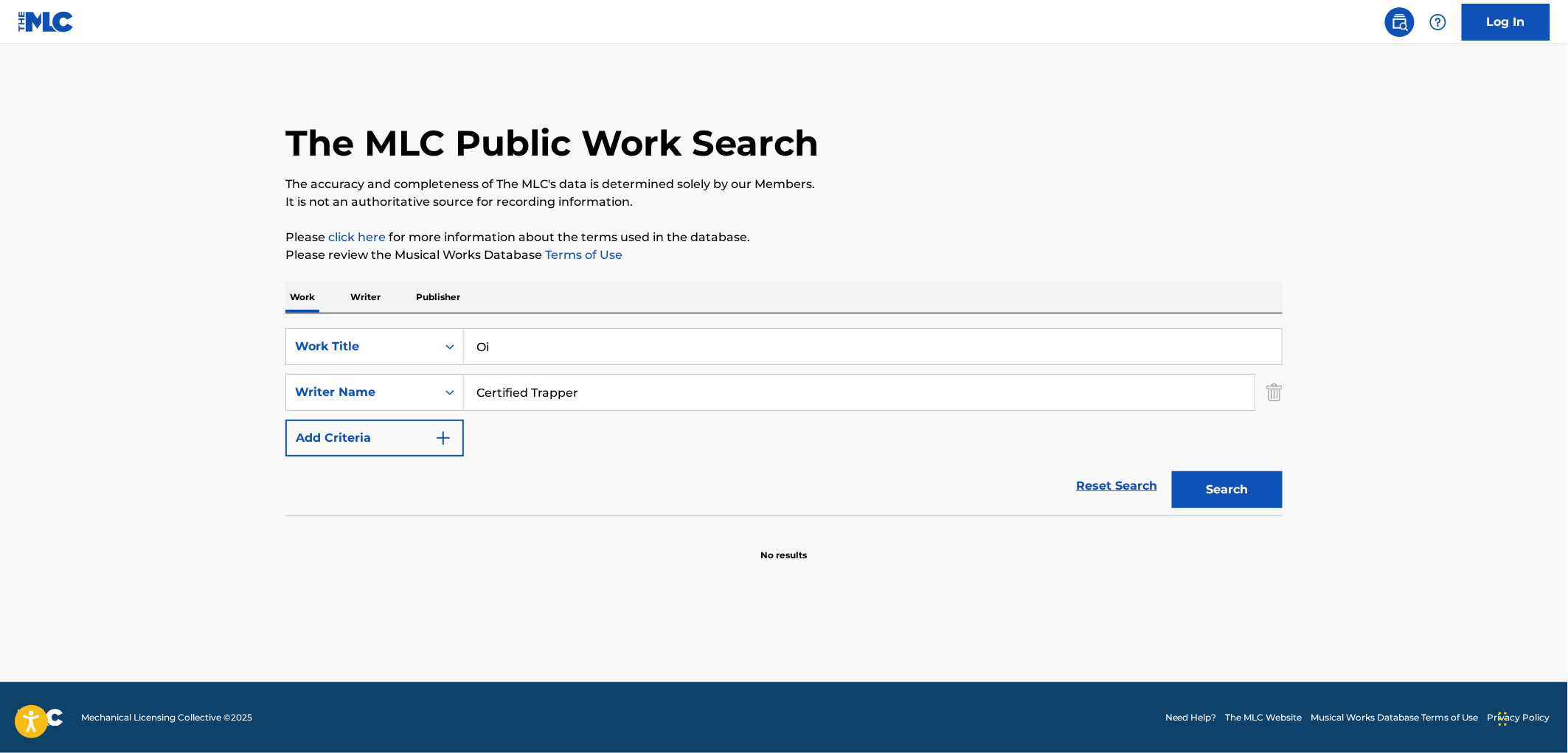
click at [1201, 494] on button "Search" at bounding box center [1227, 489] width 110 height 36
drag, startPoint x: 513, startPoint y: 344, endPoint x: 477, endPoint y: 344, distance: 36.0
click at [477, 344] on input "Oi" at bounding box center [873, 347] width 818 height 36
paste input "Trapper Of The Year"
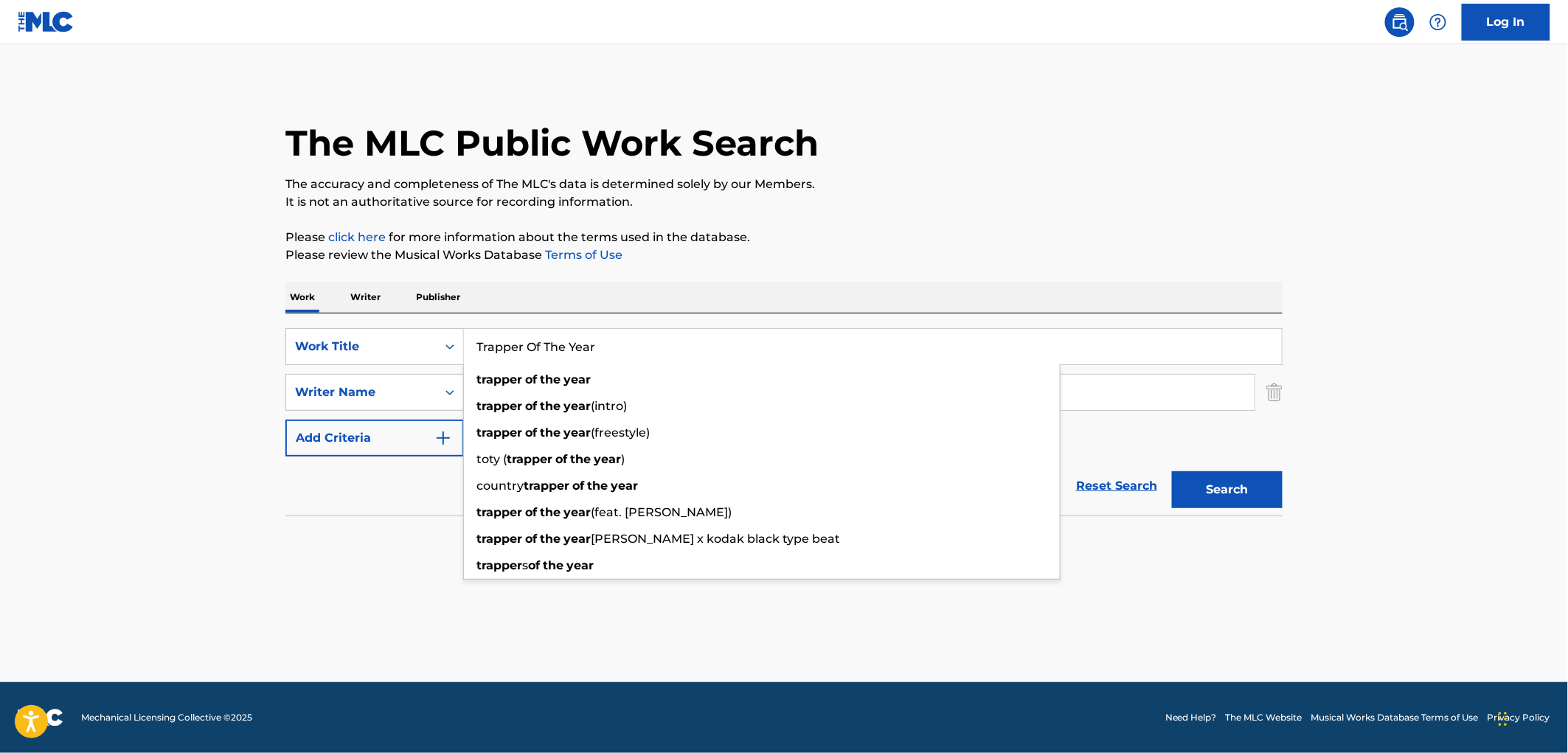
type input "Trapper Of The Year"
click at [1217, 487] on button "Search" at bounding box center [1227, 489] width 110 height 36
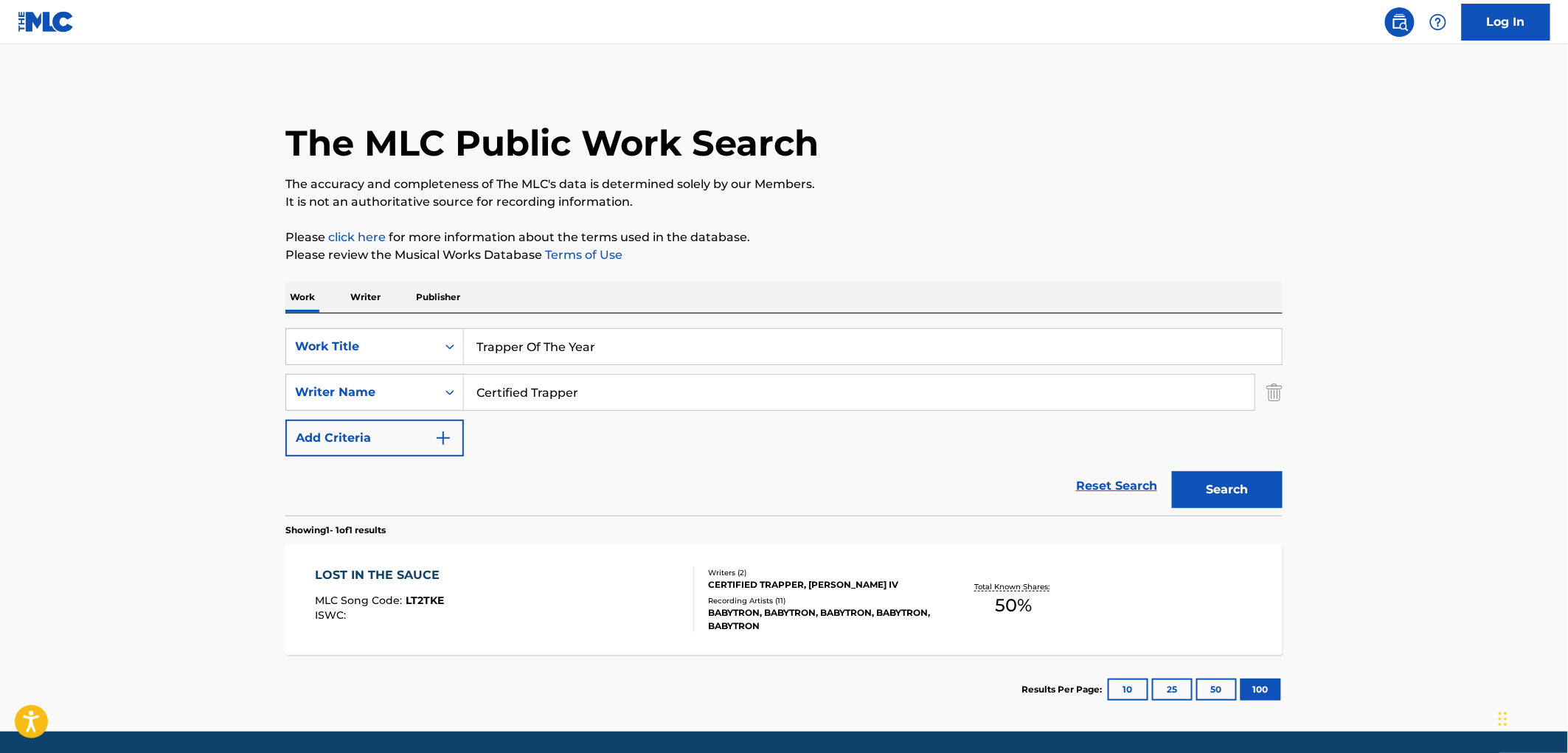
click at [739, 596] on div "Recording Artists ( 11 )" at bounding box center [820, 601] width 223 height 11
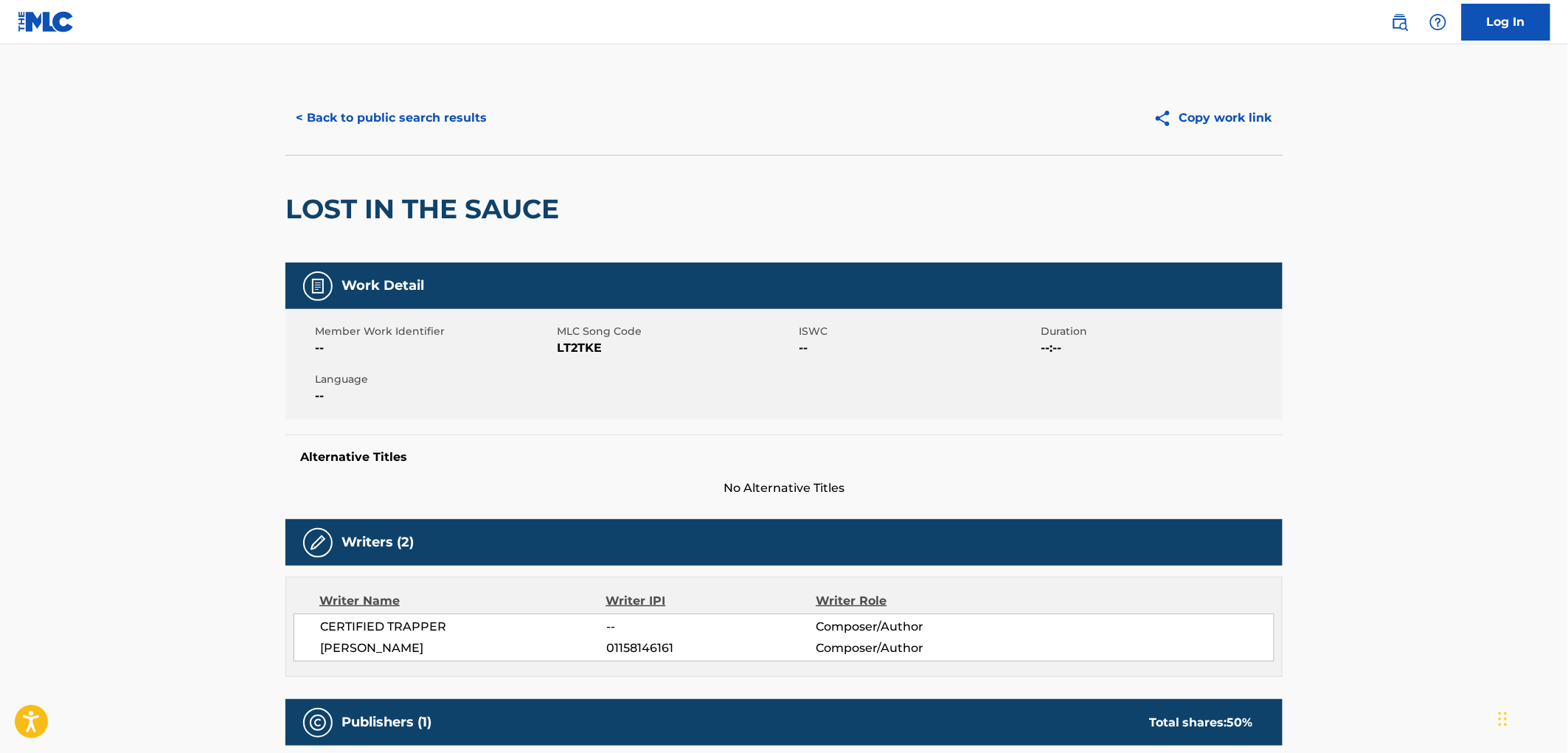
click at [438, 129] on button "< Back to public search results" at bounding box center [391, 117] width 212 height 36
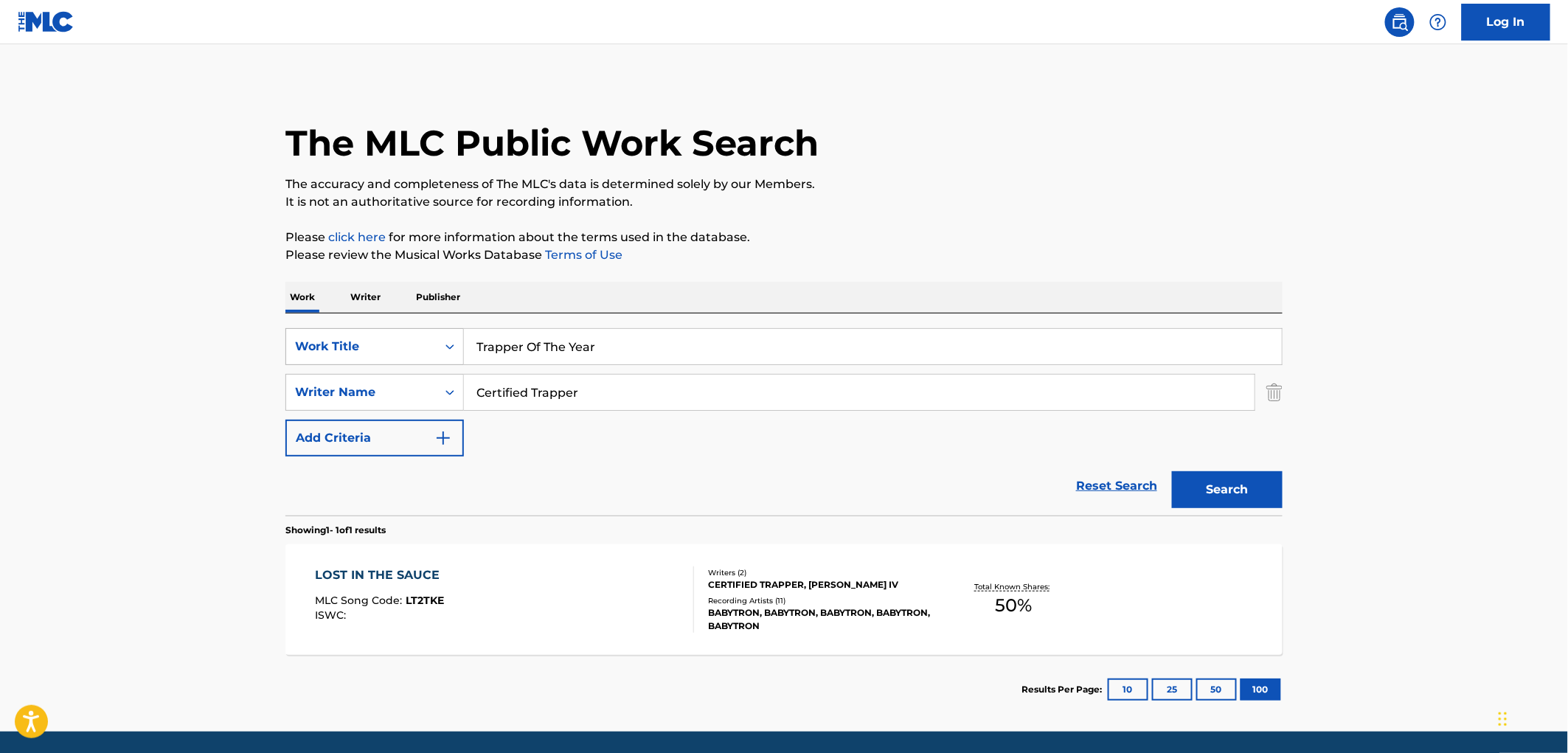
drag, startPoint x: 621, startPoint y: 355, endPoint x: 429, endPoint y: 348, distance: 192.1
click at [429, 348] on div "SearchWithCriteriaf524e78a-f22d-4956-abeb-873a60ca241e Work Title Trapper Of Th…" at bounding box center [784, 346] width 997 height 36
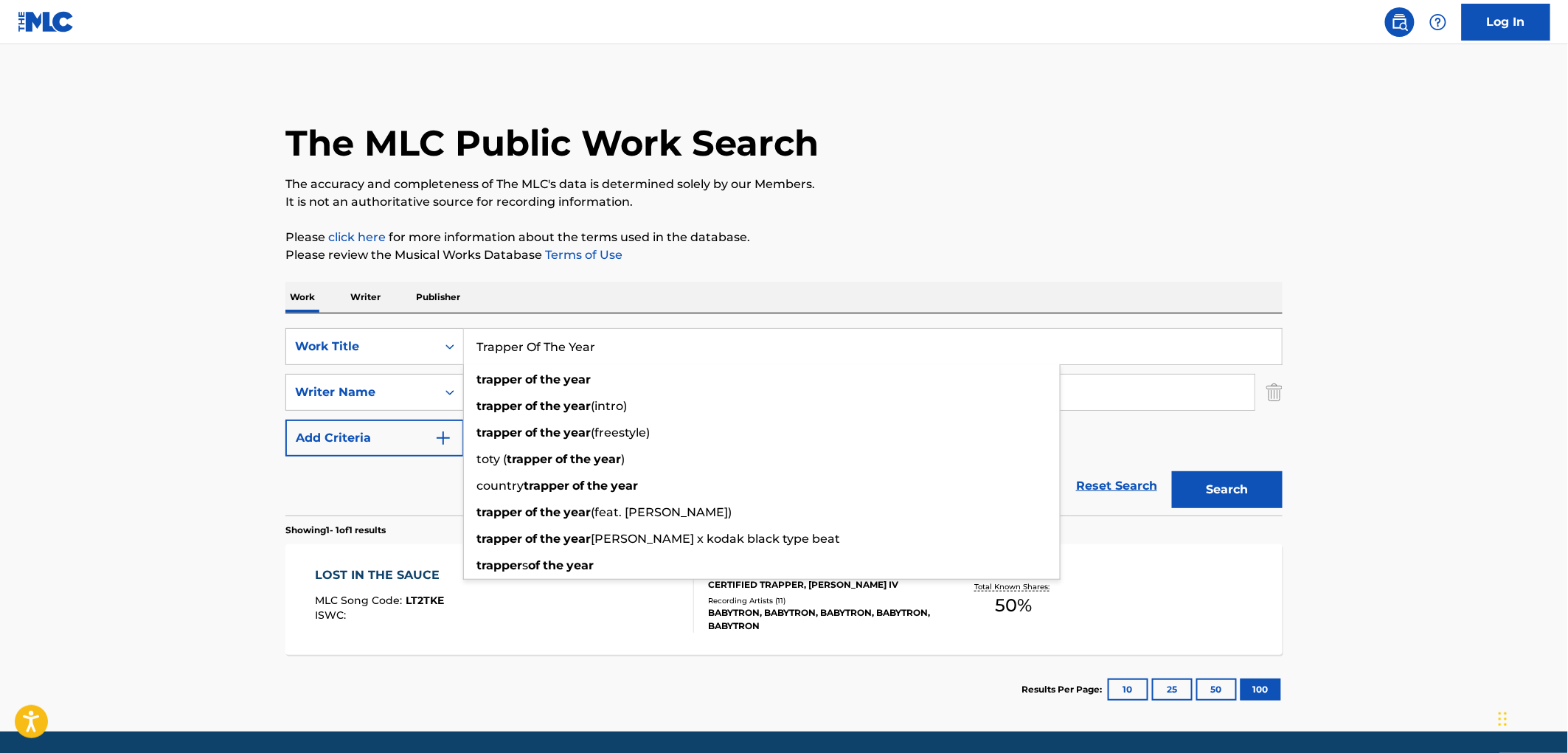
paste input "WHEN WORLDS COLLIDE"
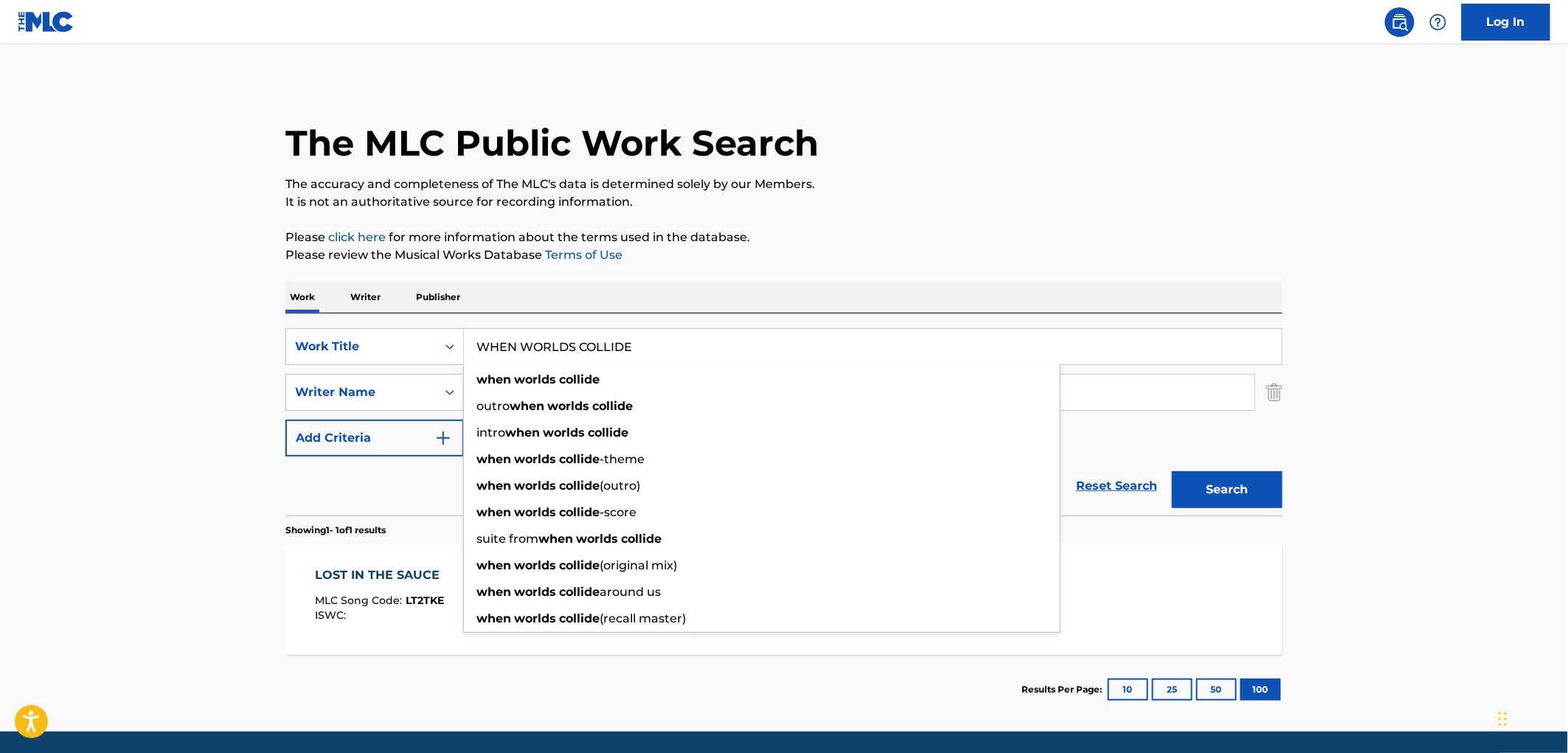
type input "WHEN WORLDS COLLIDE"
click at [1055, 229] on p "Please click here for more information about the terms used in the database." at bounding box center [784, 237] width 997 height 18
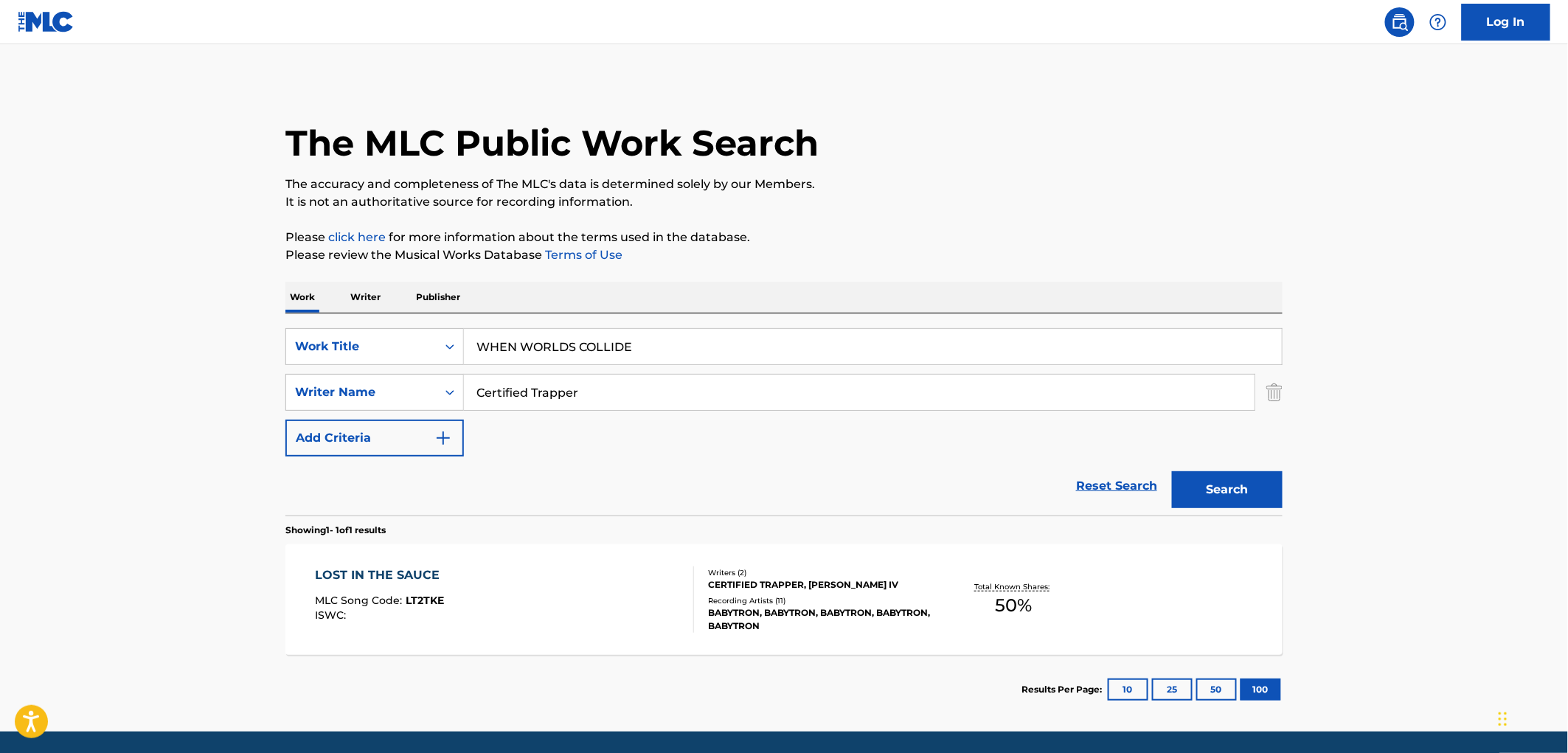
drag, startPoint x: 646, startPoint y: 383, endPoint x: 218, endPoint y: 401, distance: 428.4
click at [218, 401] on main "The MLC Public Work Search The accuracy and completeness of The MLC's data is d…" at bounding box center [784, 388] width 1568 height 687
click at [1172, 471] on button "Search" at bounding box center [1227, 489] width 110 height 36
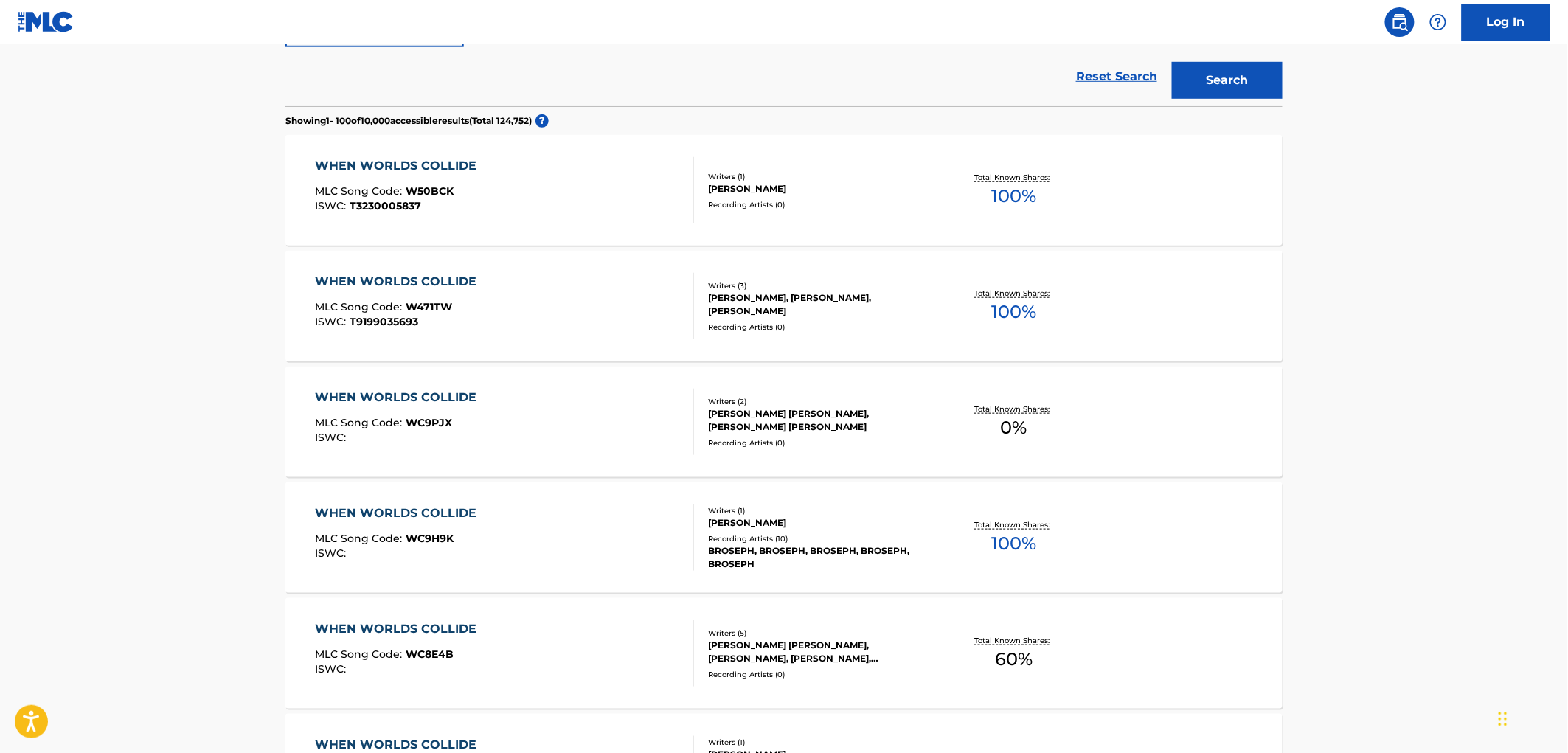
scroll to position [82, 0]
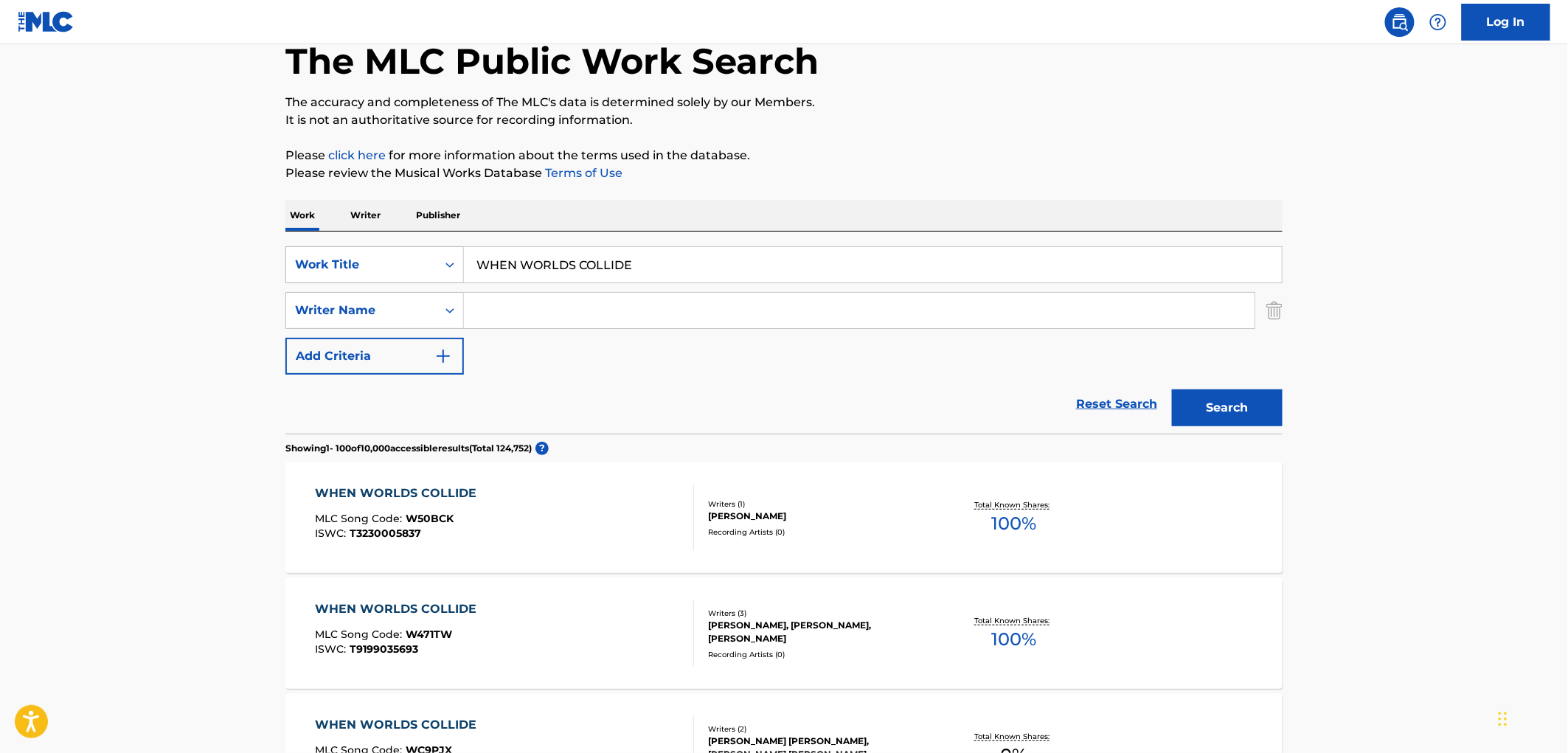
drag, startPoint x: 667, startPoint y: 266, endPoint x: 308, endPoint y: 274, distance: 359.1
click at [308, 274] on div "SearchWithCriteriaf524e78a-f22d-4956-abeb-873a60ca241e Work Title WHEN WORLDS C…" at bounding box center [784, 264] width 997 height 36
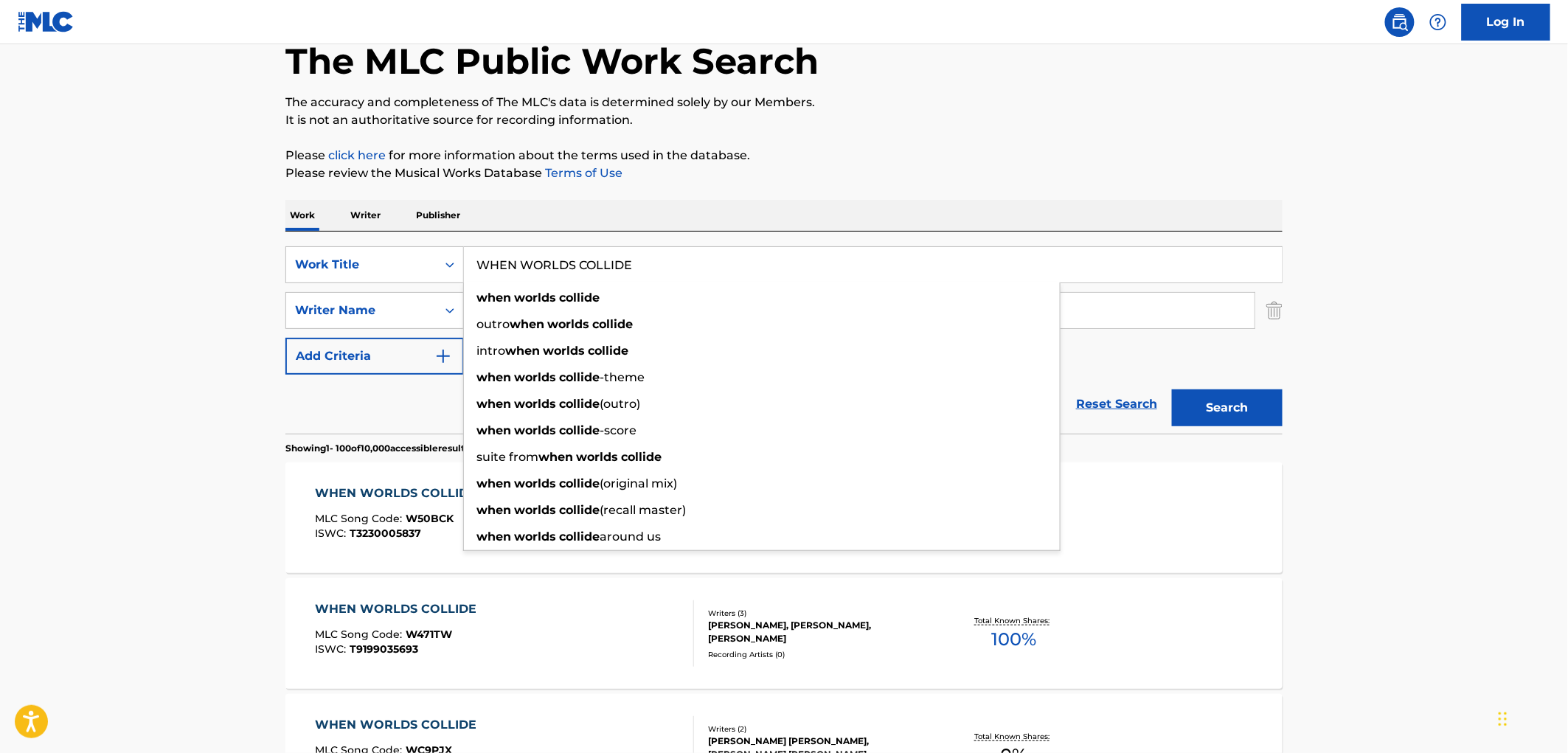
paste input "Sonador Eterno"
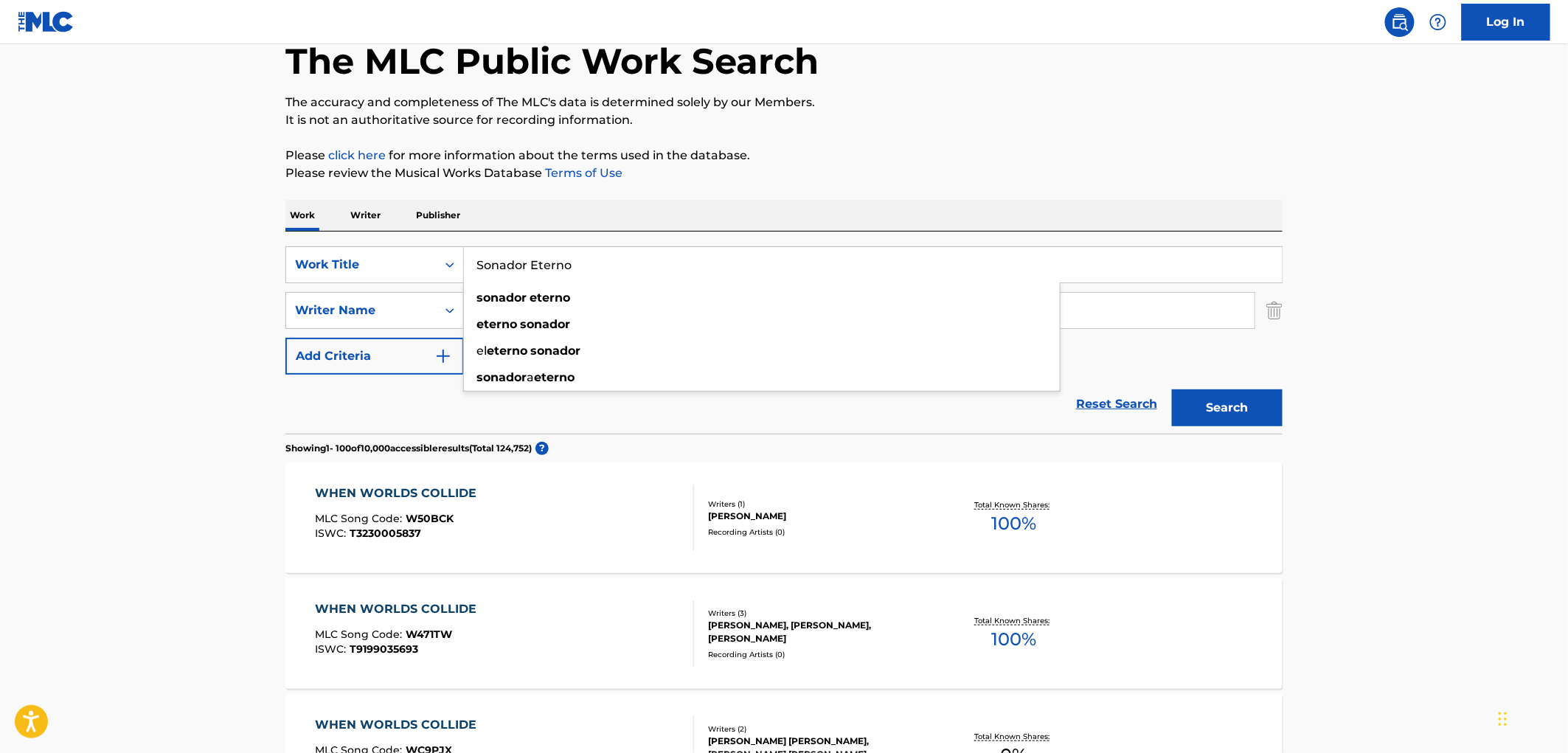
click at [1228, 397] on button "Search" at bounding box center [1227, 407] width 110 height 36
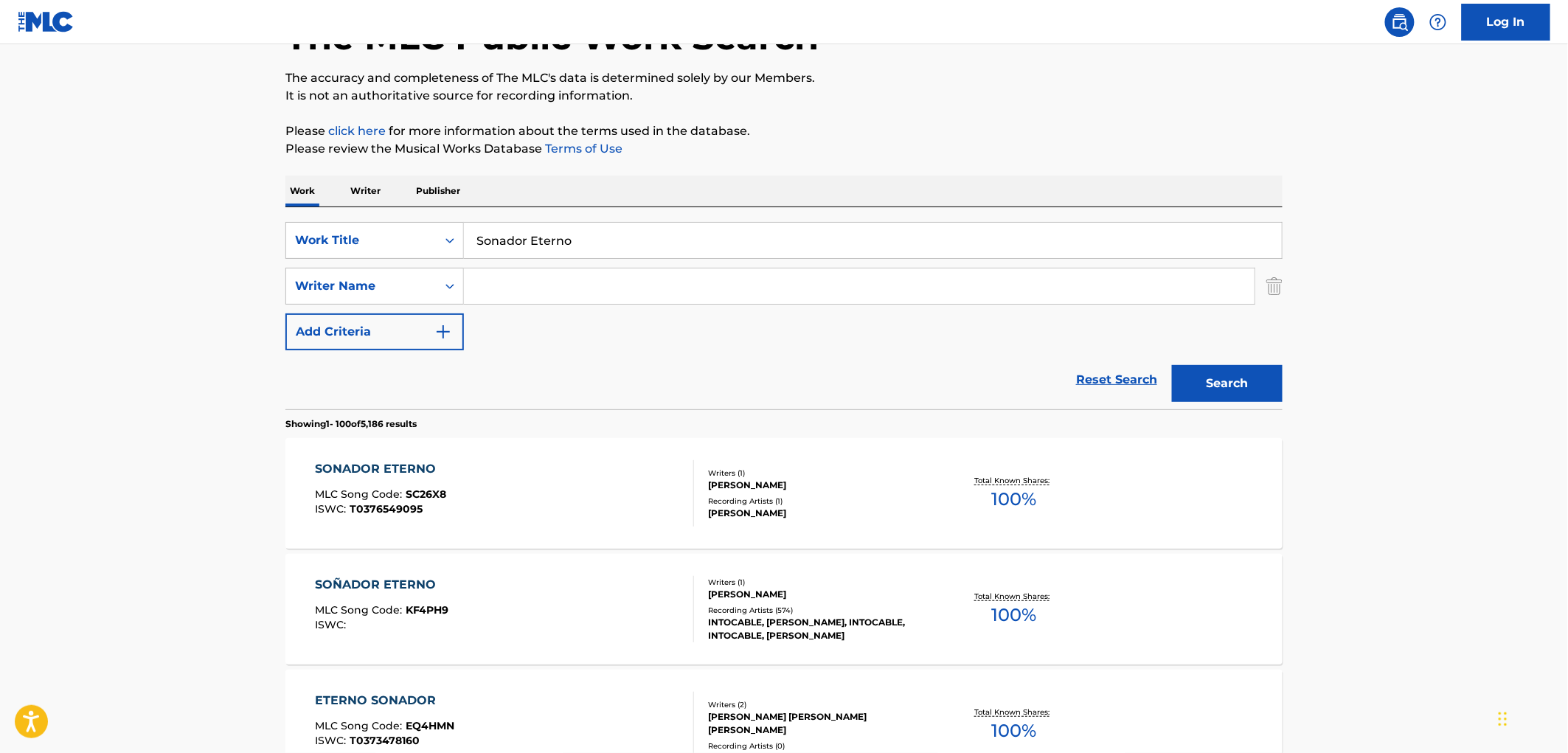
scroll to position [0, 0]
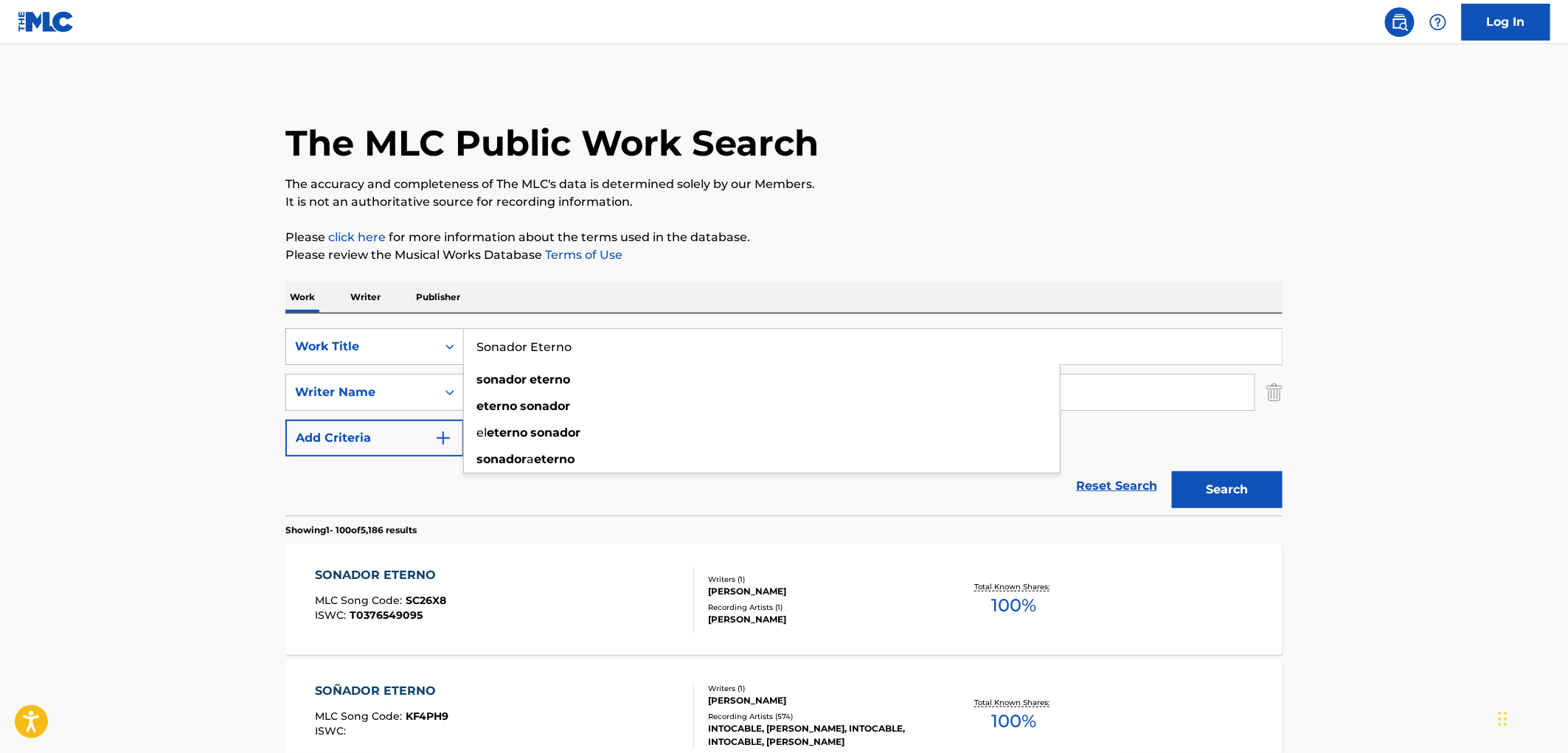
drag, startPoint x: 568, startPoint y: 351, endPoint x: 389, endPoint y: 348, distance: 179.0
click at [389, 348] on div "SearchWithCriteriaf524e78a-f22d-4956-abeb-873a60ca241e Work Title Sonador Etern…" at bounding box center [784, 346] width 997 height 36
paste input "Like I Loved You [DATE]"
click at [1220, 482] on button "Search" at bounding box center [1227, 489] width 110 height 36
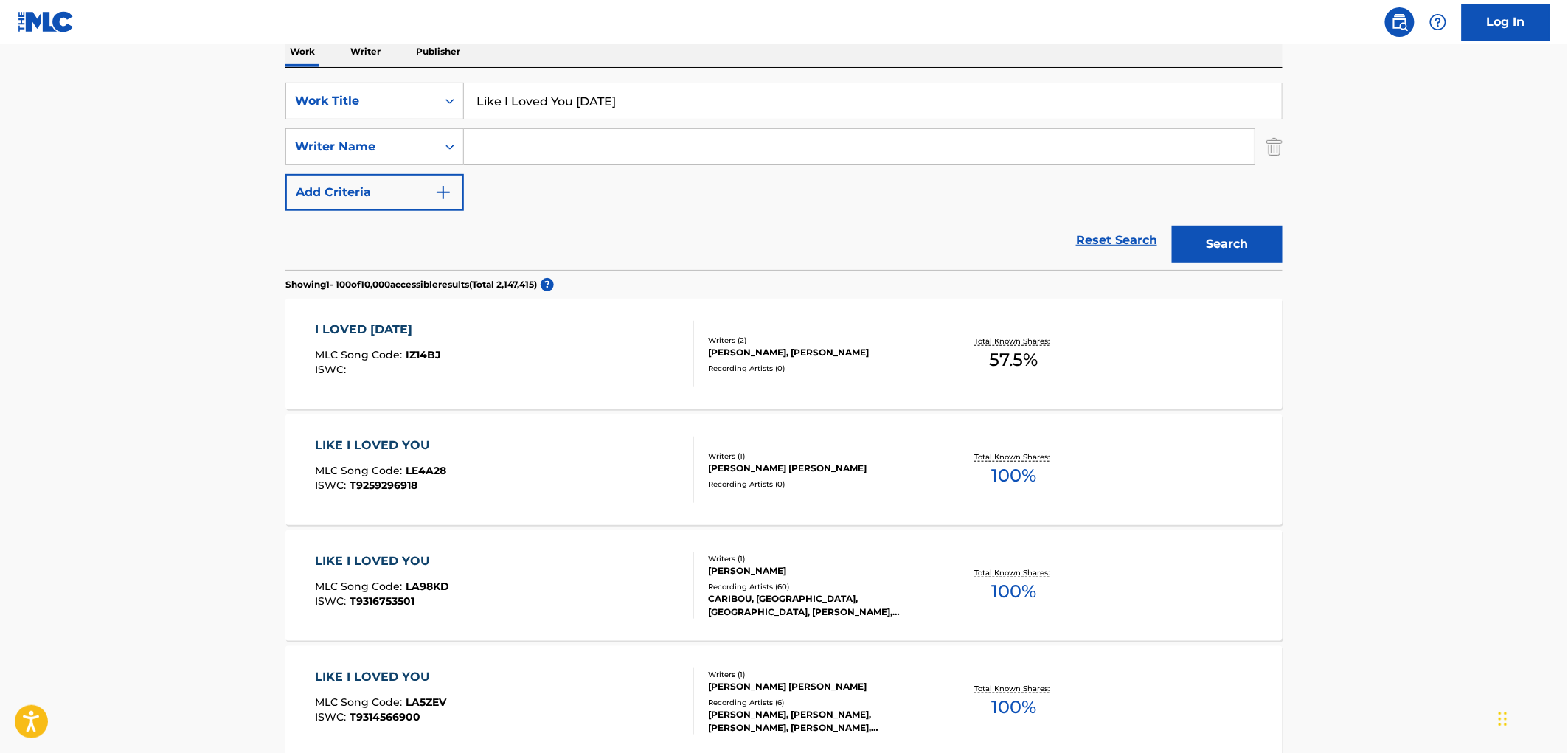
scroll to position [164, 0]
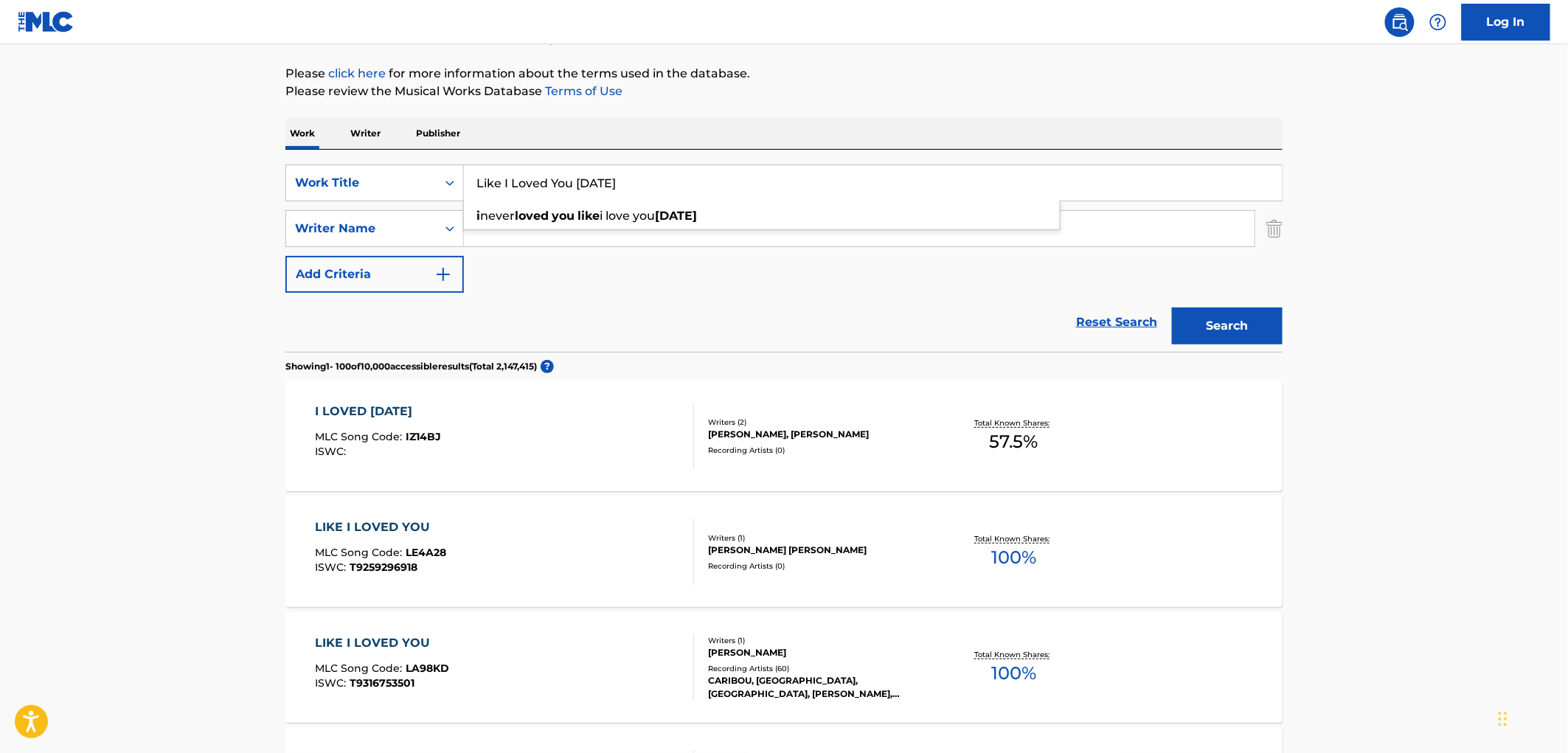
drag, startPoint x: 476, startPoint y: 180, endPoint x: 613, endPoint y: 181, distance: 137.0
click at [613, 181] on input "Like I Loved You [DATE]" at bounding box center [873, 183] width 818 height 36
paste input "Yesterdays Gone"
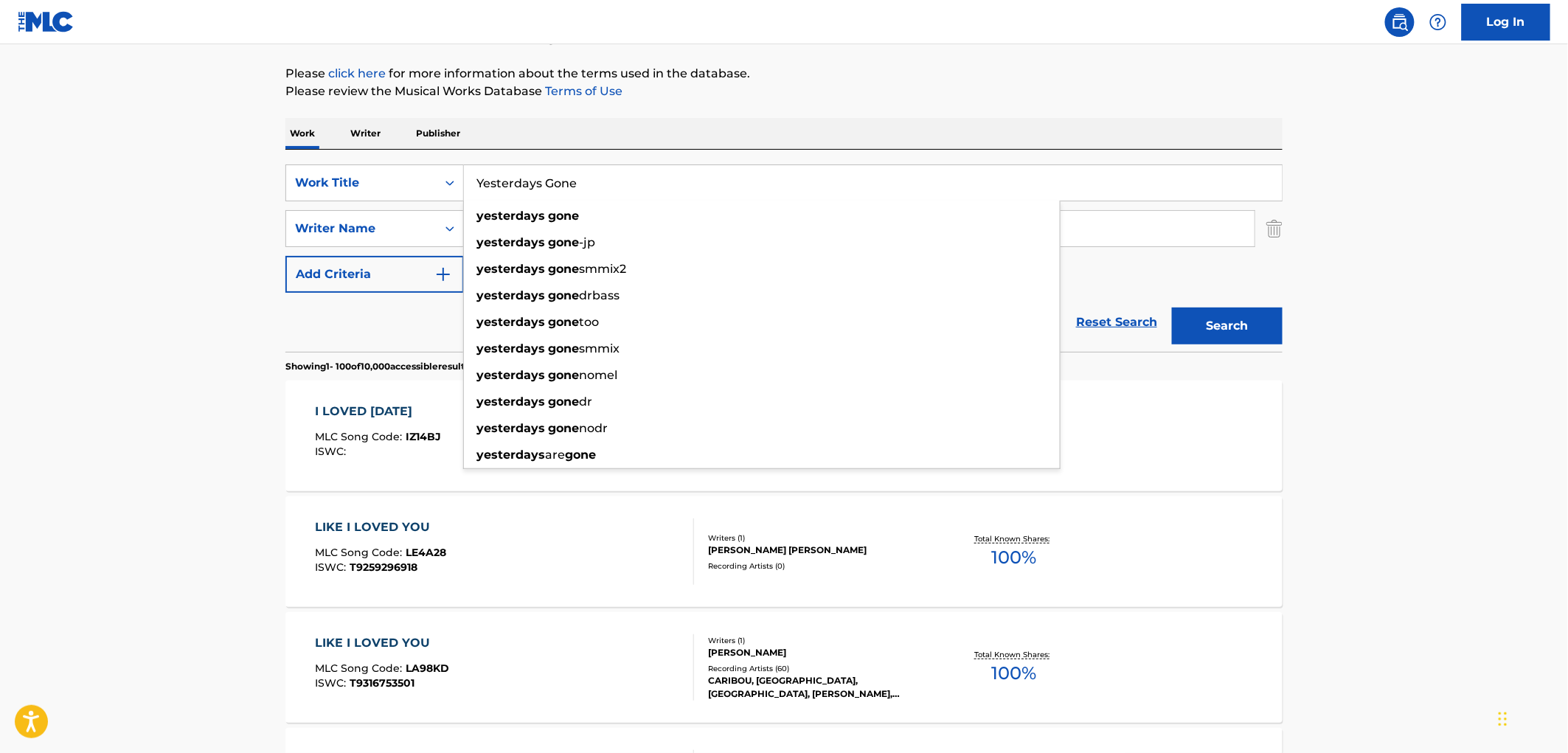
click at [1225, 327] on button "Search" at bounding box center [1227, 325] width 110 height 36
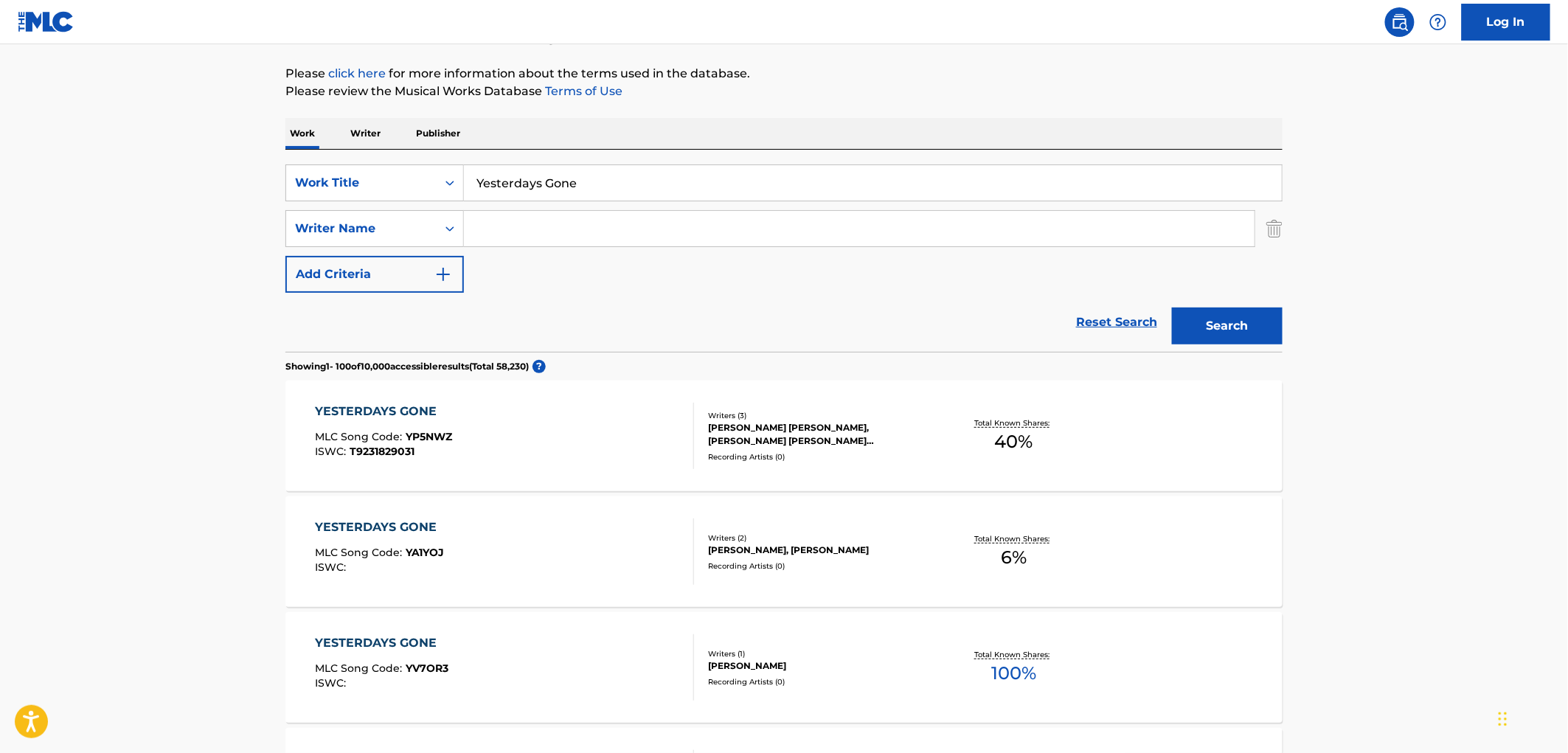
scroll to position [0, 0]
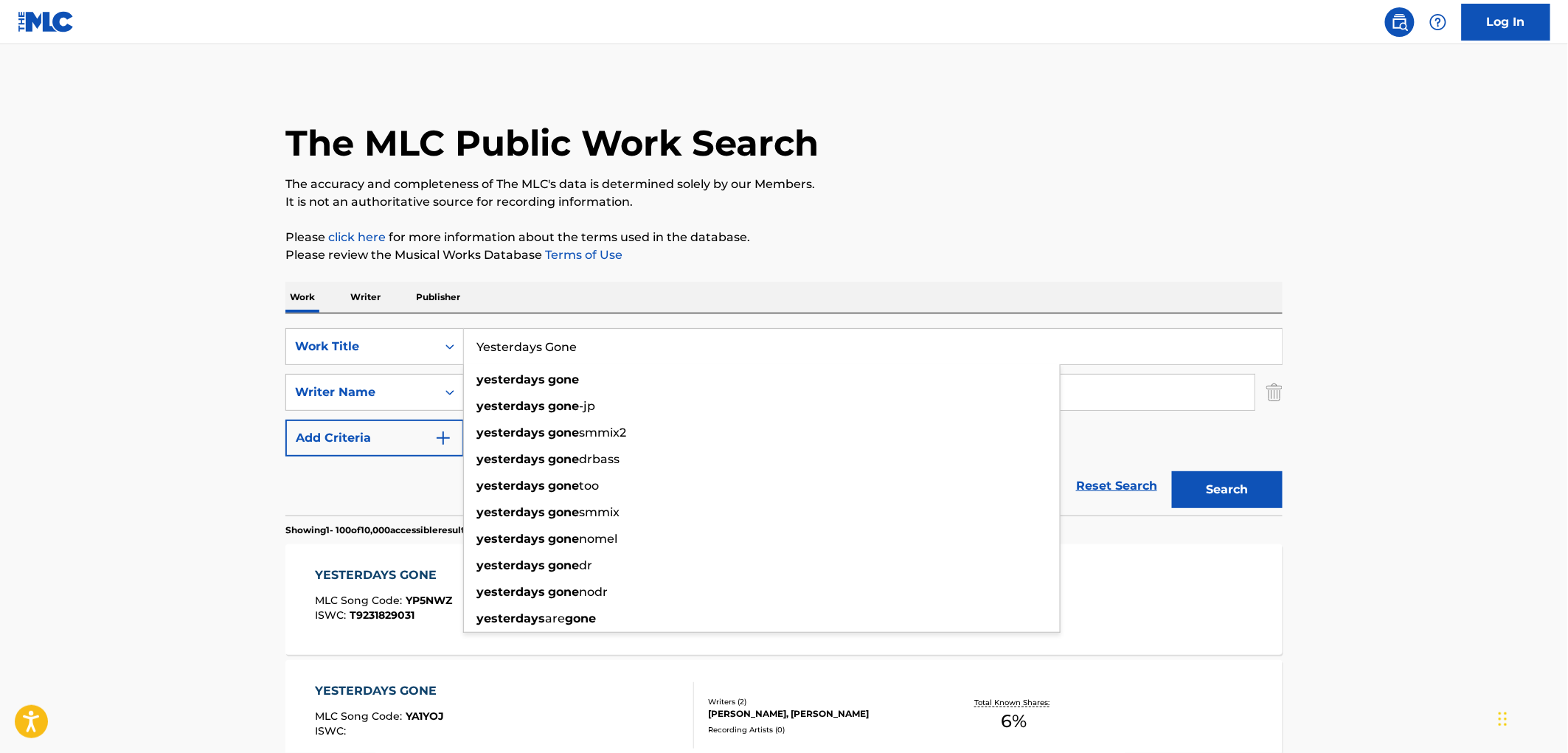
drag, startPoint x: 591, startPoint y: 352, endPoint x: 472, endPoint y: 353, distance: 119.0
click at [472, 353] on input "Yesterdays Gone" at bounding box center [873, 347] width 818 height 36
paste input "The Worst of It"
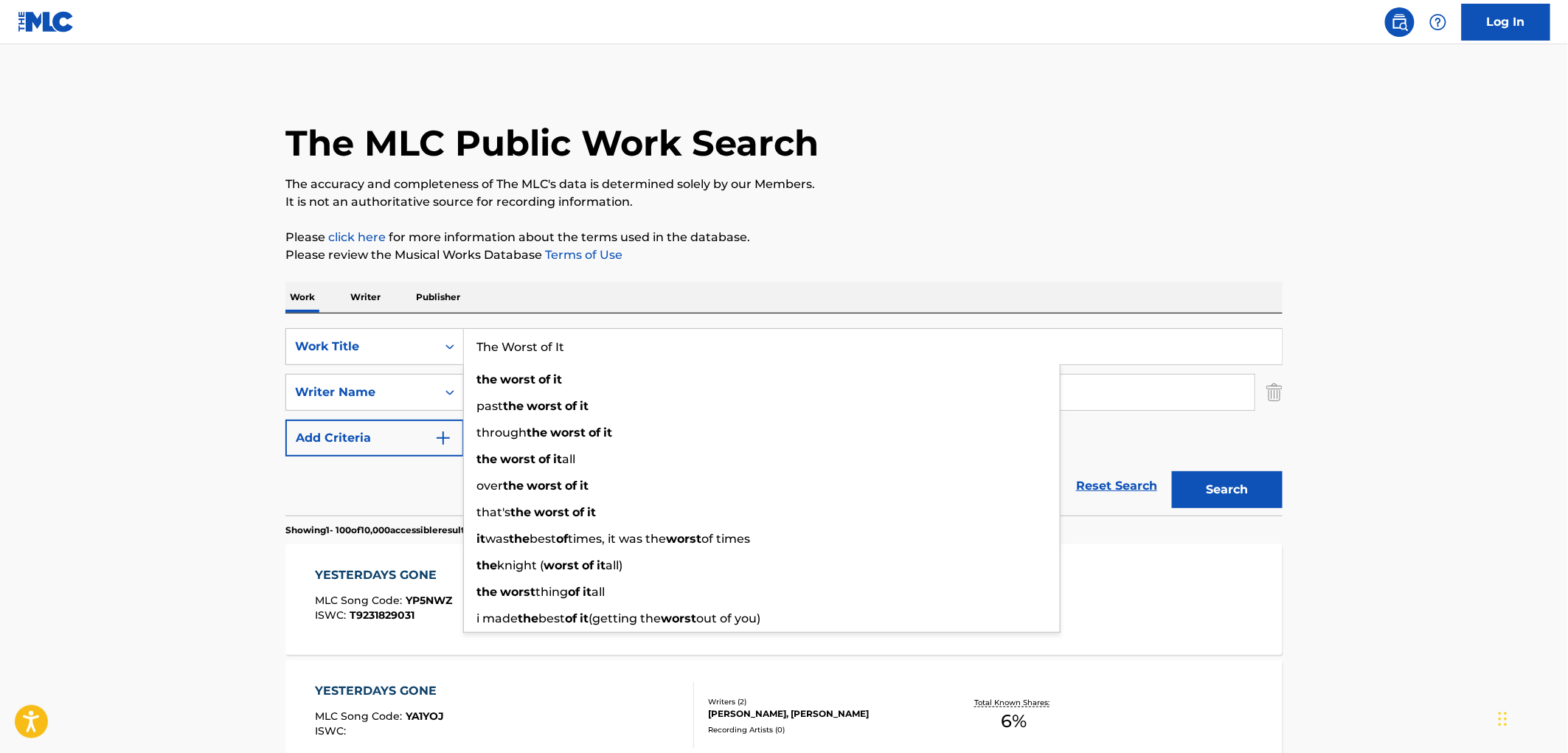
type input "The Worst of It"
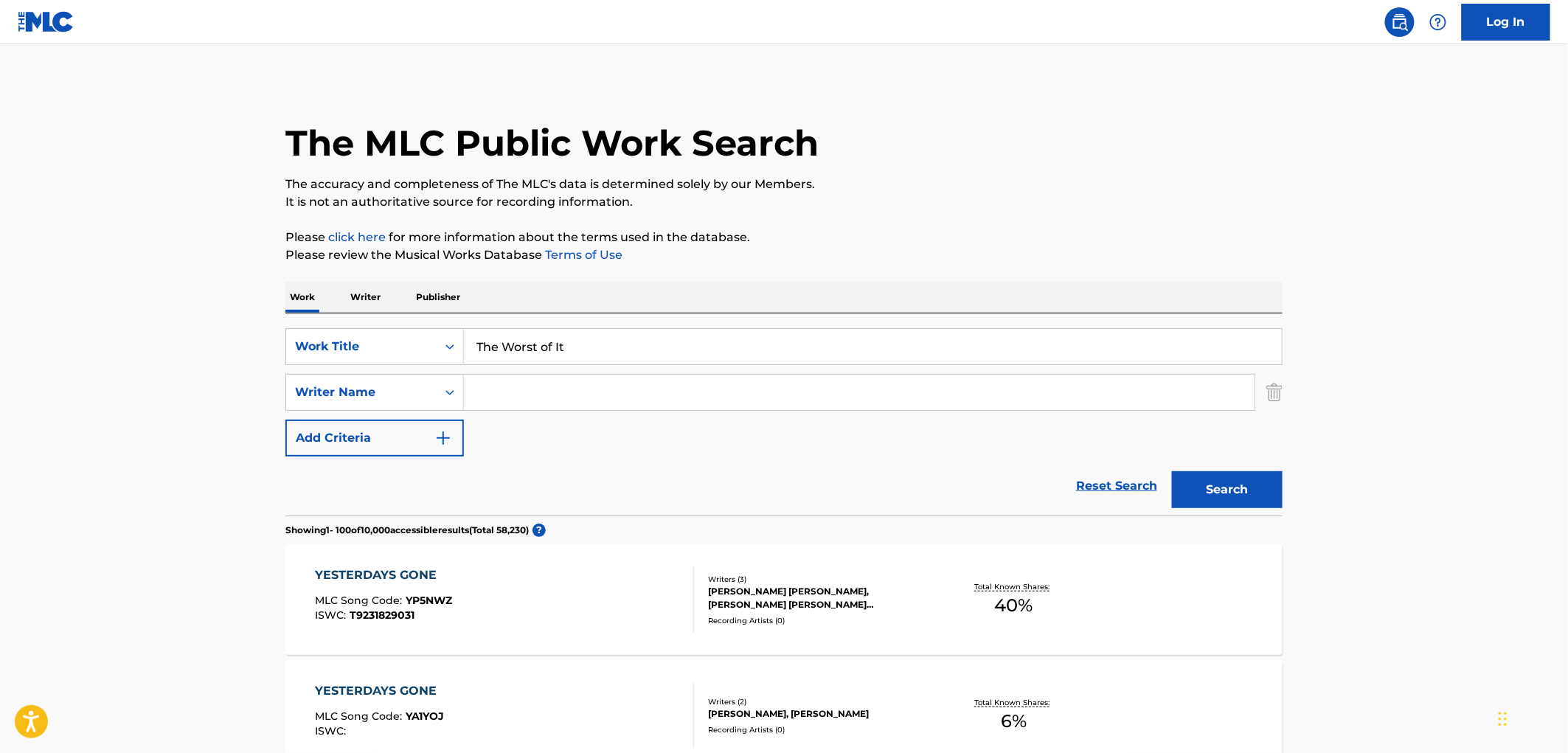
click at [1259, 485] on button "Search" at bounding box center [1227, 489] width 110 height 36
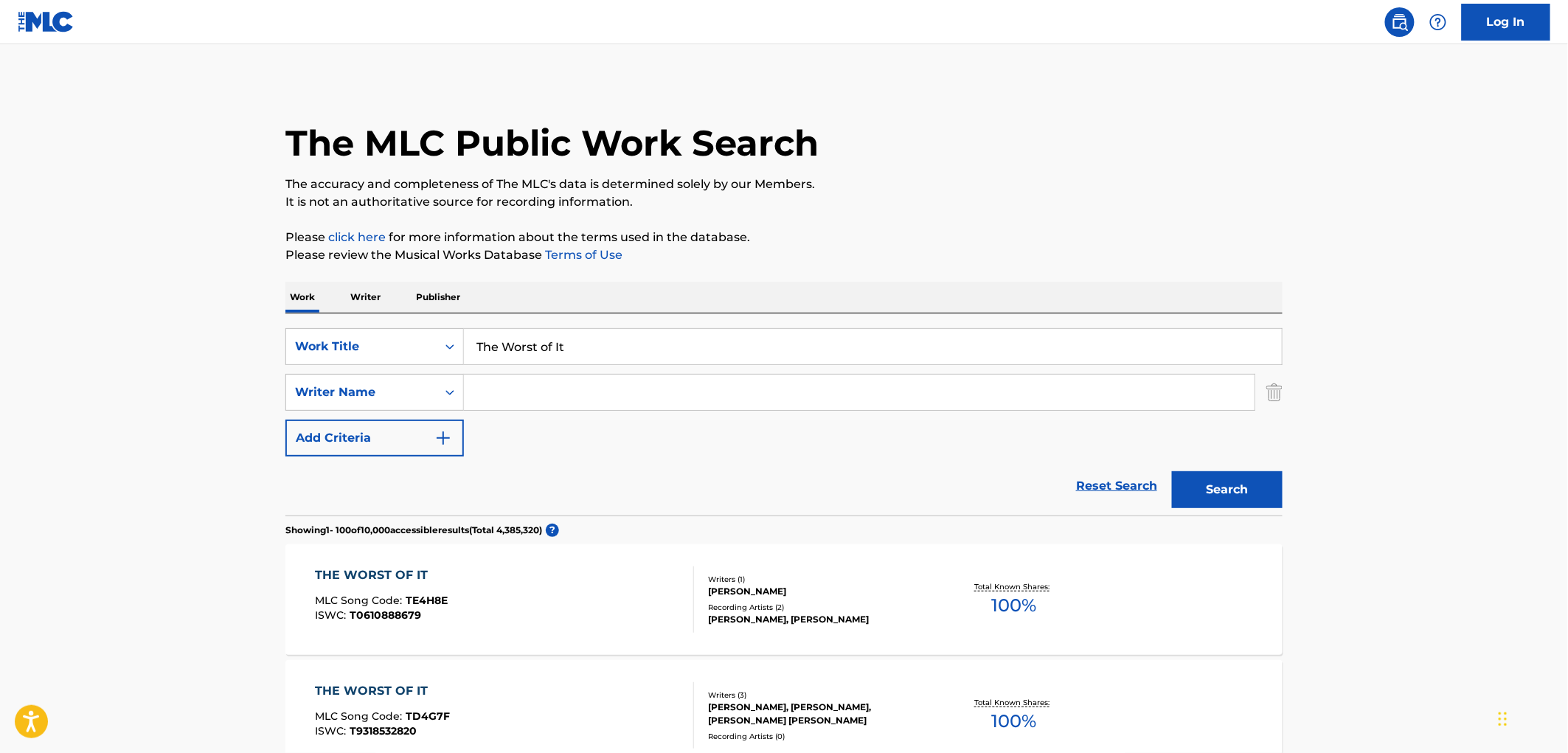
scroll to position [164, 0]
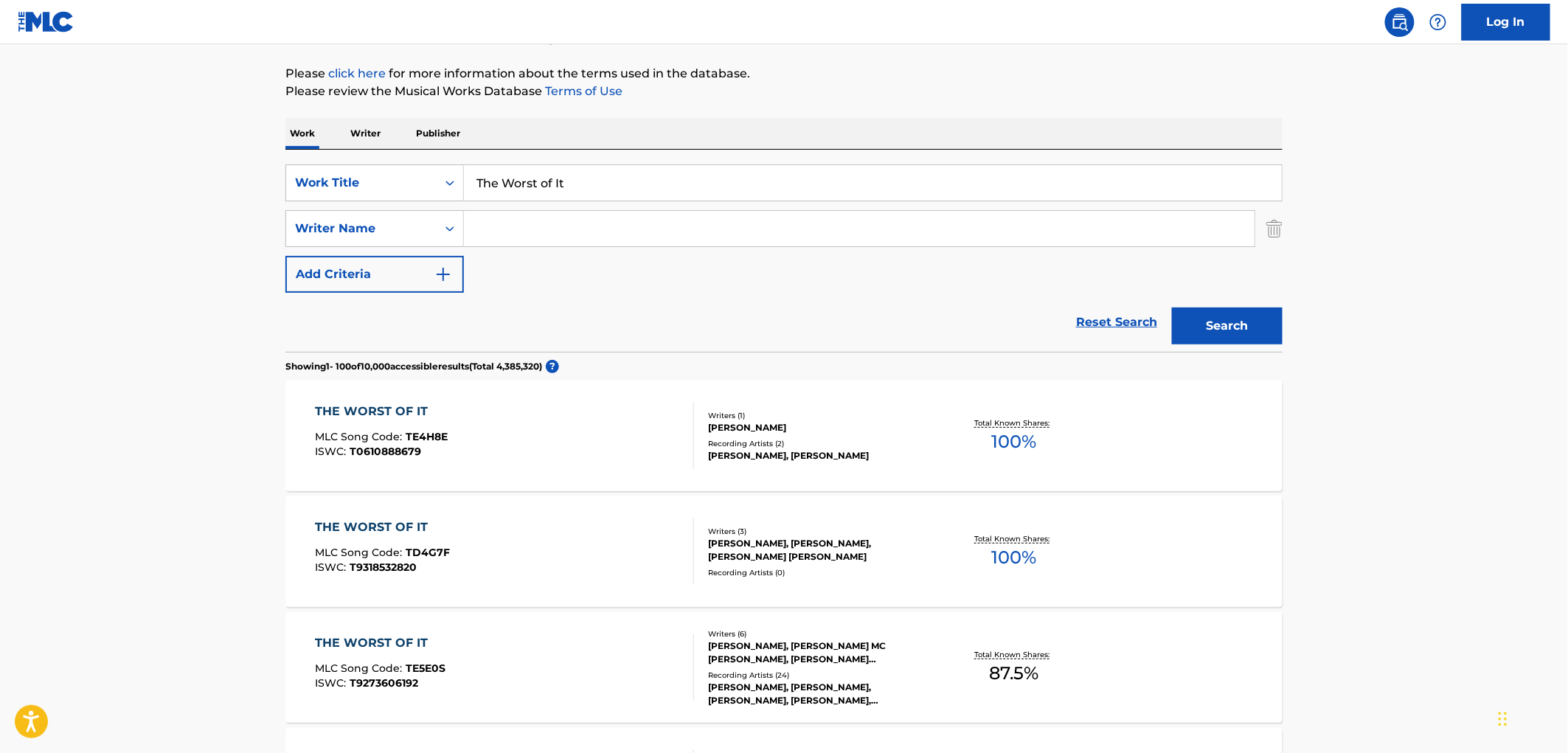
click at [782, 653] on div "[PERSON_NAME], [PERSON_NAME] MC [PERSON_NAME], [PERSON_NAME] [PERSON_NAME] [PER…" at bounding box center [820, 653] width 223 height 27
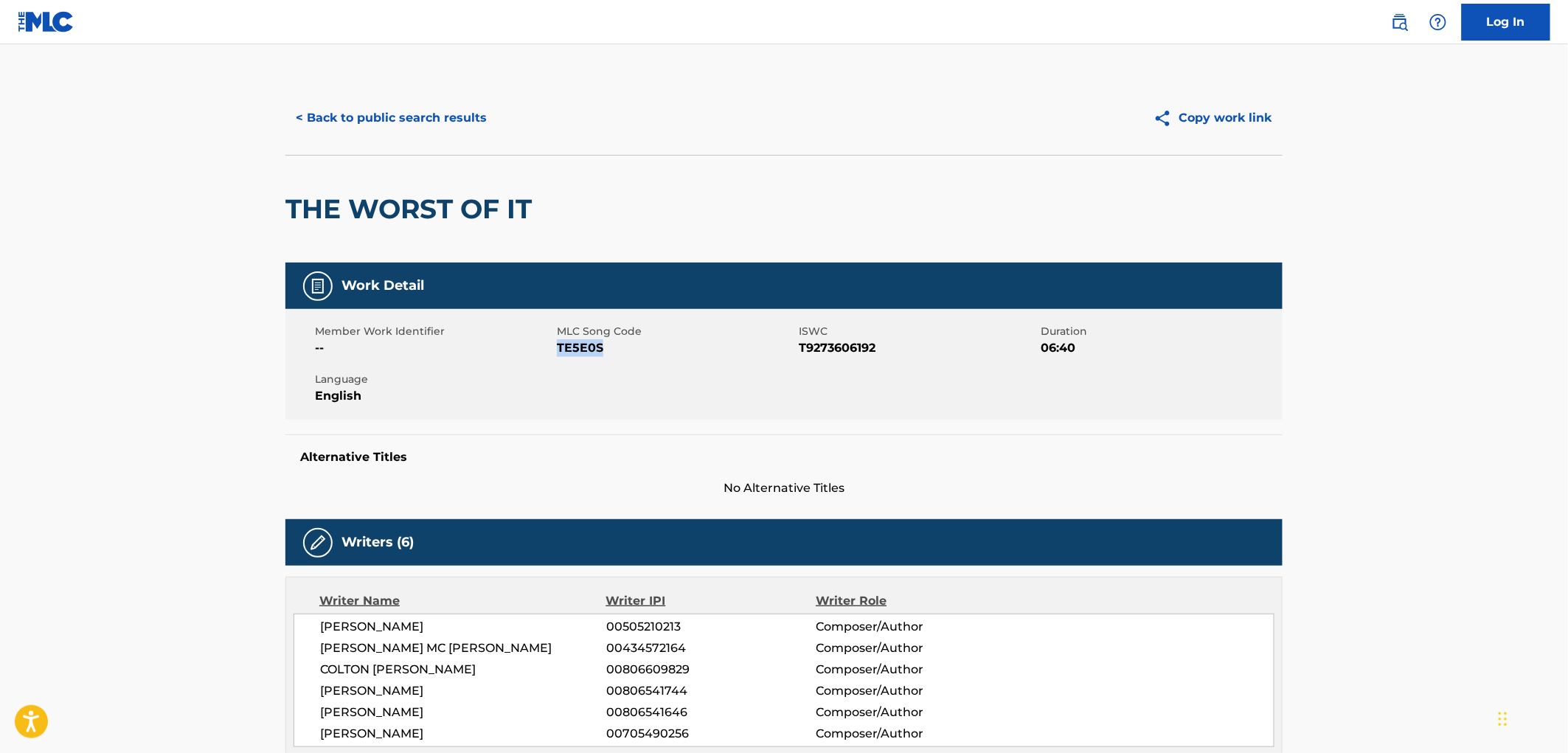
drag, startPoint x: 613, startPoint y: 347, endPoint x: 556, endPoint y: 347, distance: 57.0
click at [556, 347] on span "TE5E0S" at bounding box center [676, 348] width 238 height 18
copy span "TE5E0S"
click at [440, 123] on button "< Back to public search results" at bounding box center [391, 117] width 212 height 36
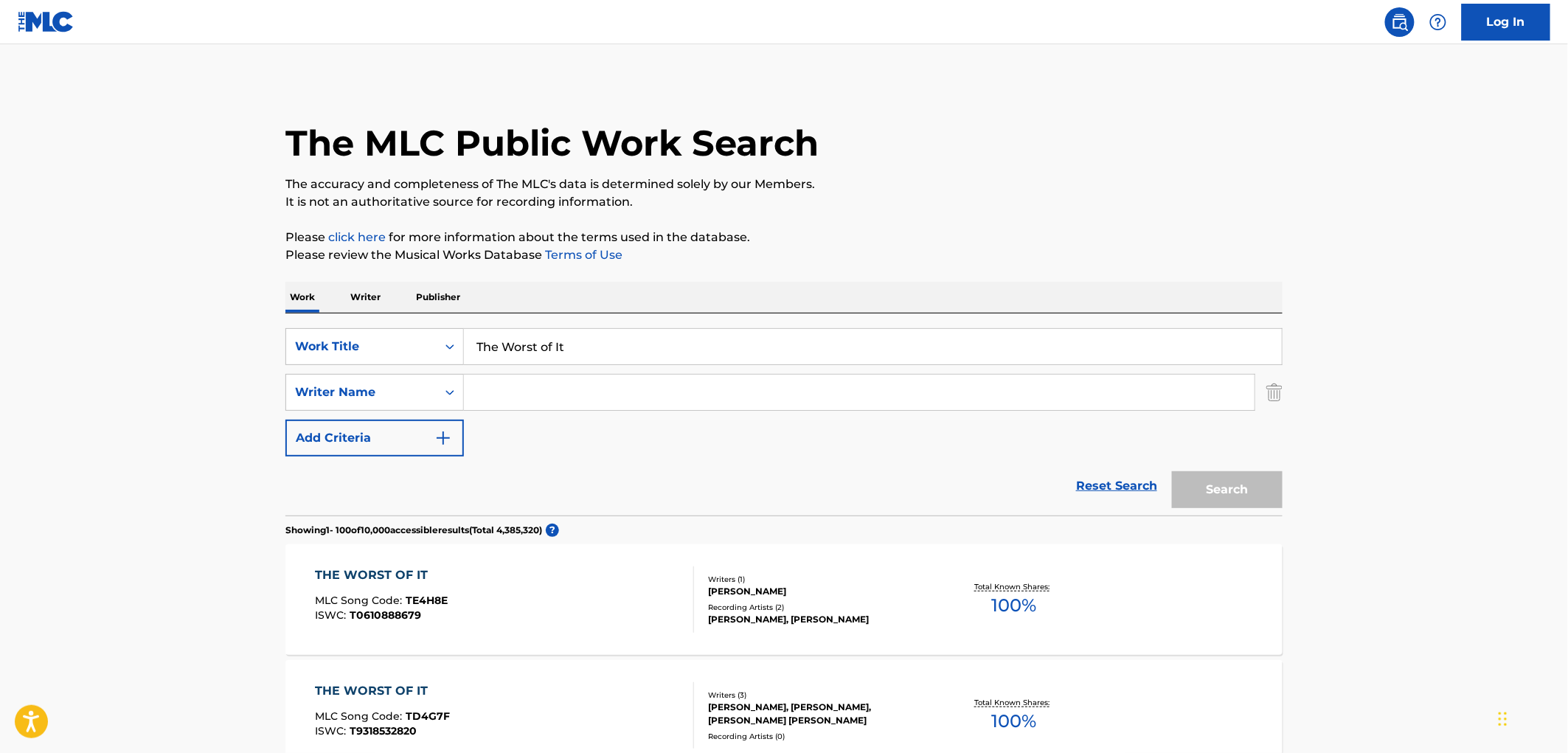
scroll to position [164, 0]
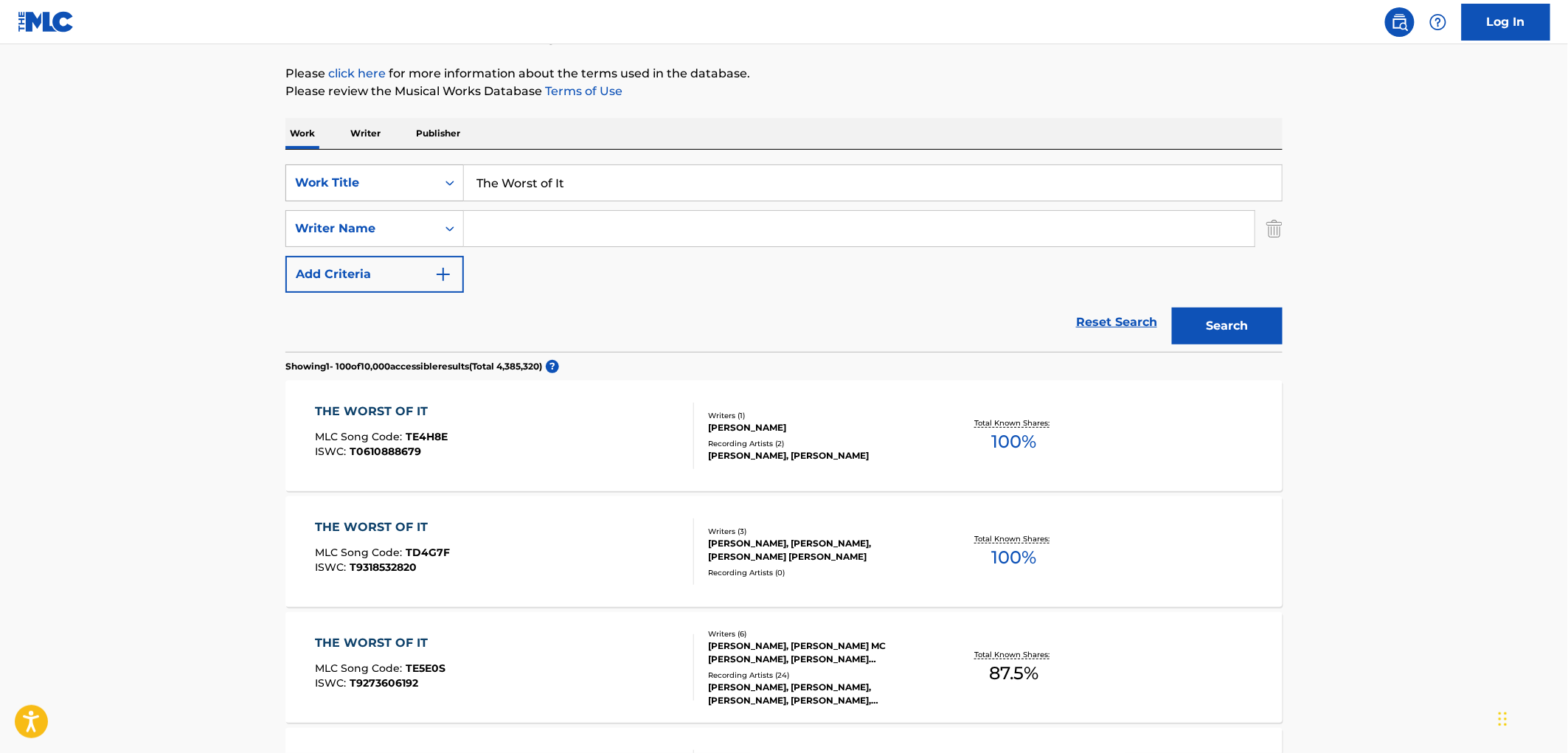
drag, startPoint x: 591, startPoint y: 188, endPoint x: 391, endPoint y: 184, distance: 200.0
click at [391, 184] on div "SearchWithCriteriaf524e78a-f22d-4956-abeb-873a60ca241e Work Title The Worst of …" at bounding box center [784, 182] width 997 height 36
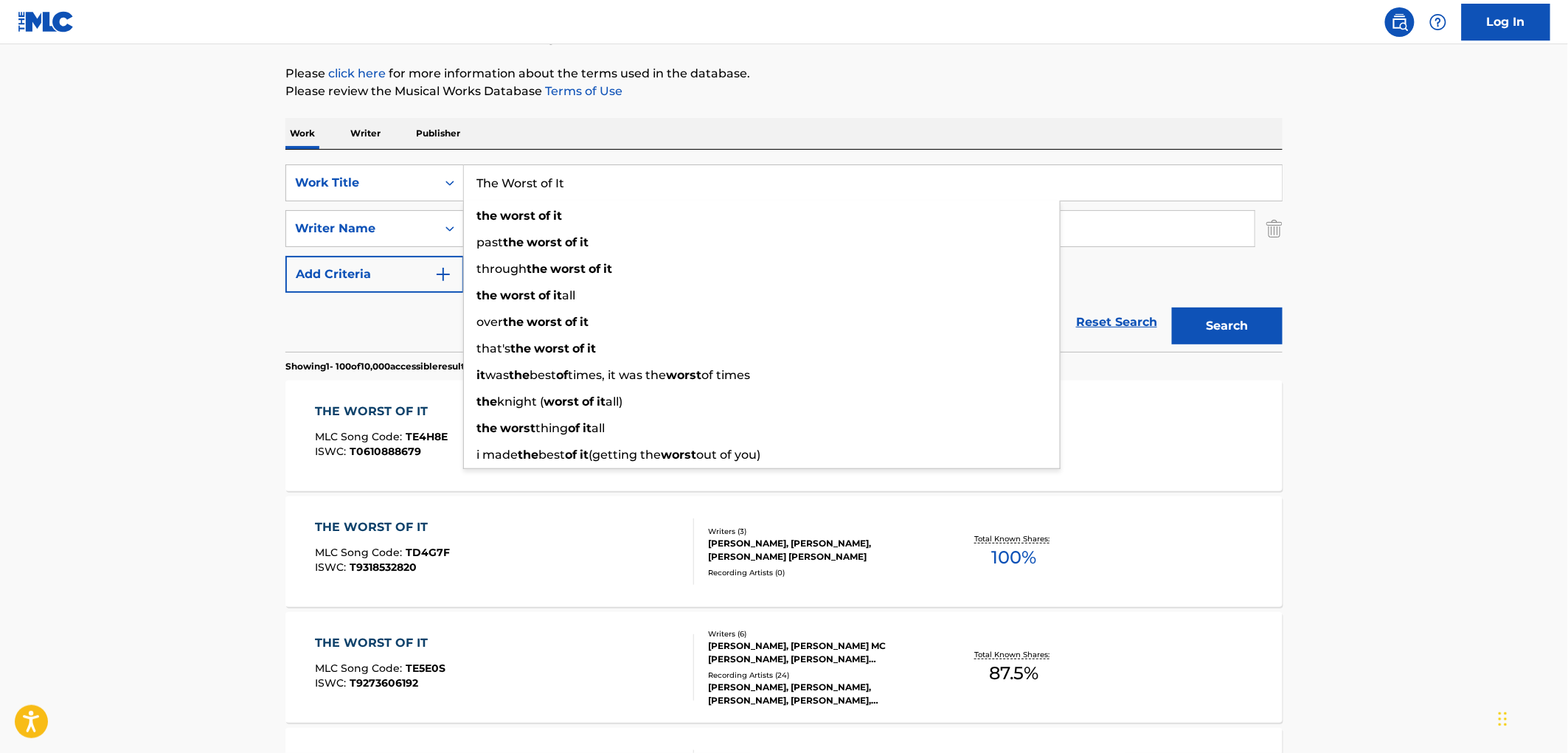
paste input "King Kong"
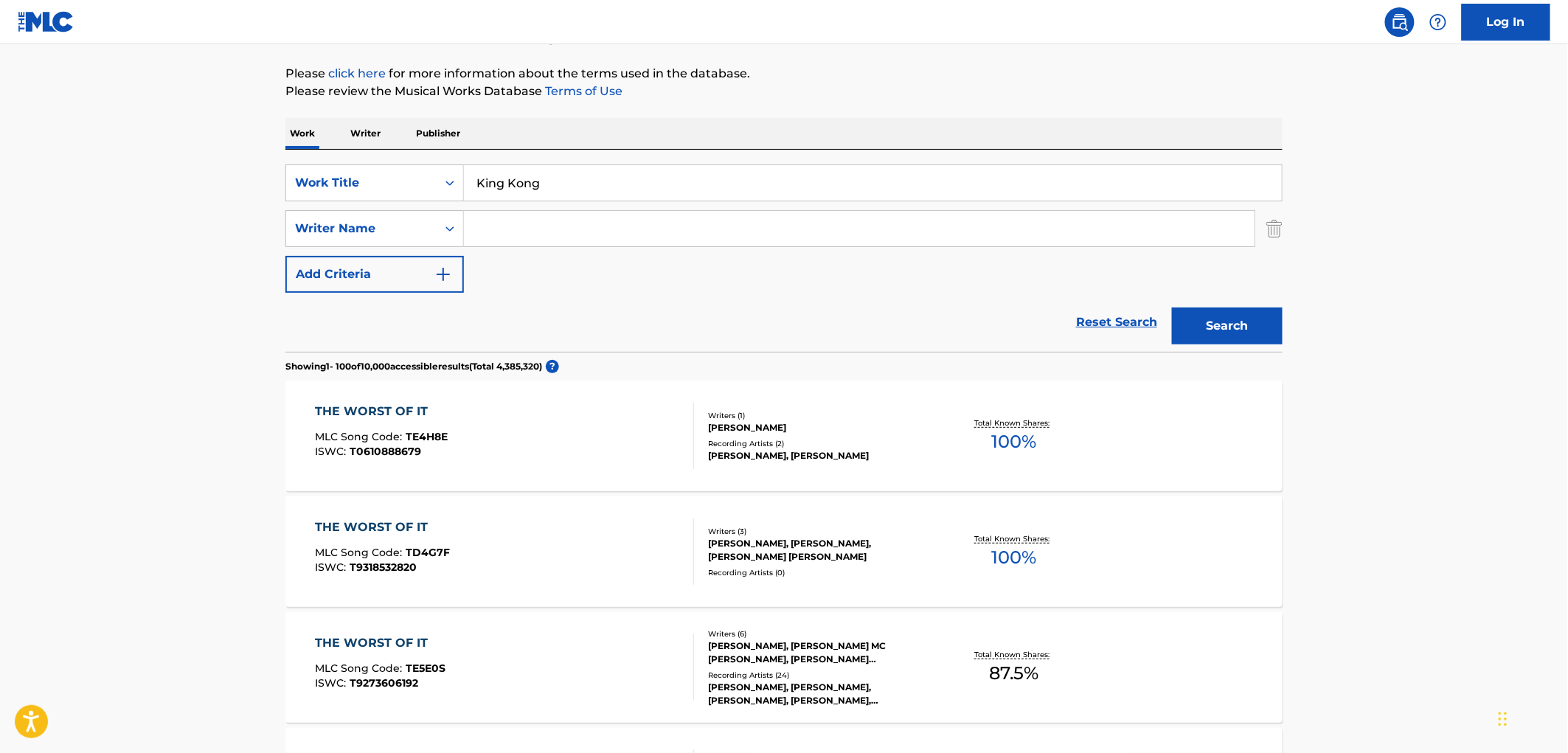
click at [1235, 333] on button "Search" at bounding box center [1227, 325] width 110 height 36
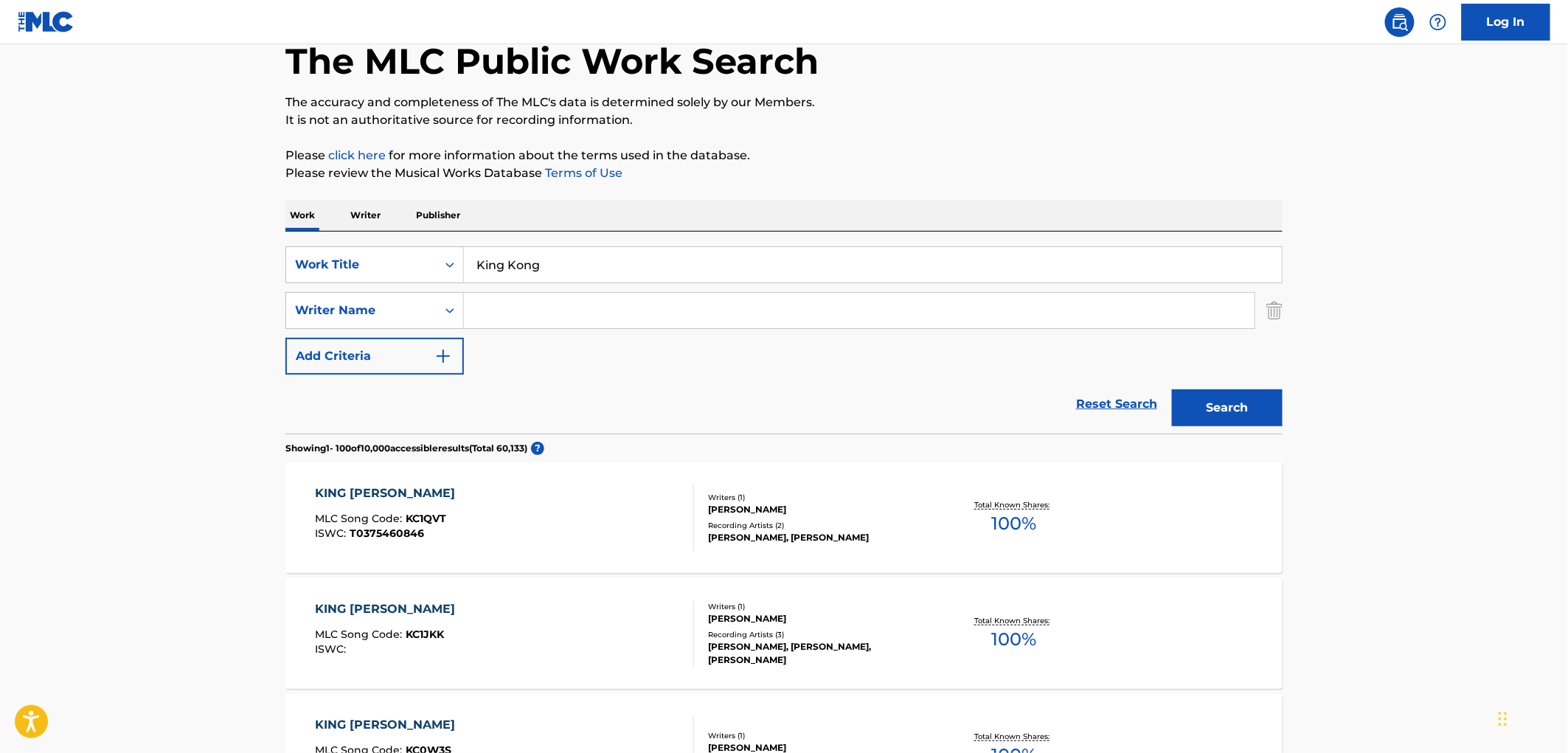
scroll to position [0, 0]
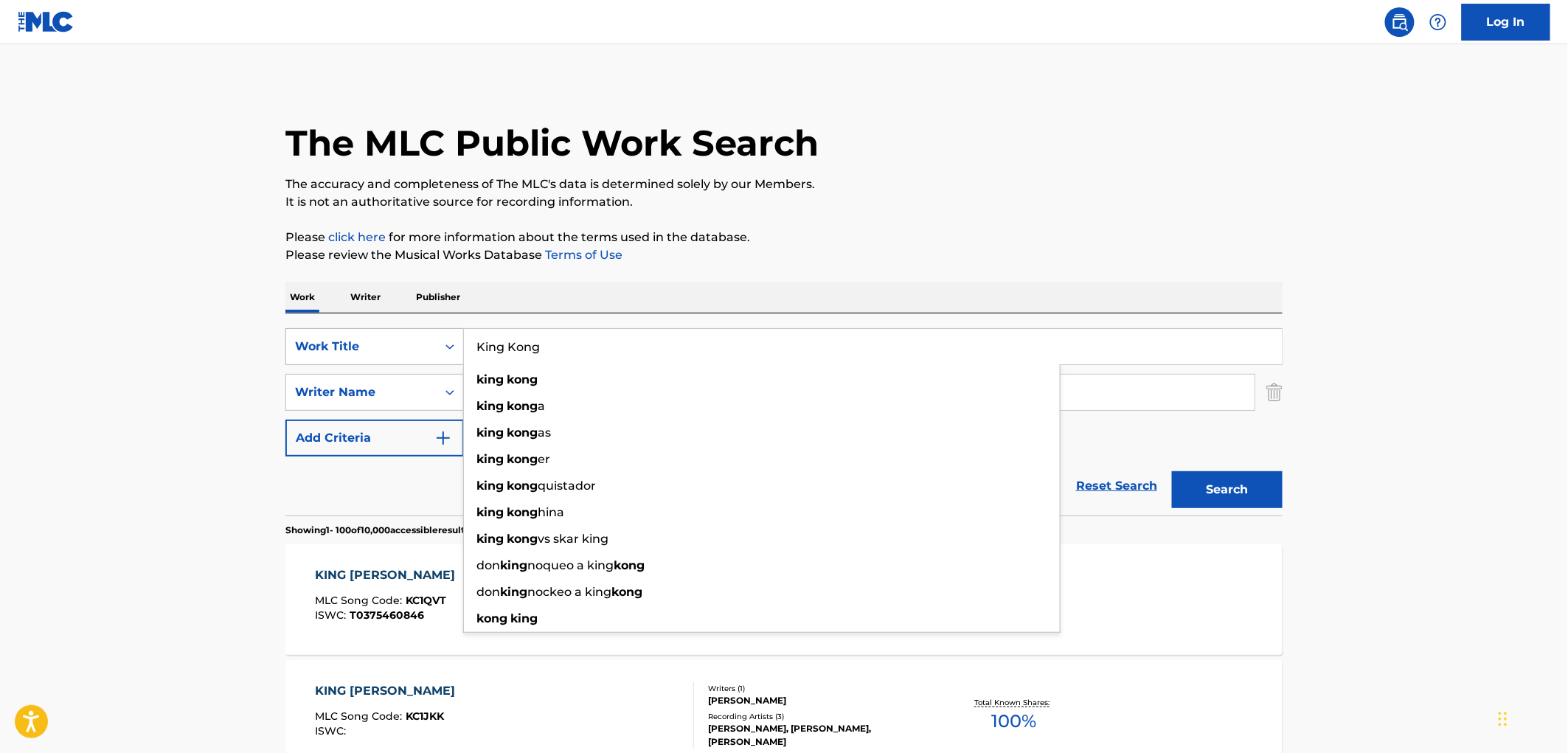
drag, startPoint x: 535, startPoint y: 348, endPoint x: 428, endPoint y: 349, distance: 107.0
click at [428, 349] on div "SearchWithCriteriaf524e78a-f22d-4956-abeb-873a60ca241e Work Title King Kong kin…" at bounding box center [784, 346] width 997 height 36
paste input "Asi Son Bongo"
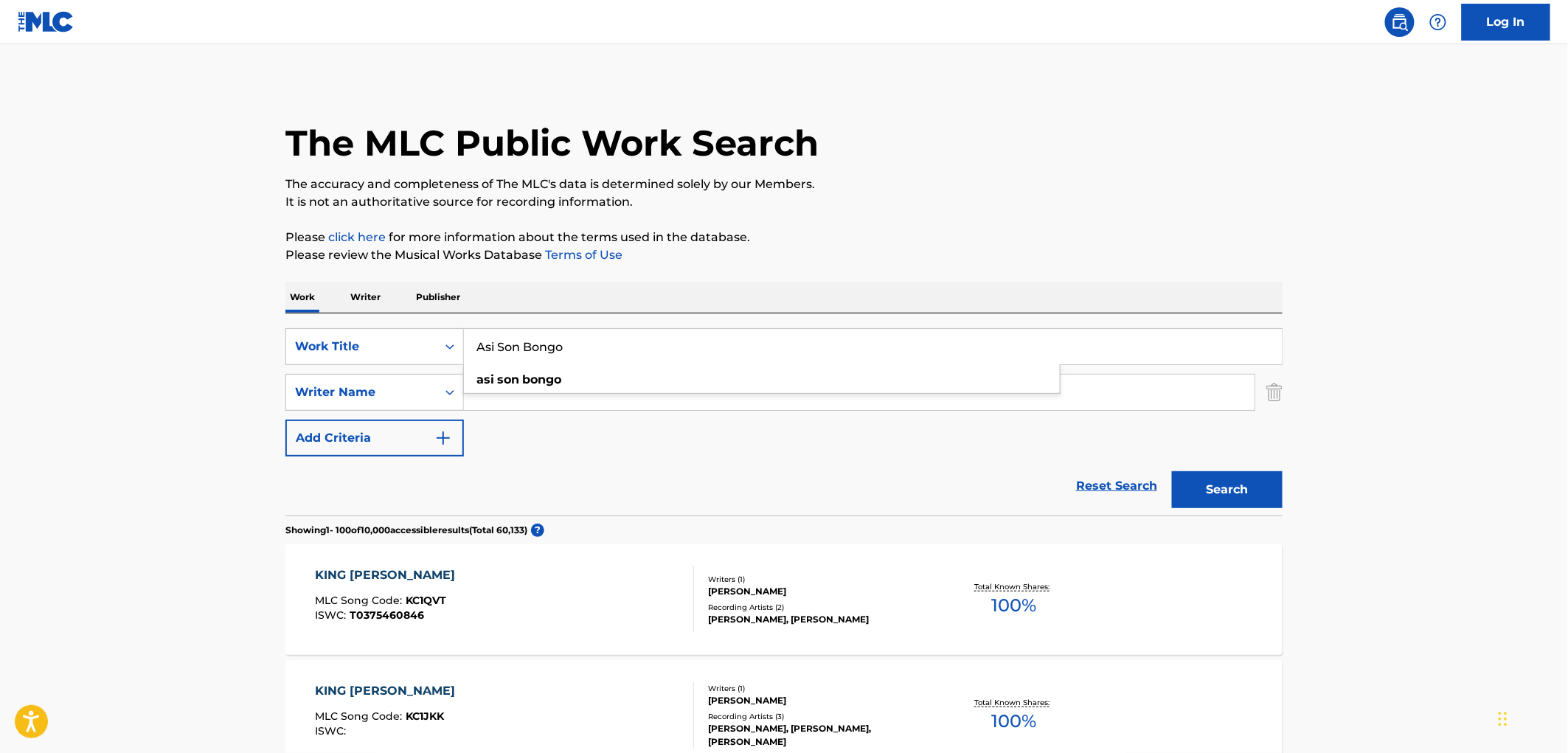
type input "Asi Son Bongo"
click at [1179, 481] on button "Search" at bounding box center [1227, 489] width 110 height 36
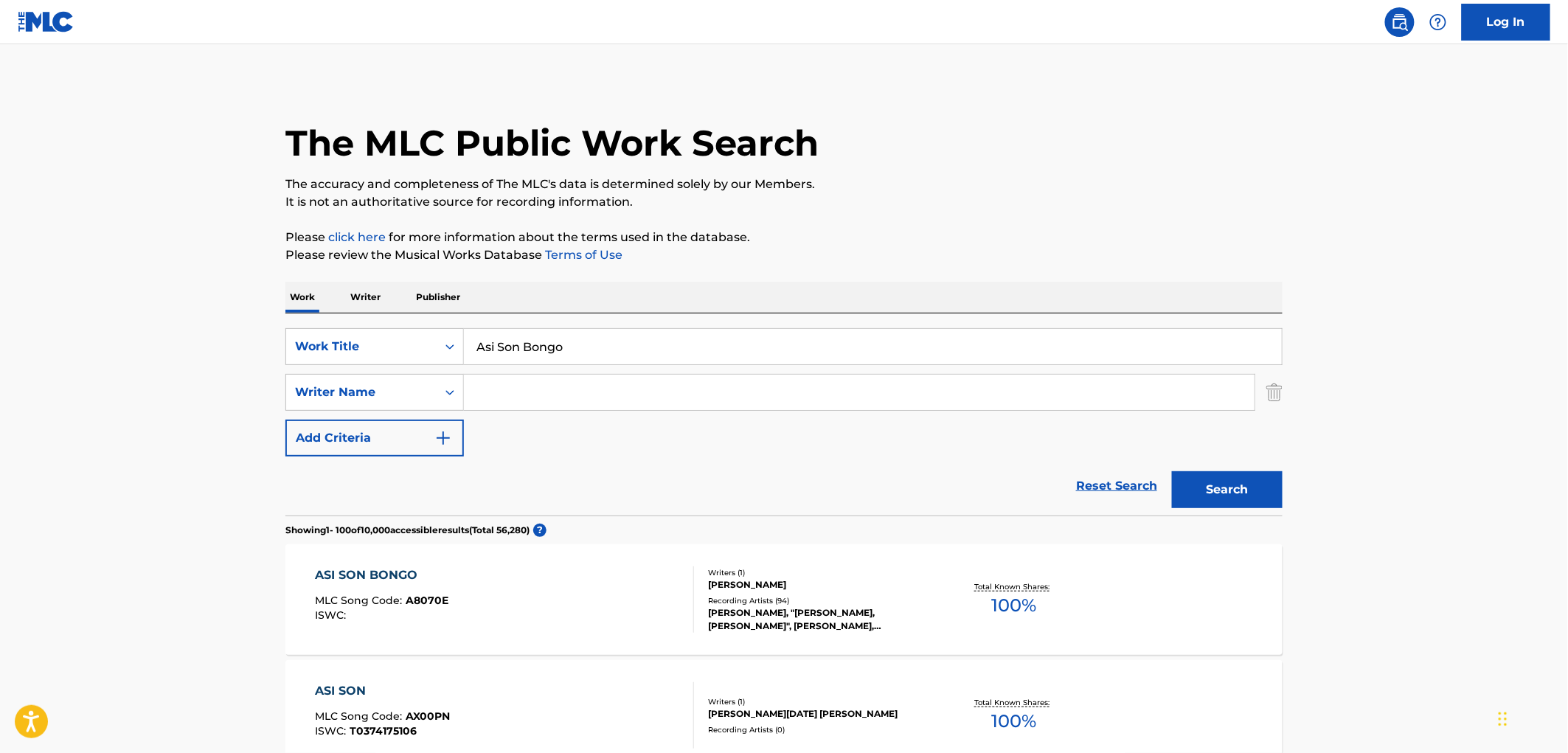
click at [802, 606] on div "[PERSON_NAME], "[PERSON_NAME], [PERSON_NAME]", [PERSON_NAME], [PERSON_NAME], [P…" at bounding box center [820, 620] width 223 height 27
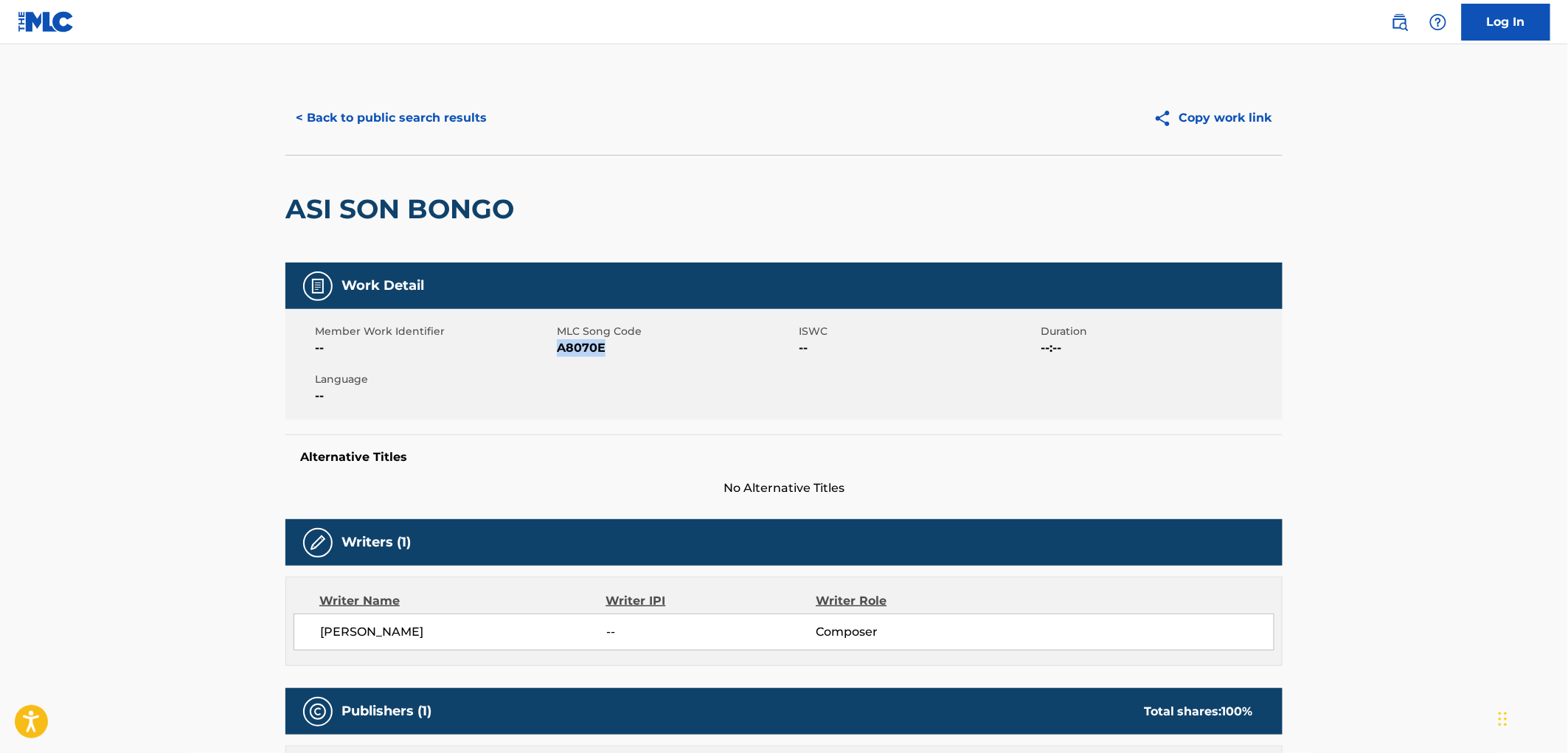
drag, startPoint x: 617, startPoint y: 347, endPoint x: 558, endPoint y: 347, distance: 59.0
click at [558, 347] on span "A8070E" at bounding box center [676, 348] width 238 height 18
copy span "A8070E"
click at [389, 120] on button "< Back to public search results" at bounding box center [391, 117] width 212 height 36
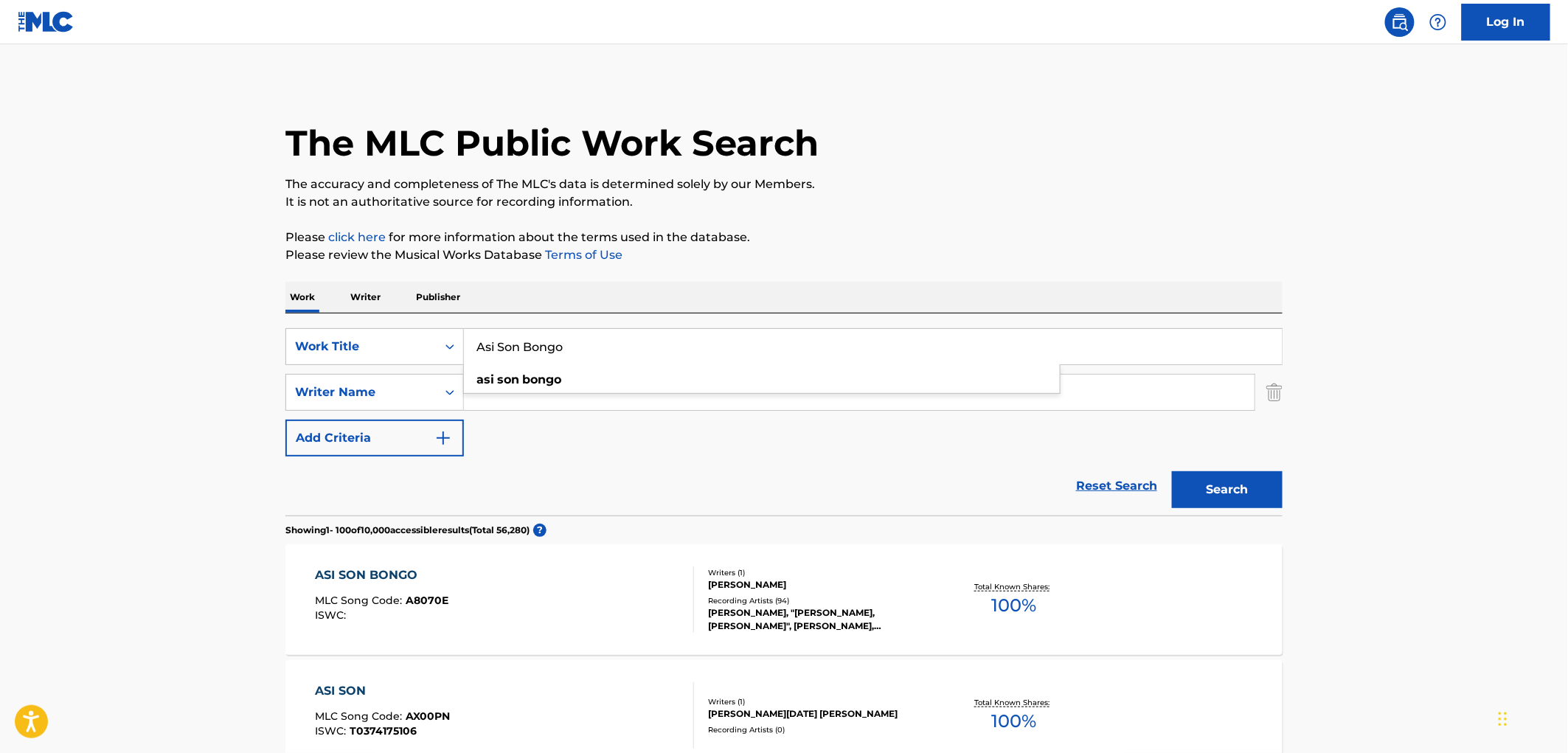
drag, startPoint x: 563, startPoint y: 351, endPoint x: 472, endPoint y: 343, distance: 91.4
click at [472, 343] on input "Asi Son Bongo" at bounding box center [873, 347] width 818 height 36
paste input "Dance All Night with a Bottle in Your Hand"
click at [1248, 483] on button "Search" at bounding box center [1227, 489] width 110 height 36
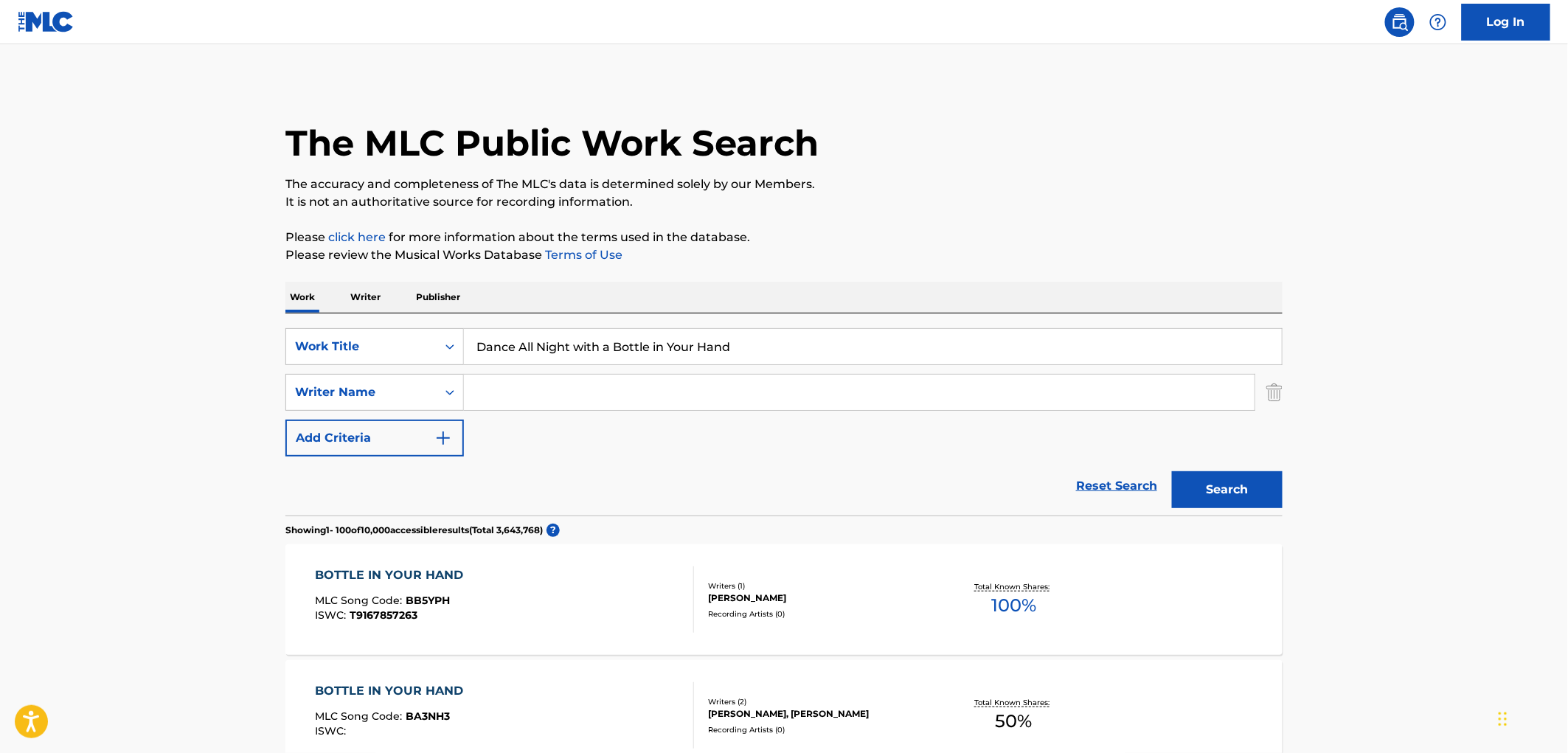
drag, startPoint x: 477, startPoint y: 345, endPoint x: 769, endPoint y: 342, distance: 292.0
click at [769, 342] on input "Dance All Night with a Bottle in Your Hand" at bounding box center [873, 347] width 818 height 36
paste input "Candy Paint"
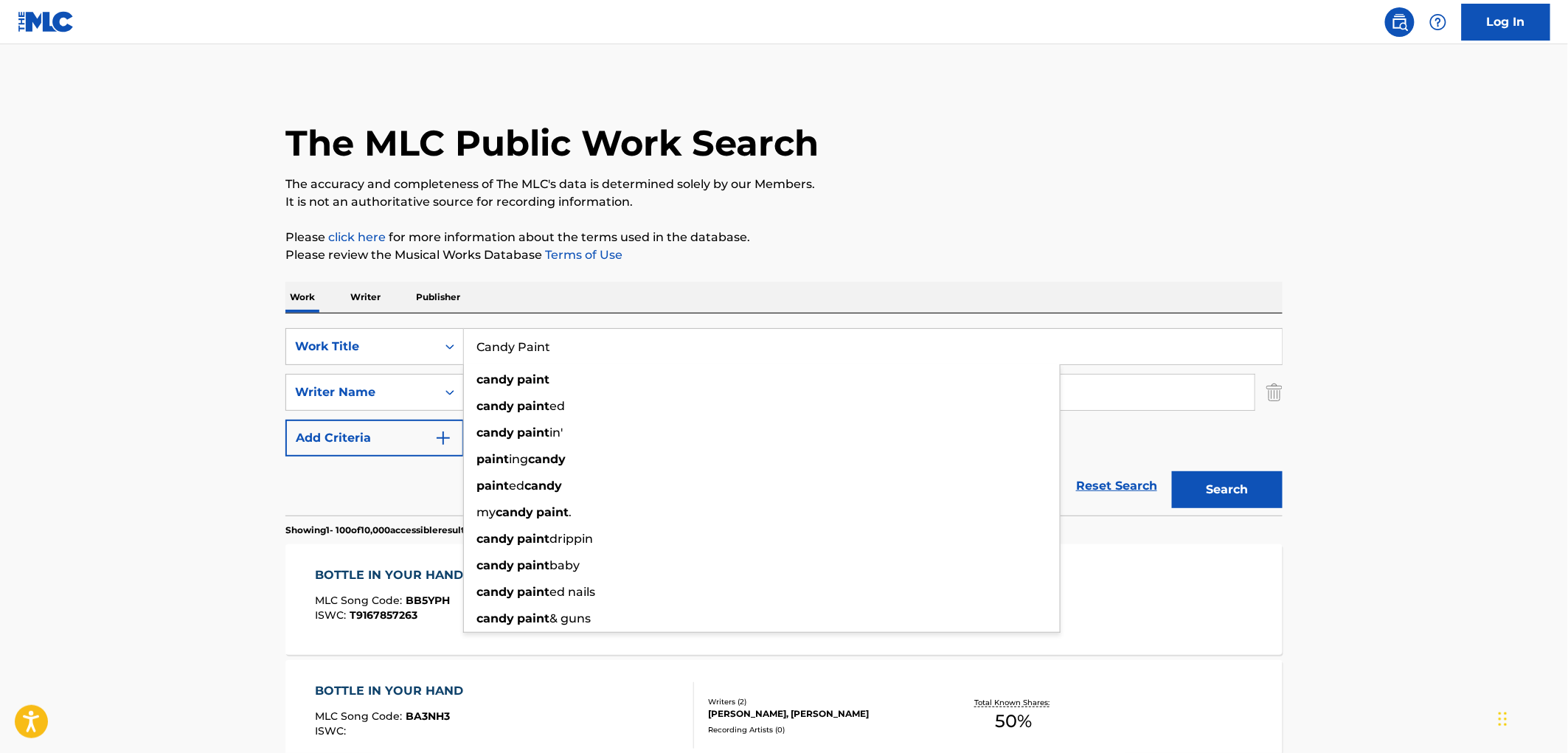
type input "Candy Paint"
click at [1205, 487] on button "Search" at bounding box center [1227, 489] width 110 height 36
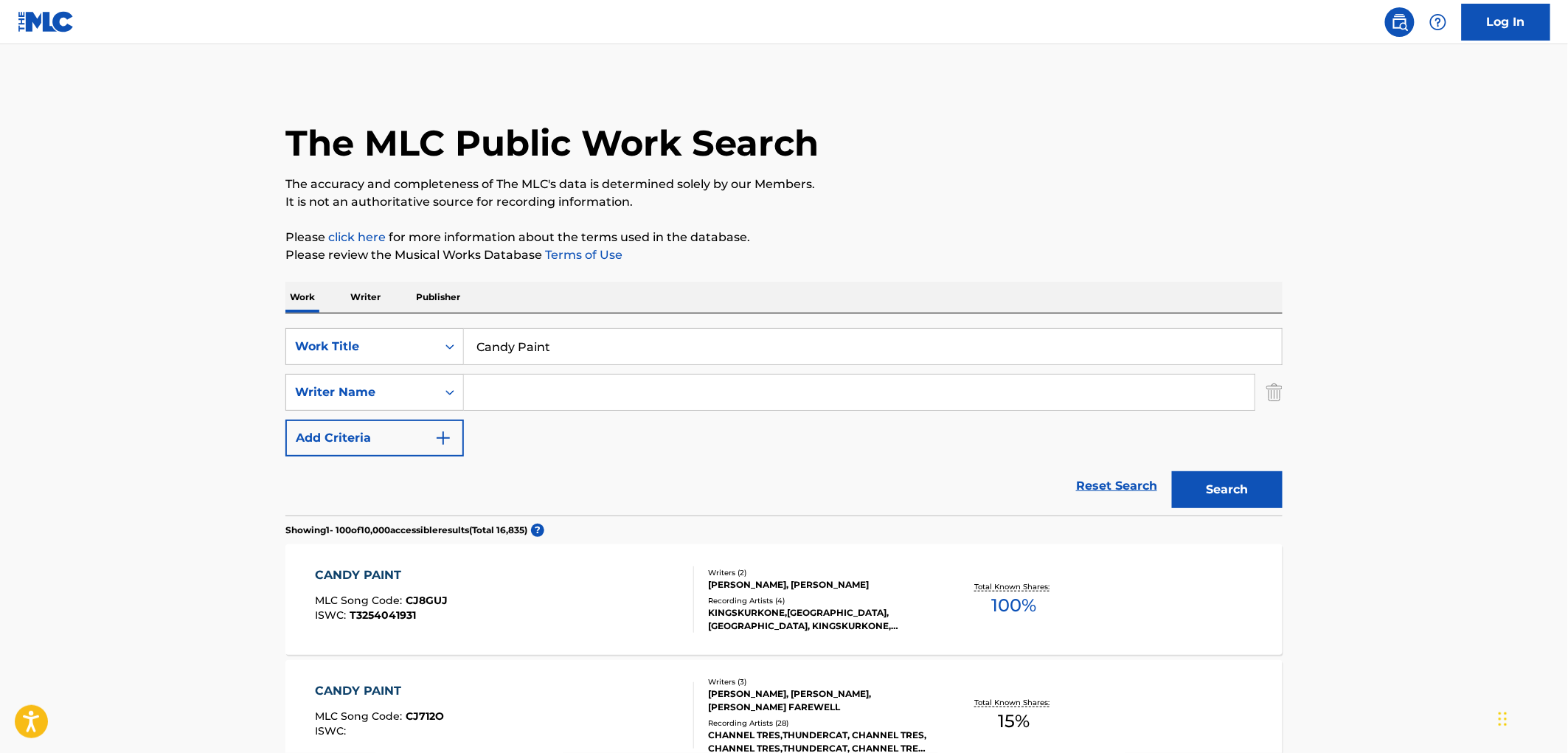
click at [795, 709] on div "[PERSON_NAME], [PERSON_NAME], [PERSON_NAME] FAREWELL" at bounding box center [820, 701] width 223 height 27
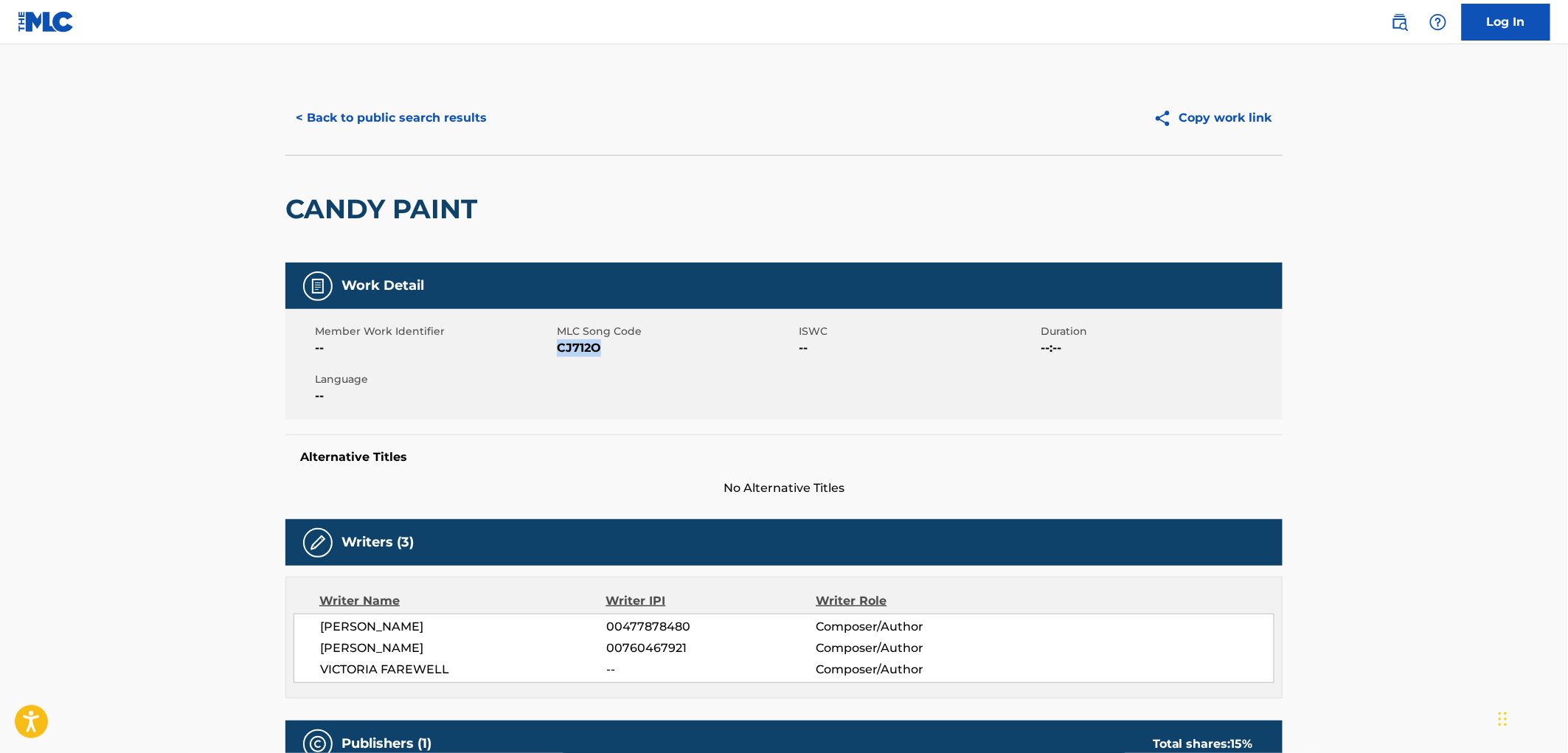
drag, startPoint x: 613, startPoint y: 347, endPoint x: 561, endPoint y: 348, distance: 52.0
click at [561, 348] on span "CJ712O" at bounding box center [676, 348] width 238 height 18
copy span "CJ712O"
click at [466, 125] on button "< Back to public search results" at bounding box center [391, 117] width 212 height 36
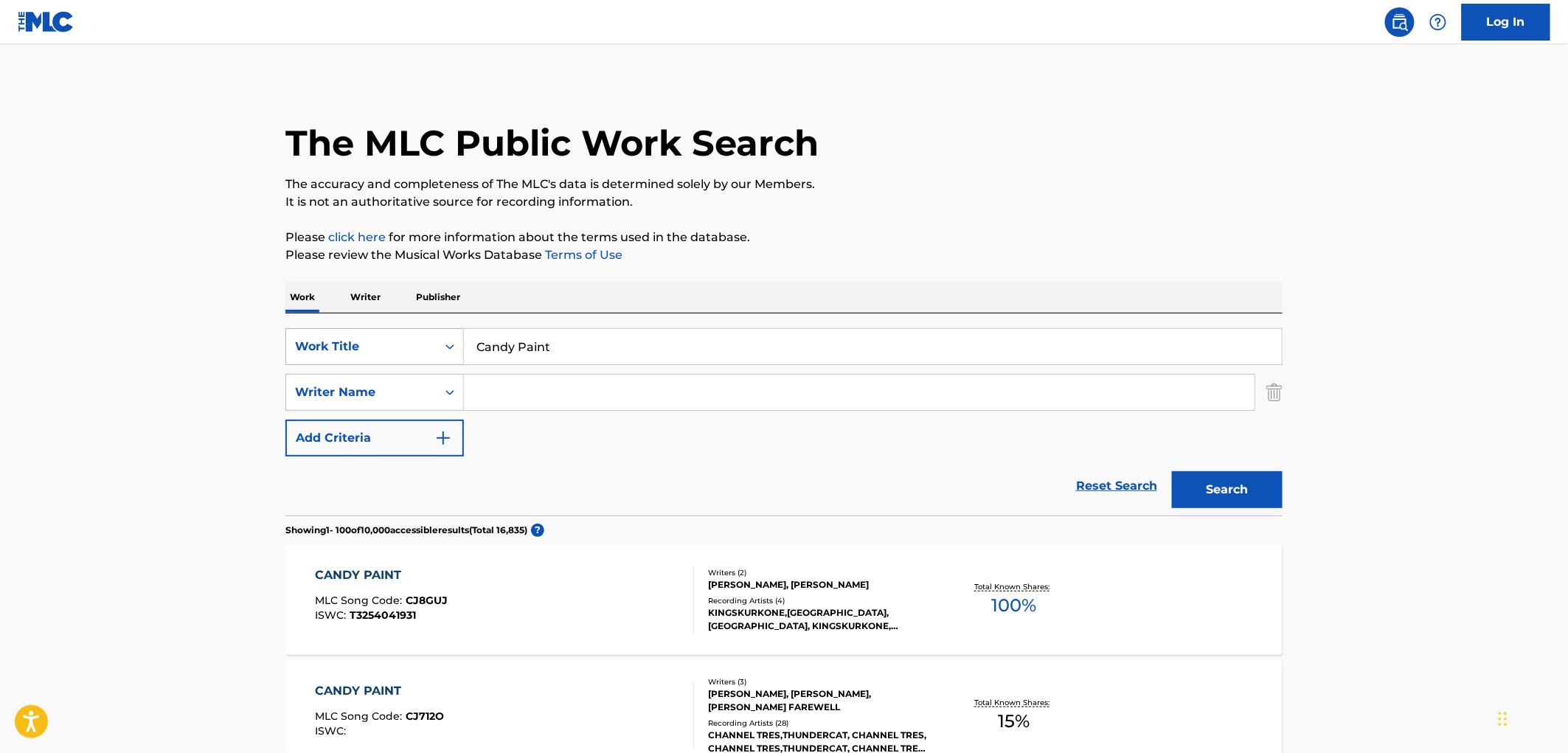
drag, startPoint x: 594, startPoint y: 348, endPoint x: 431, endPoint y: 344, distance: 163.0
click at [431, 344] on div "SearchWithCriteriaf524e78a-f22d-4956-abeb-873a60ca241e Work Title Candy Paint" at bounding box center [784, 346] width 997 height 36
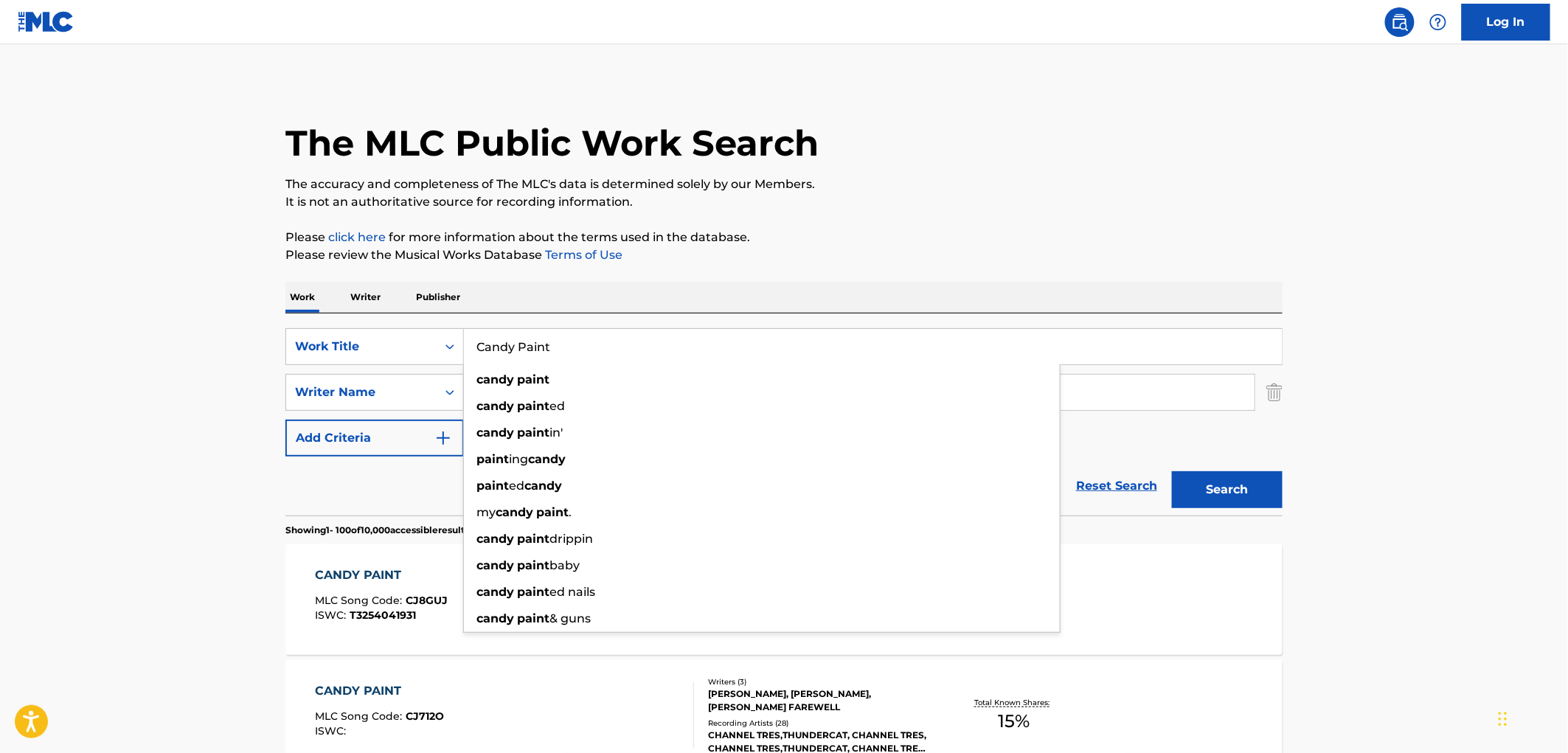
paste input "harangueate"
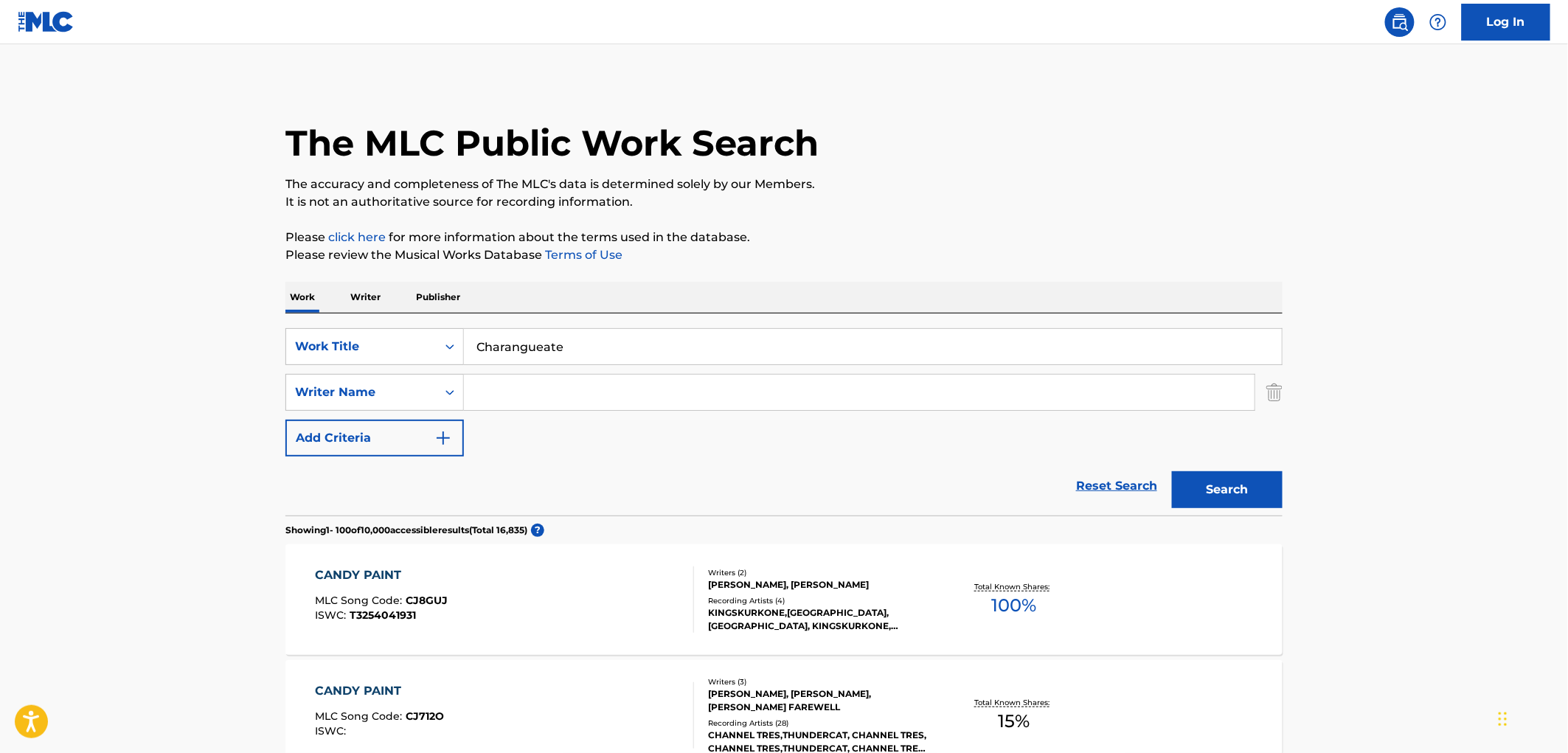
click at [1239, 485] on button "Search" at bounding box center [1227, 489] width 110 height 36
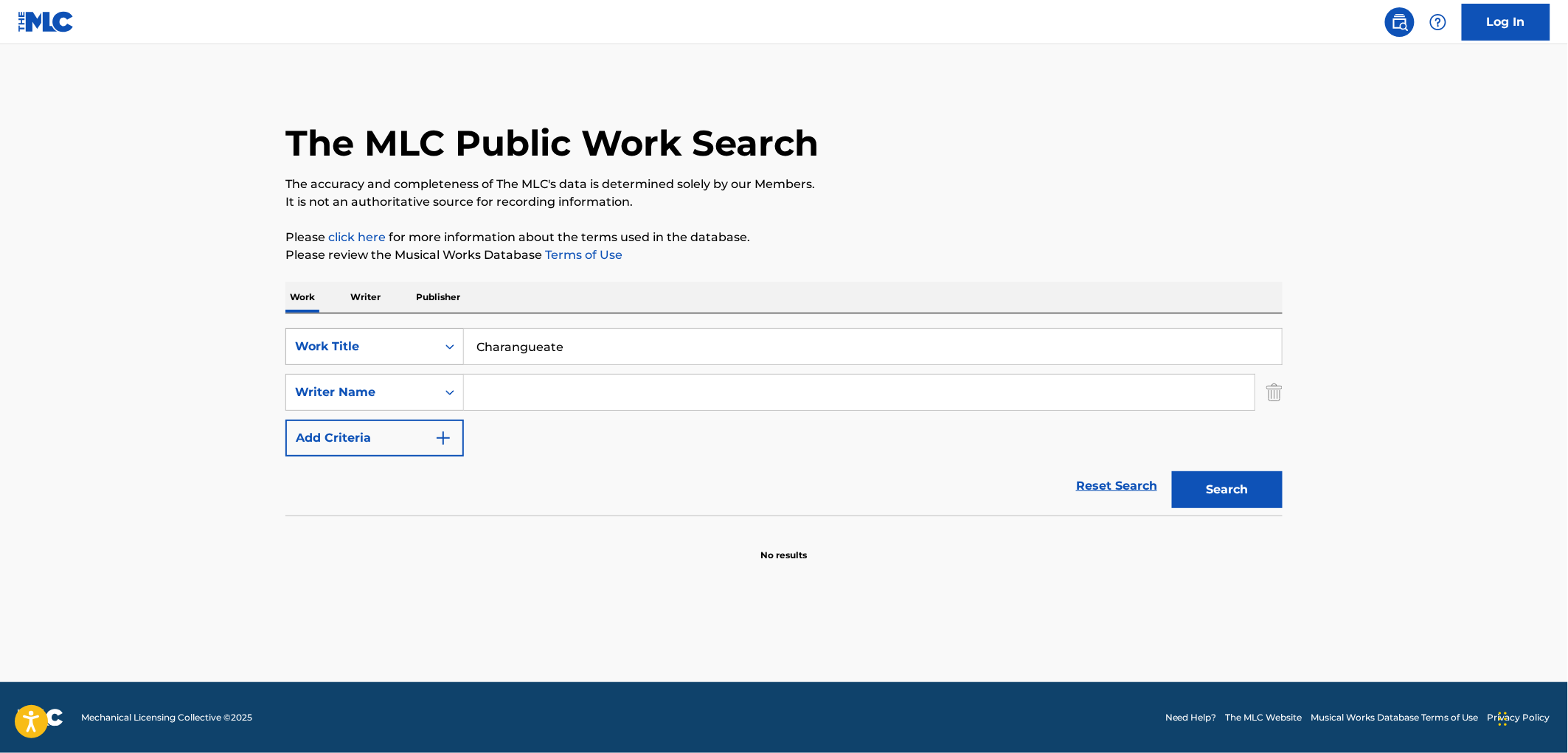
drag, startPoint x: 596, startPoint y: 342, endPoint x: 396, endPoint y: 348, distance: 200.1
click at [396, 348] on div "SearchWithCriteriaf524e78a-f22d-4956-abeb-873a60ca241e Work Title Charangueate" at bounding box center [784, 346] width 997 height 36
paste input "Merry Christmas Baby"
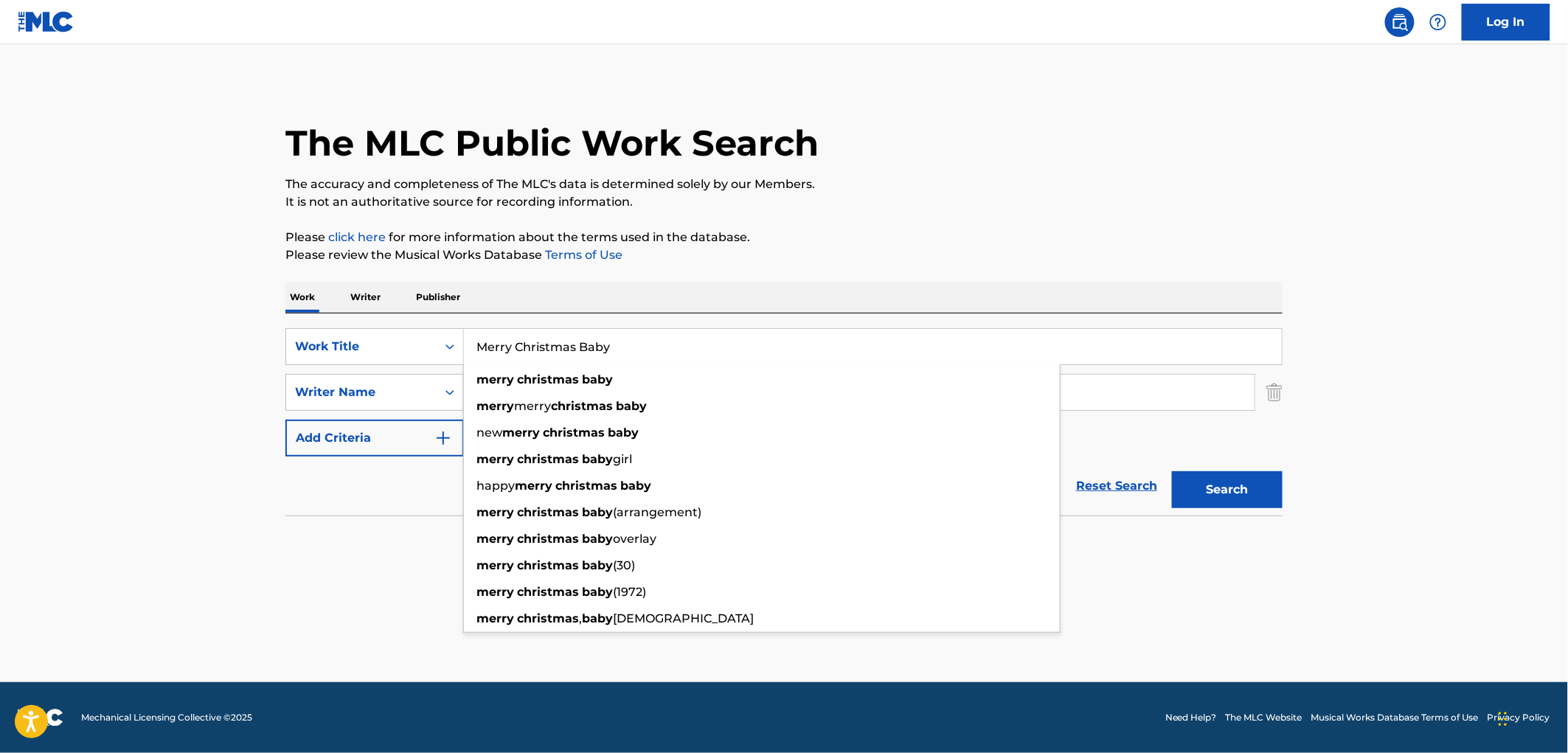
click at [1193, 496] on button "Search" at bounding box center [1227, 489] width 110 height 36
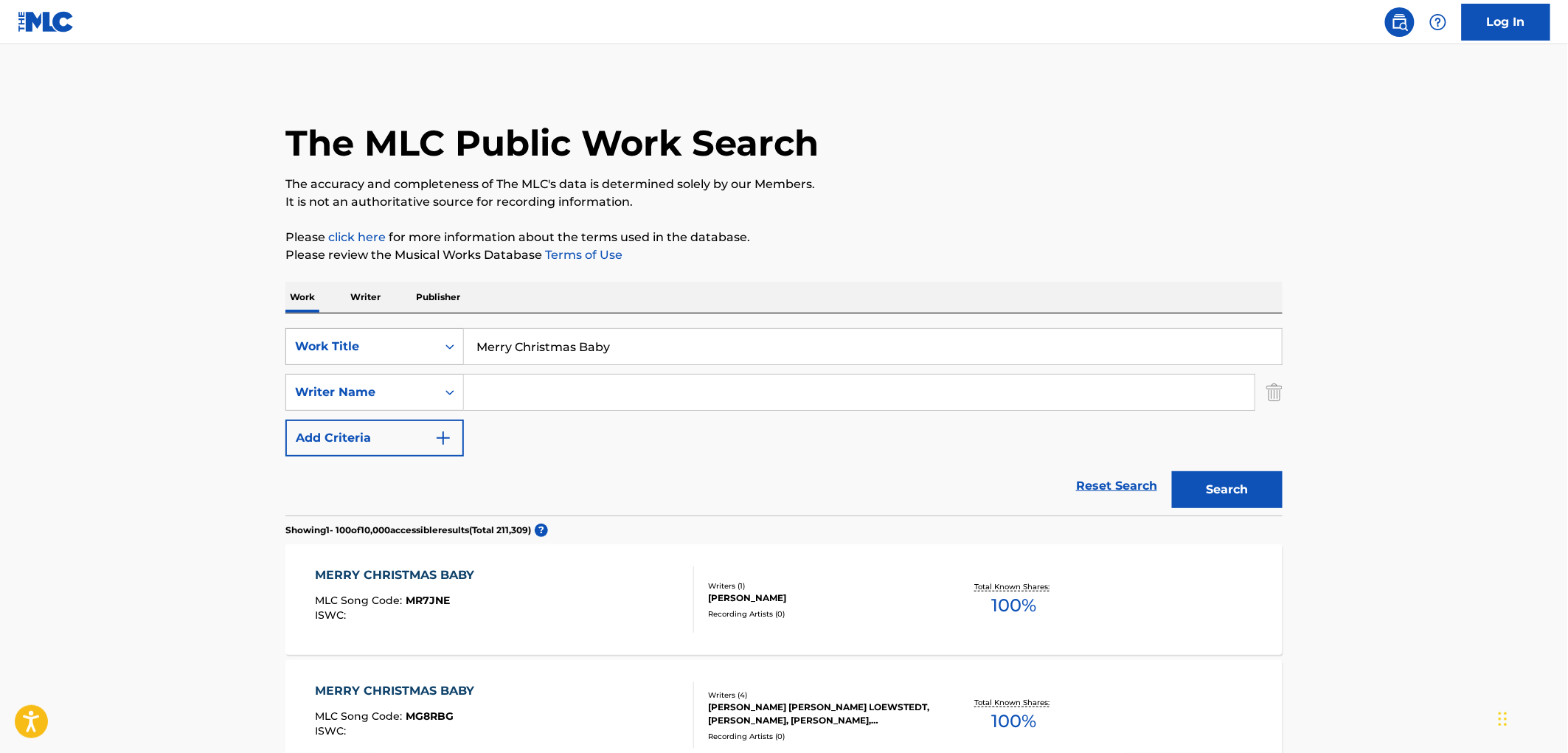
drag, startPoint x: 636, startPoint y: 341, endPoint x: 410, endPoint y: 352, distance: 226.3
click at [387, 356] on div "SearchWithCriteriaf524e78a-f22d-4956-abeb-873a60ca241e Work Title Merry Christm…" at bounding box center [784, 346] width 997 height 36
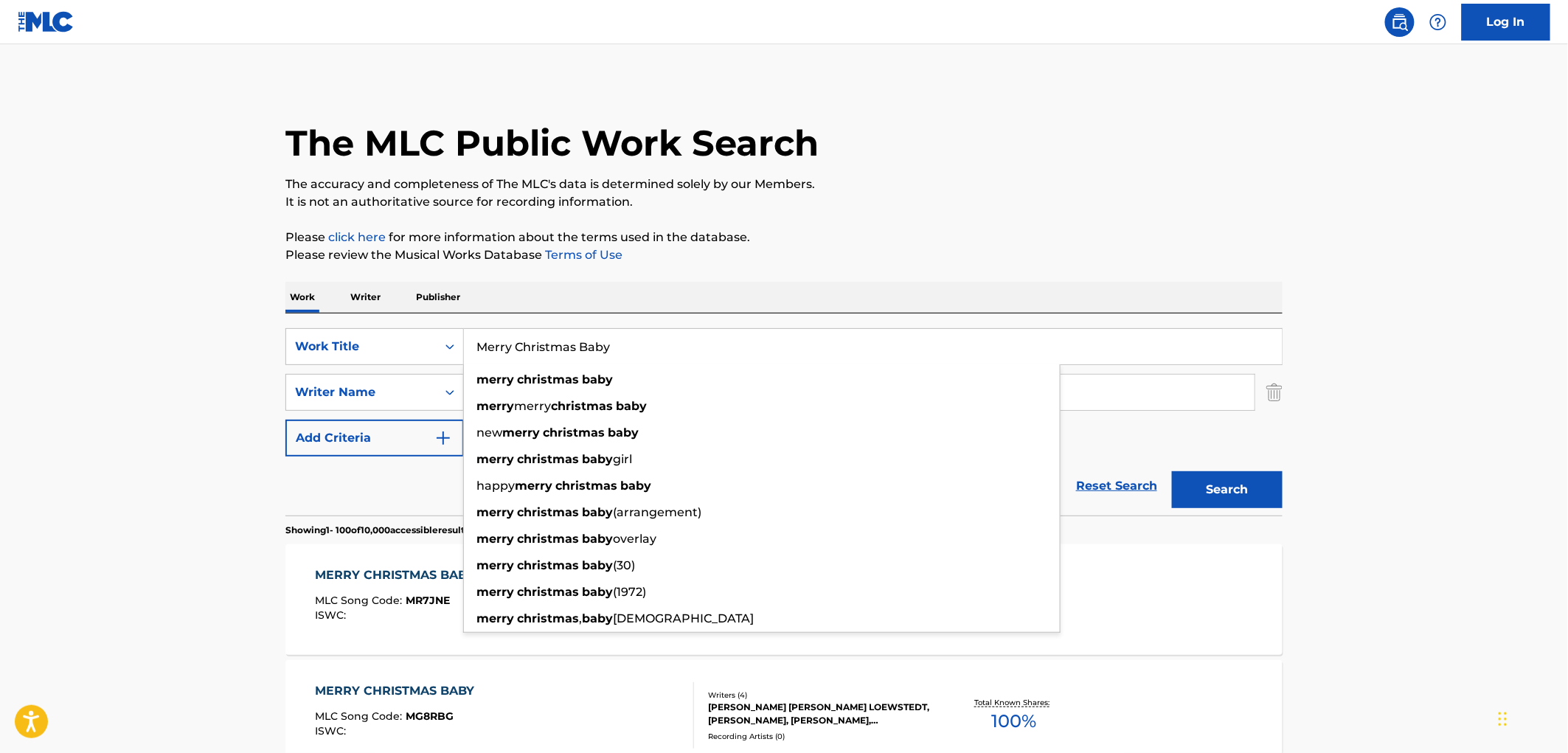
paste input "Devil Man"
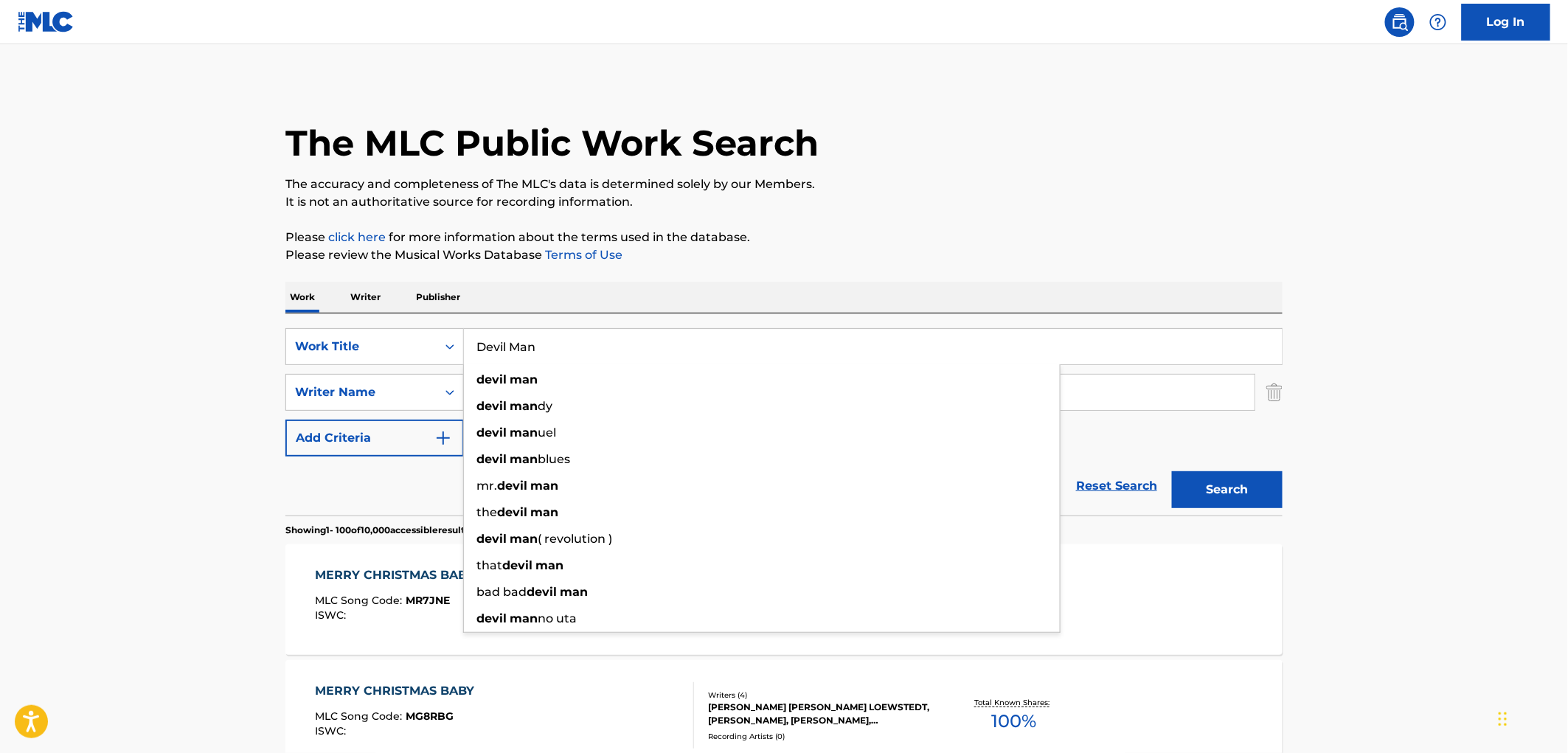
click at [1212, 477] on button "Search" at bounding box center [1227, 489] width 110 height 36
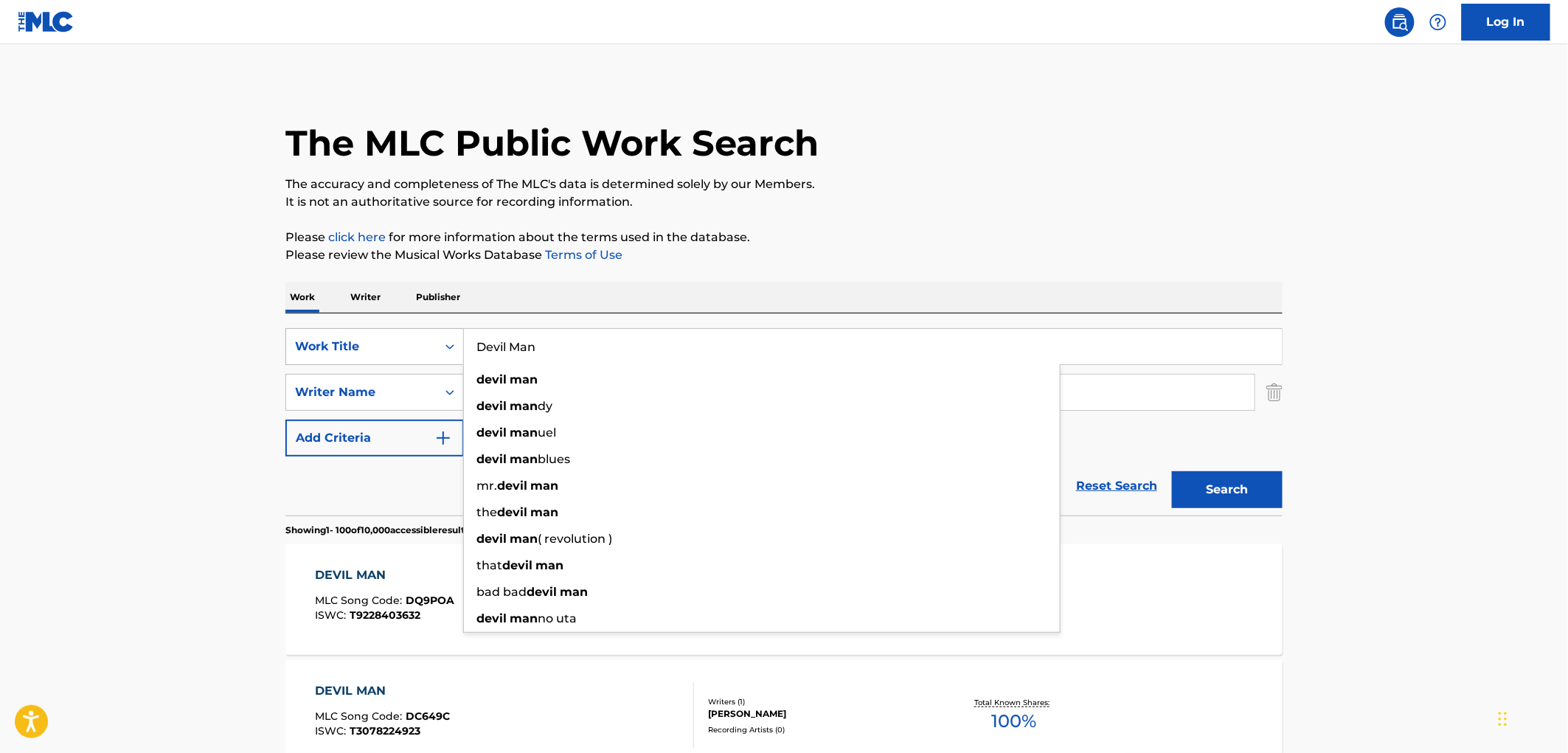
drag, startPoint x: 536, startPoint y: 351, endPoint x: 453, endPoint y: 348, distance: 83.1
click at [453, 348] on div "SearchWithCriteriaf524e78a-f22d-4956-abeb-873a60ca241e Work Title Devil Man dev…" at bounding box center [784, 346] width 997 height 36
paste input "My Buddy Buddy Friends"
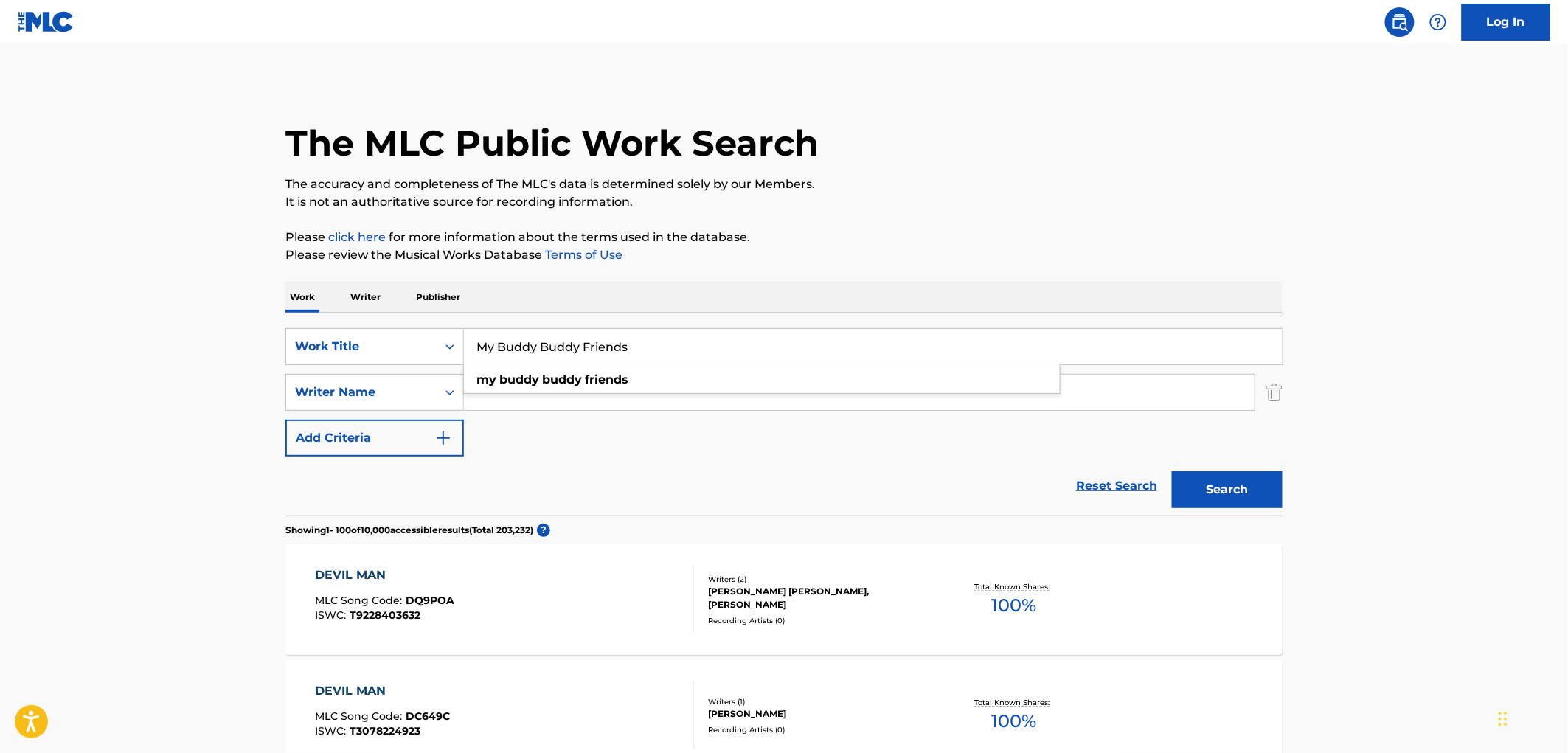
type input "My Buddy Buddy Friends"
click at [1255, 477] on button "Search" at bounding box center [1227, 489] width 110 height 36
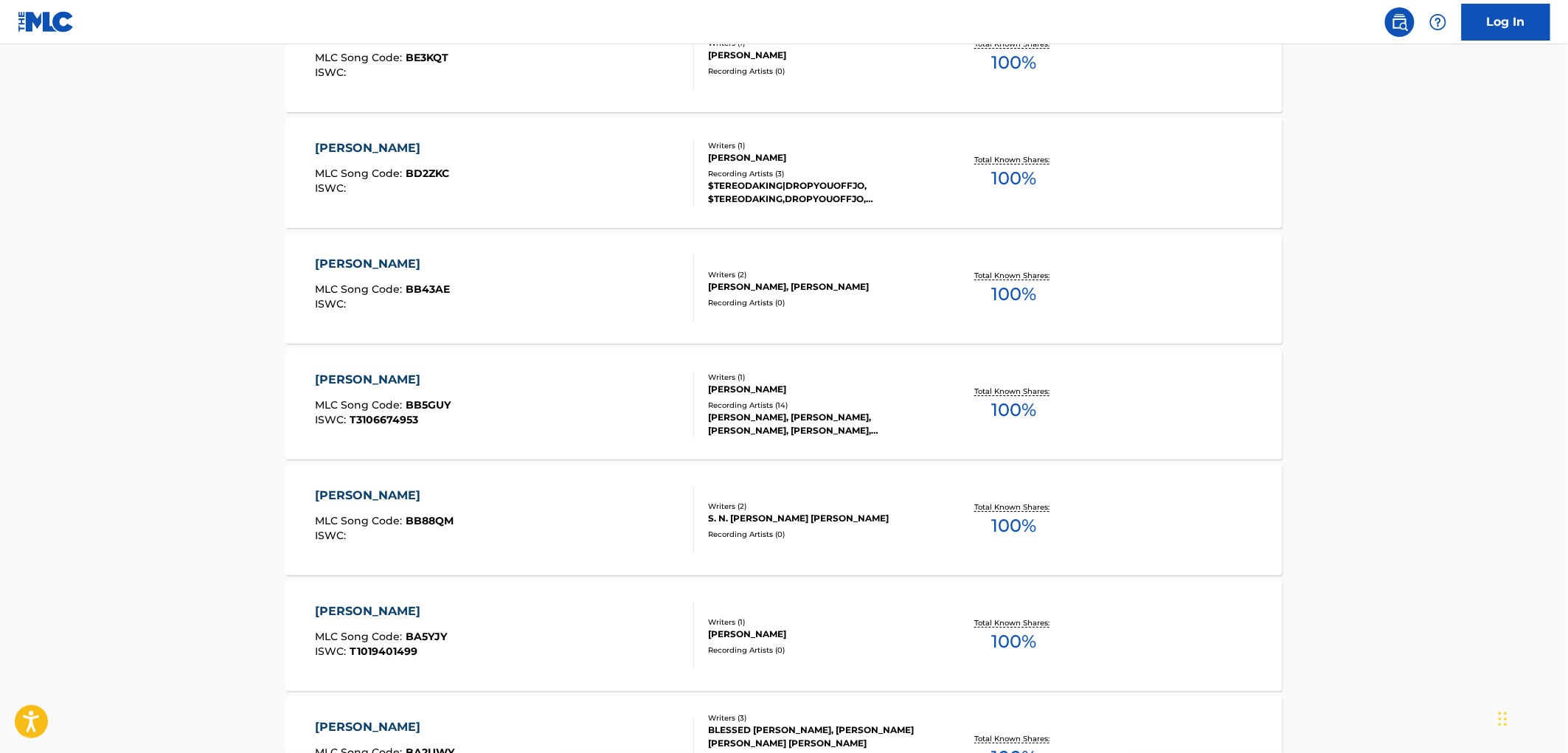
scroll to position [2295, 0]
